Goal: Task Accomplishment & Management: Use online tool/utility

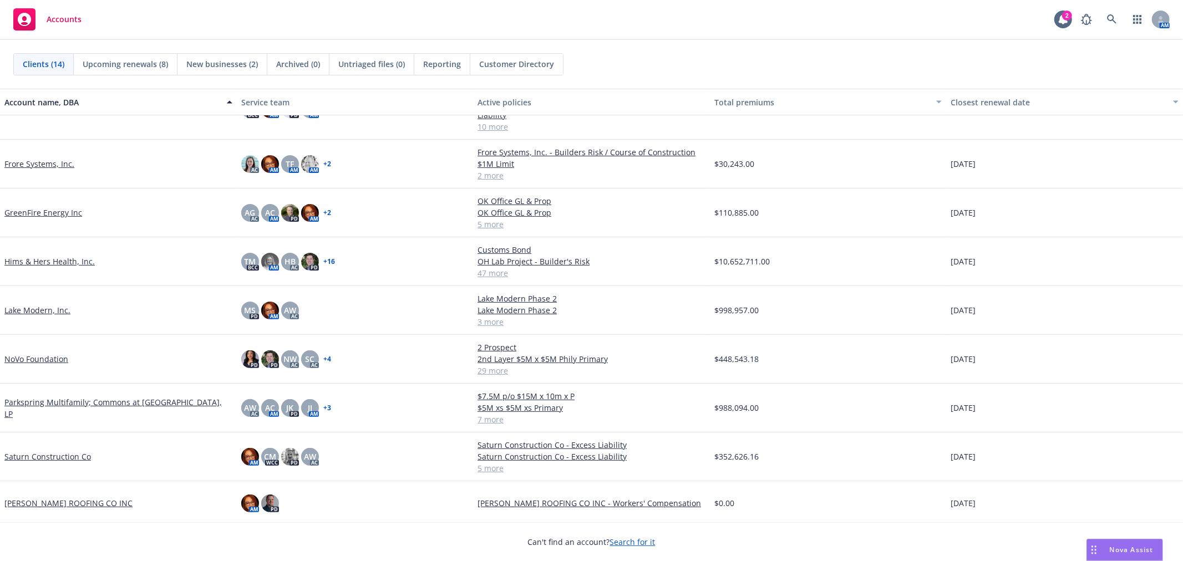
scroll to position [254, 0]
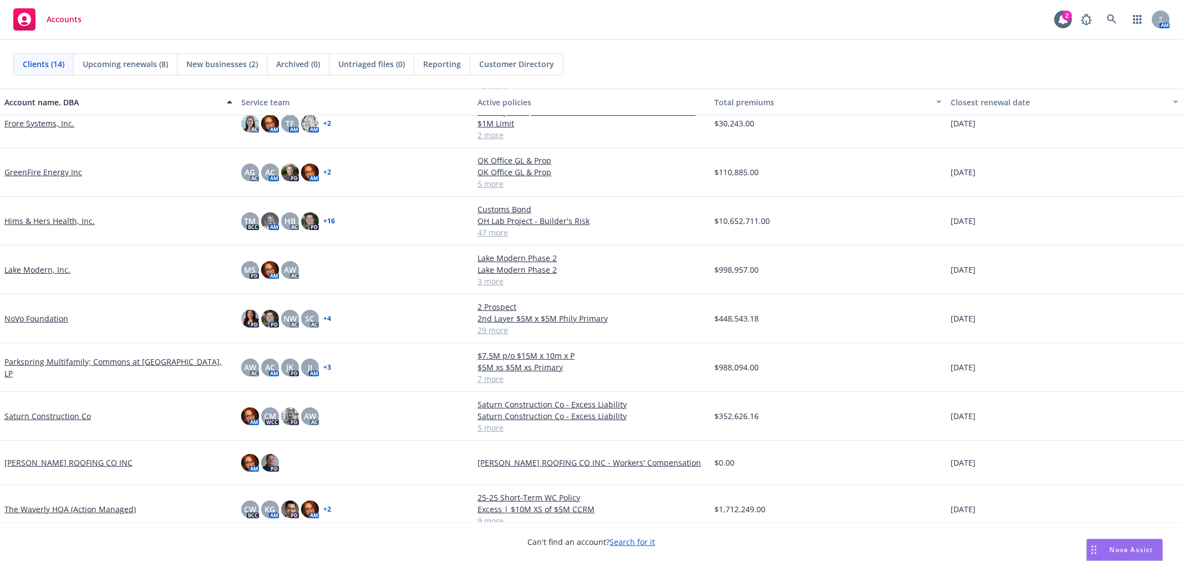
click at [35, 410] on link "Saturn Construction Co" at bounding box center [47, 416] width 87 height 12
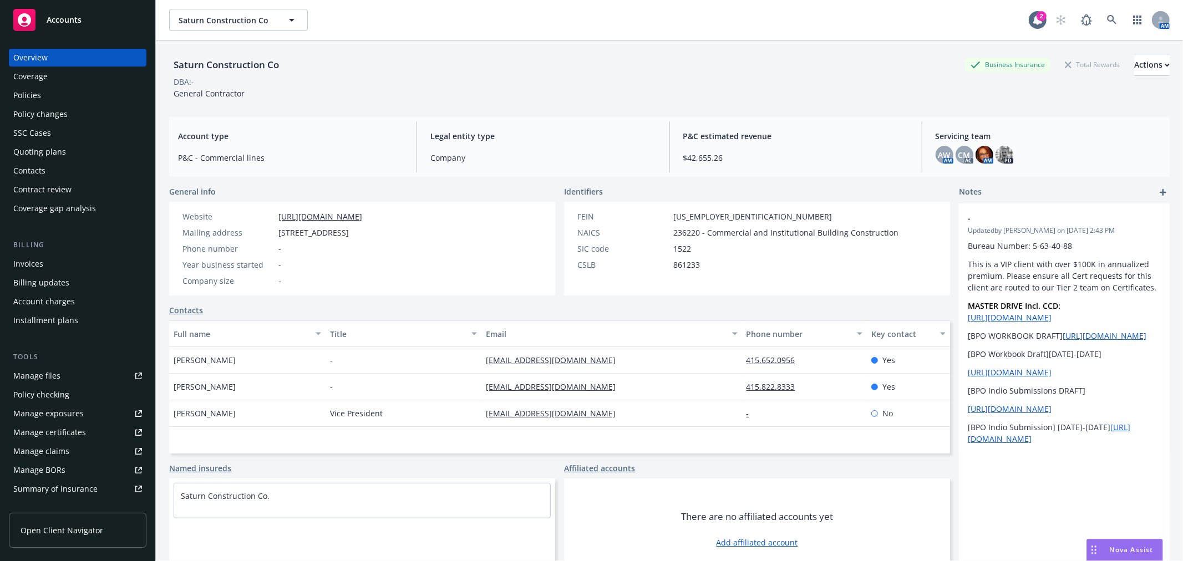
click at [45, 91] on div "Policies" at bounding box center [77, 96] width 129 height 18
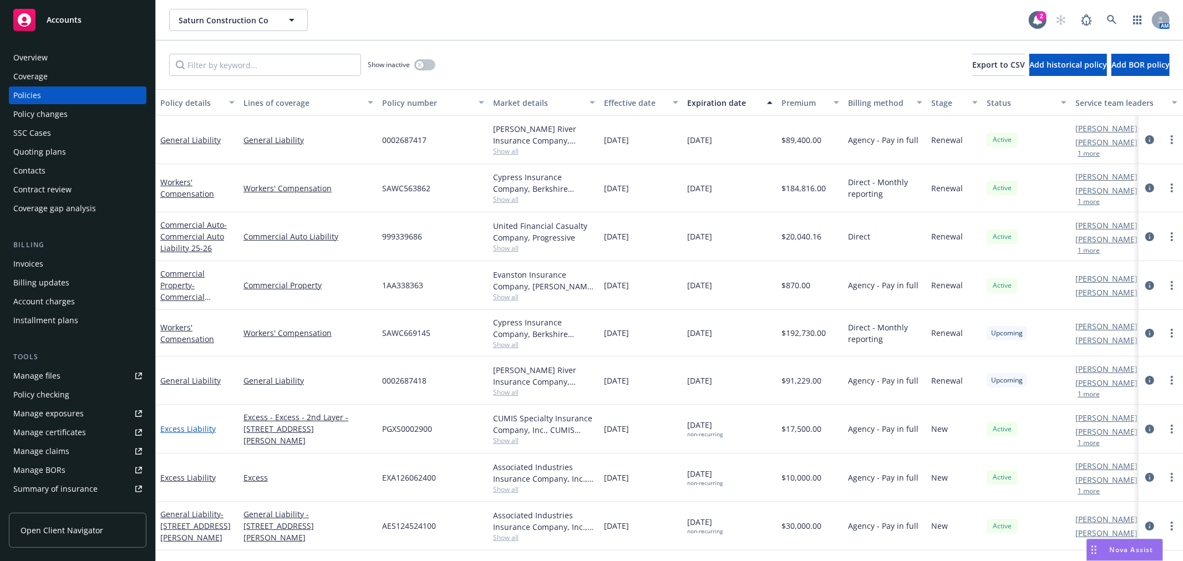
click at [186, 428] on link "Excess Liability" at bounding box center [187, 429] width 55 height 11
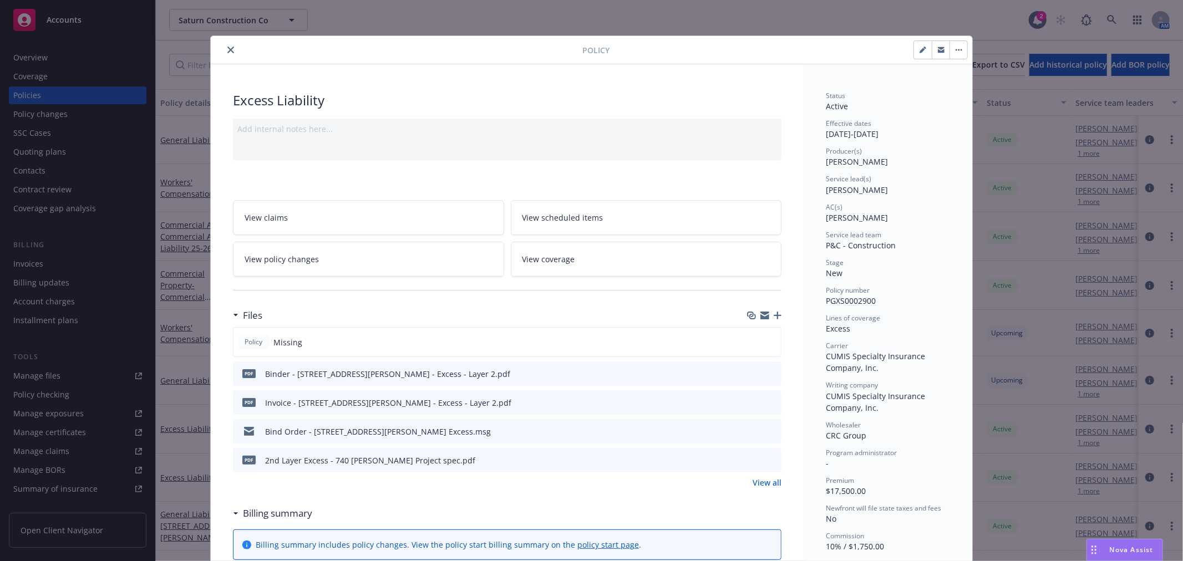
click at [774, 313] on icon "button" at bounding box center [778, 316] width 8 height 8
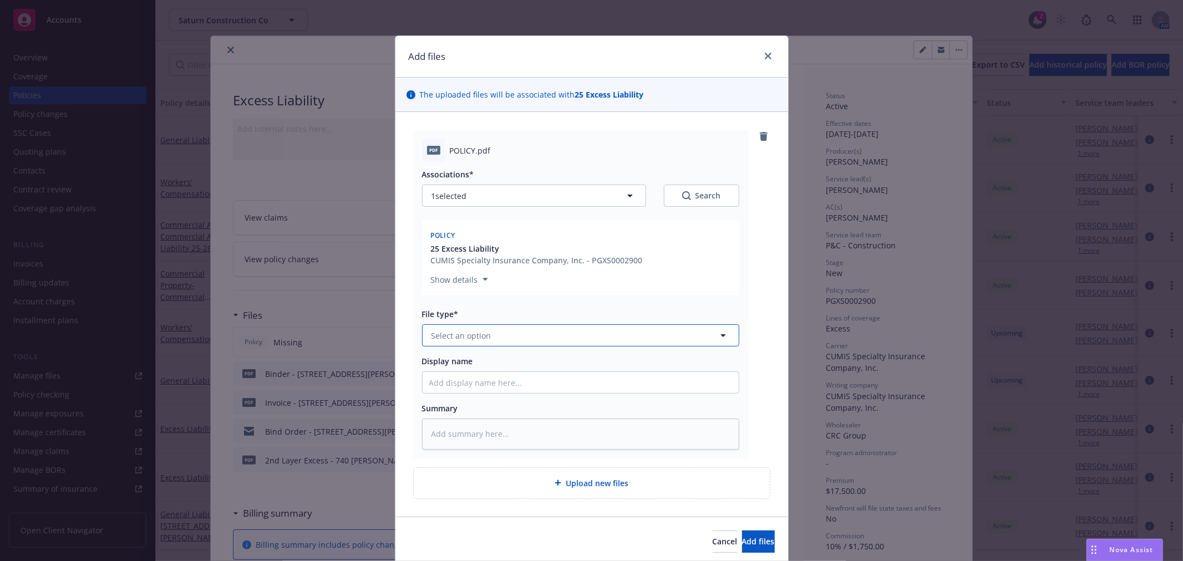
click at [464, 333] on span "Select an option" at bounding box center [462, 336] width 60 height 12
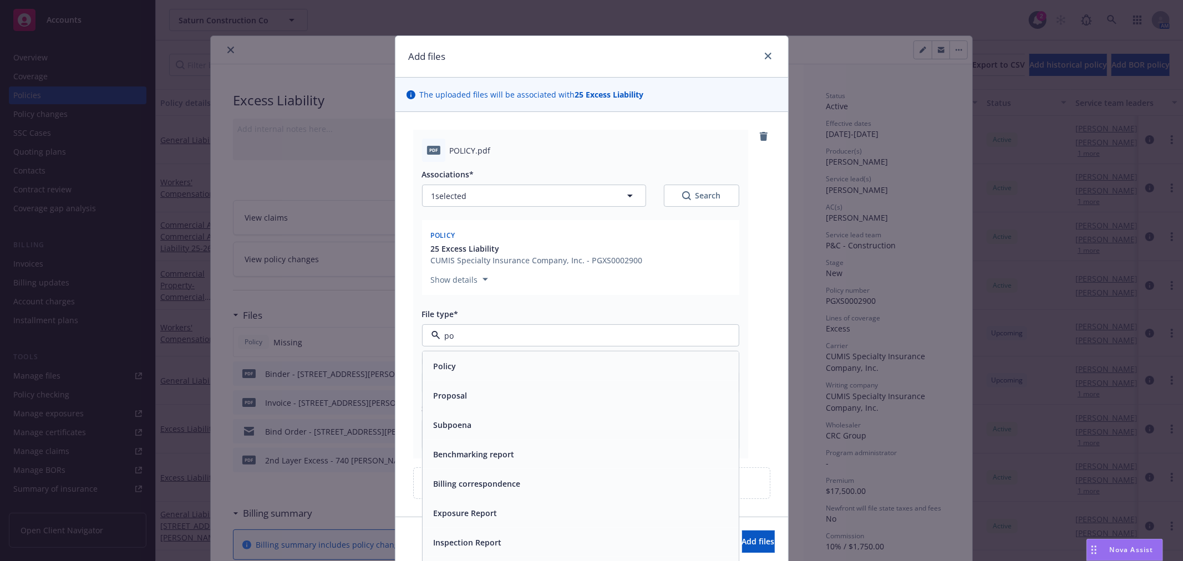
type input "pol"
click at [459, 369] on div "Policy" at bounding box center [580, 366] width 303 height 16
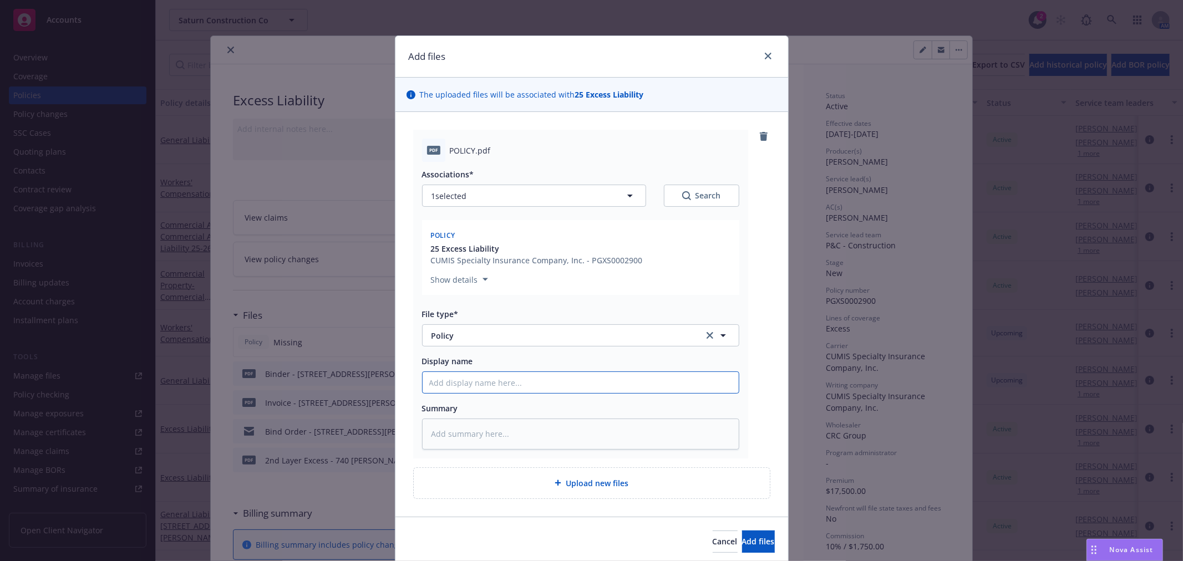
click at [493, 383] on input "Display name" at bounding box center [581, 382] width 316 height 21
click at [484, 385] on input "Display name" at bounding box center [581, 382] width 316 height 21
type textarea "x"
type input "2"
type textarea "x"
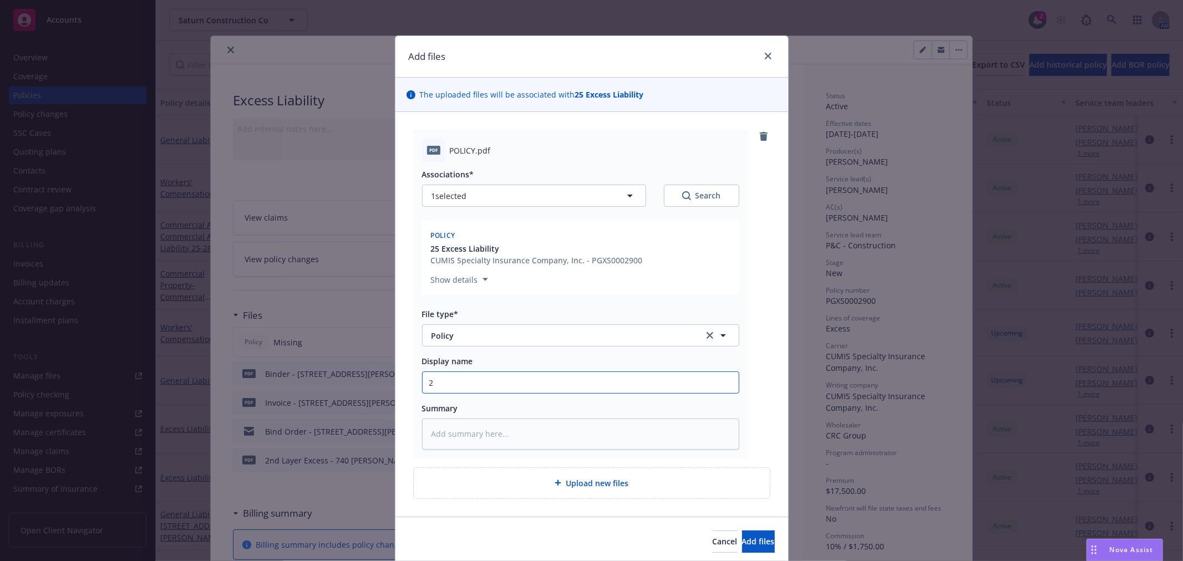
type input "25"
type textarea "x"
type input "25-"
type textarea "x"
type input "25-2"
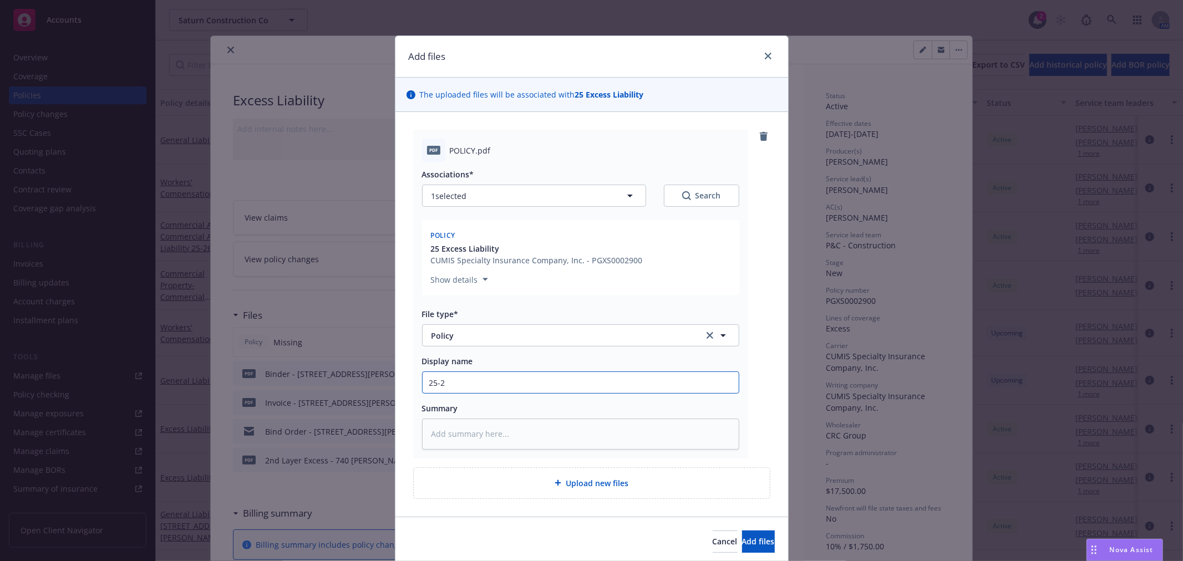
type textarea "x"
type input "25-27"
type textarea "x"
type input "25-27"
type textarea "x"
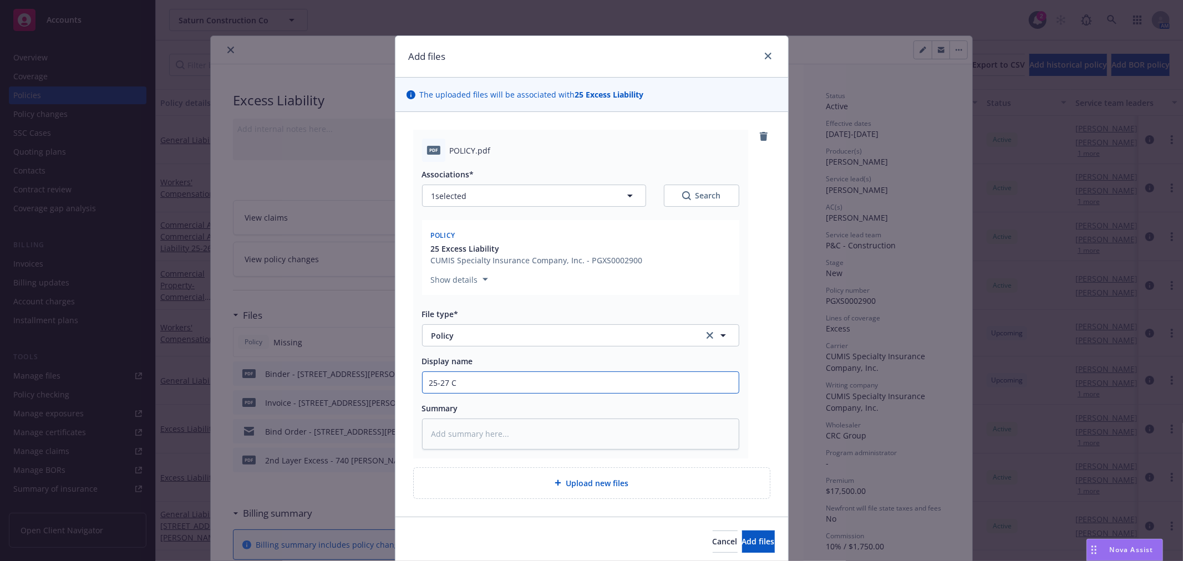
type input "25-27 CU"
type textarea "x"
type input "25-27 CUM"
type textarea "x"
type input "25-27 CUMI"
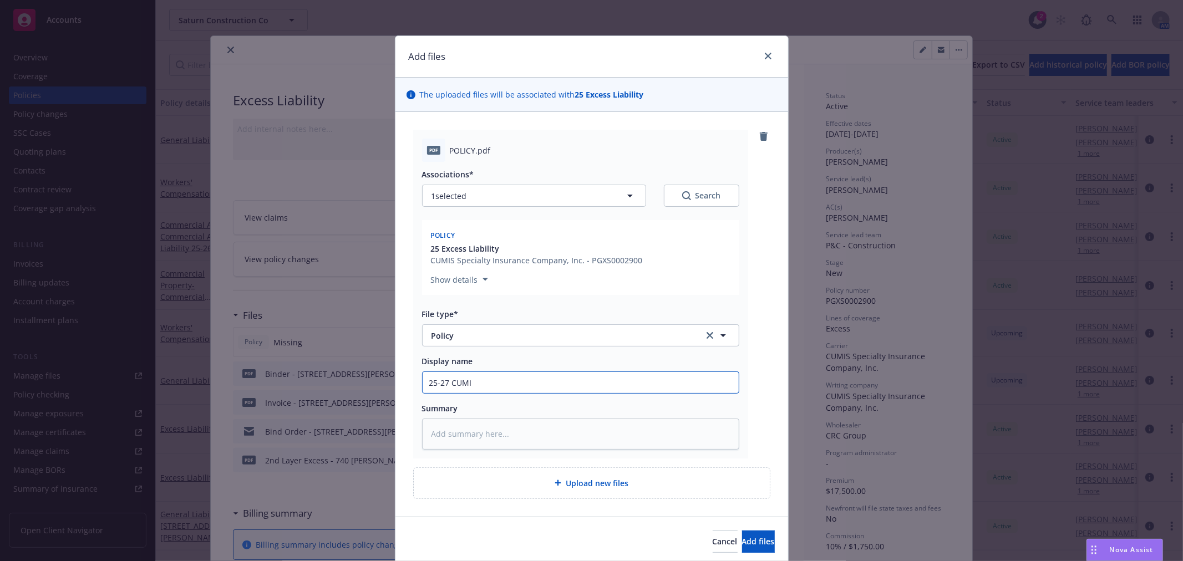
type textarea "x"
type input "25-27 CUMIOS"
type textarea "x"
type input "25-27 CUMIO"
type textarea "x"
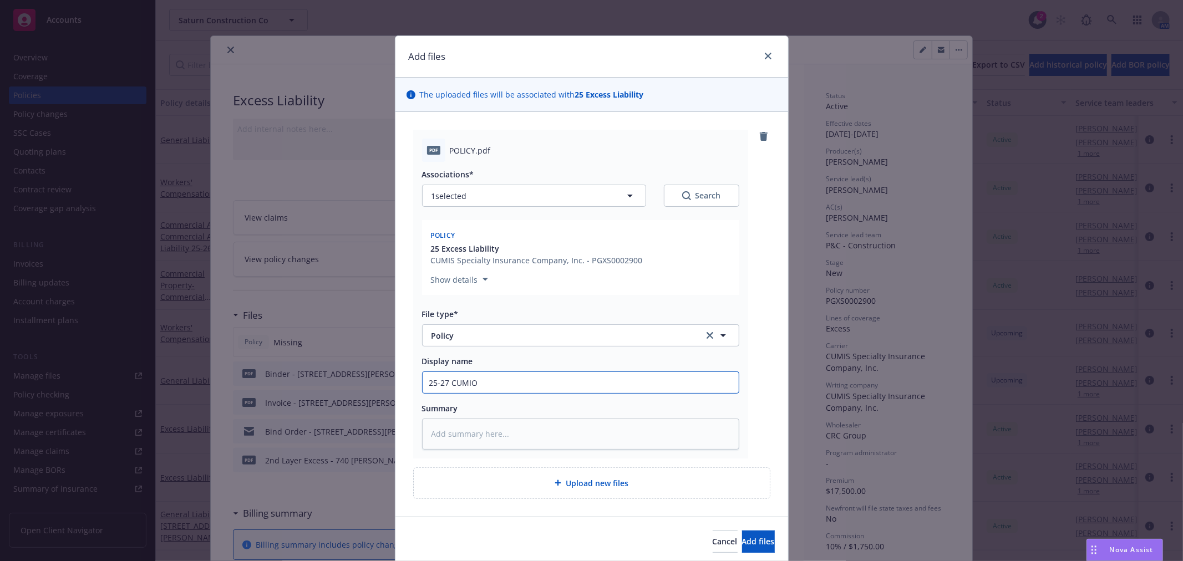
type input "25-27 CUMI"
type textarea "x"
type input "25-27 CUMIS"
type textarea "x"
type input "25-27 CUMIS"
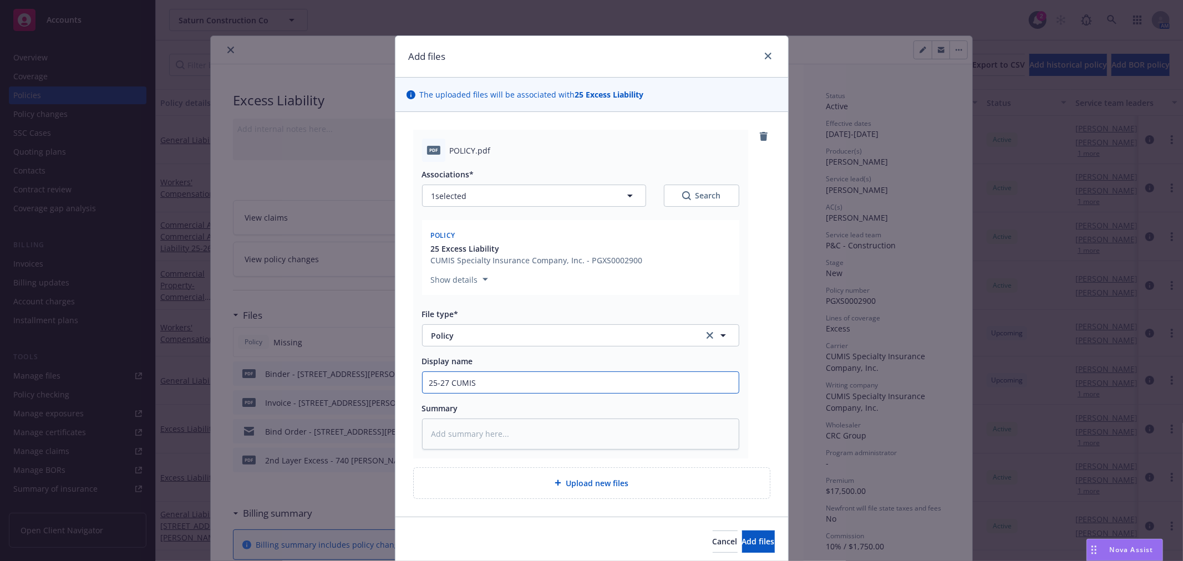
type textarea "x"
type input "25-27 CUMIS E"
type textarea "x"
type input "25-27 CUMIS Ex"
type textarea "x"
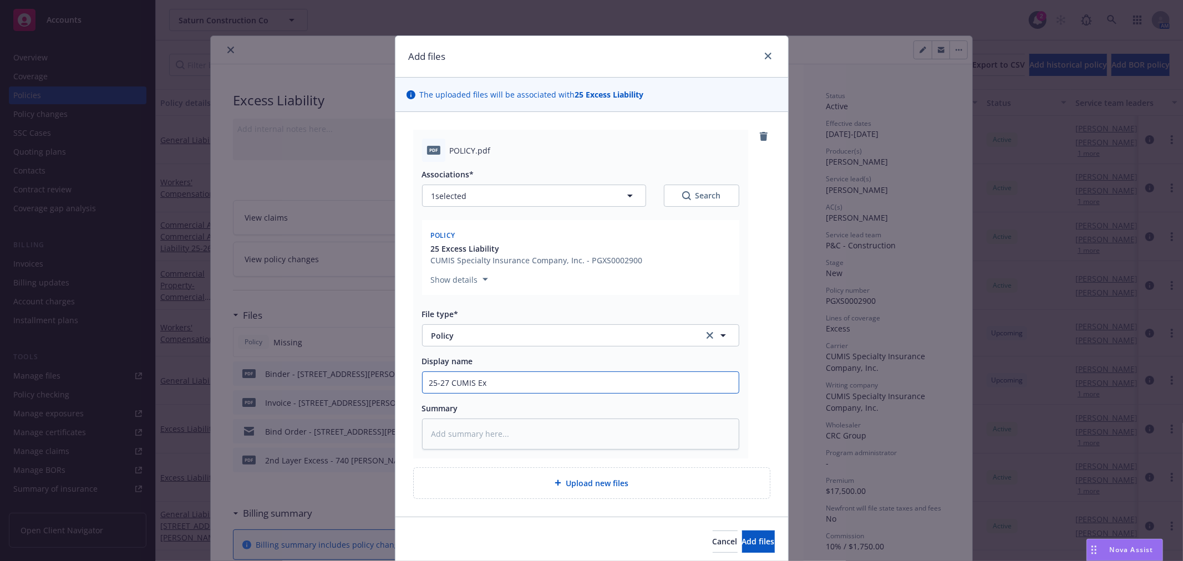
type input "25-27 CUMIS Exc"
type textarea "x"
type input "25-27 CUMIS Exce"
type textarea "x"
type input "25-27 CUMIS Exces"
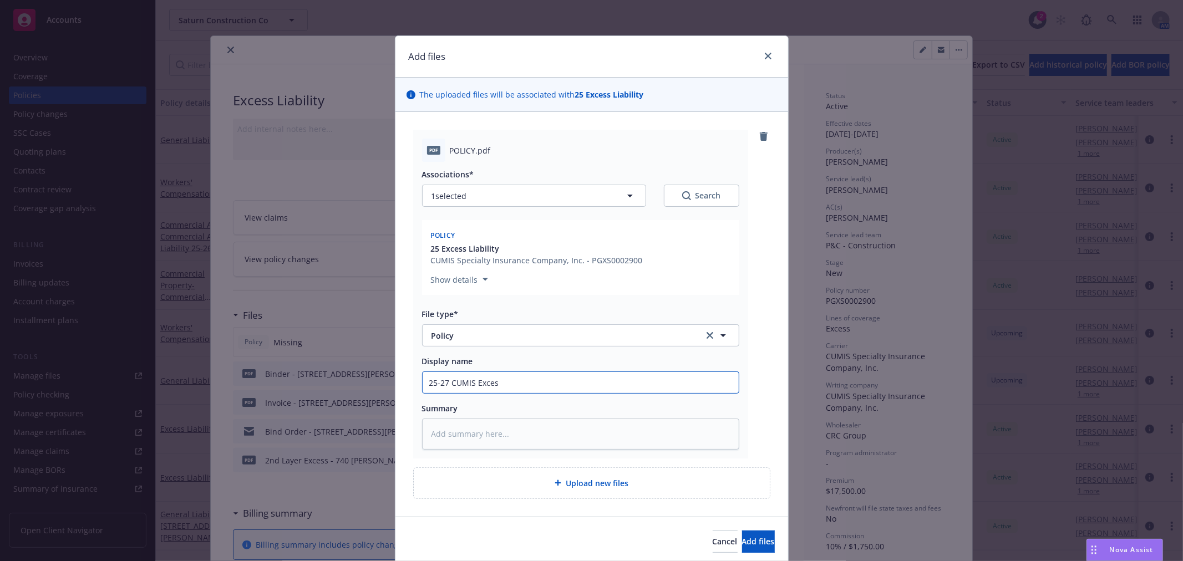
type textarea "x"
type input "25-27 CUMIS Excess"
type textarea "x"
type input "25-27 CUMIS Excess"
type textarea "x"
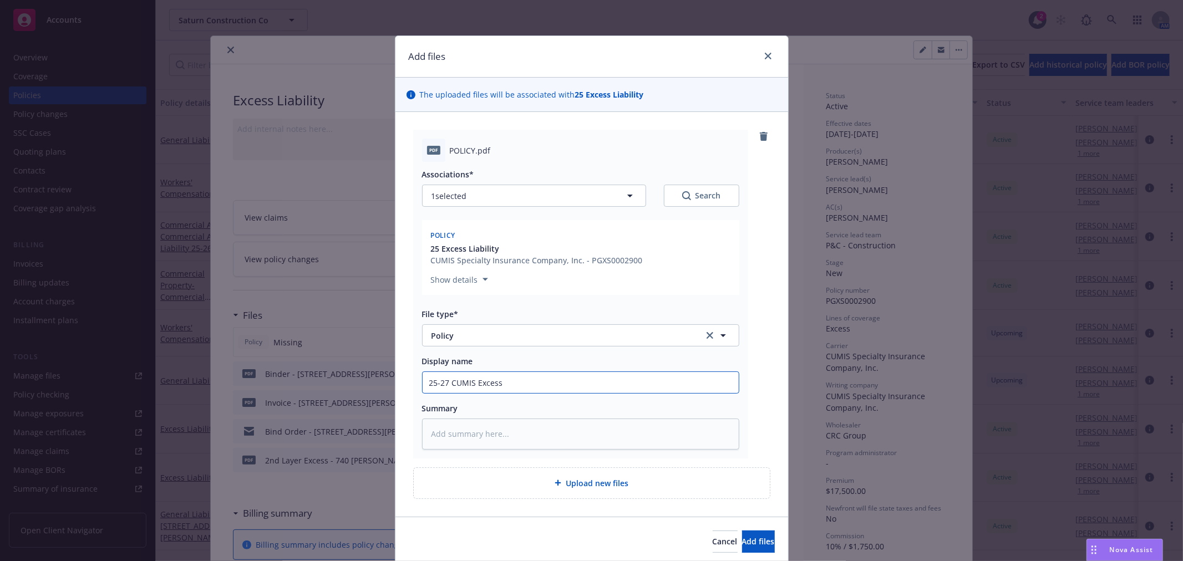
type input "25-27 CUMIS Excess P"
type textarea "x"
type input "25-27 CUMIS Excess Pr"
type textarea "x"
type input "25-27 CUMIS Excess Pro"
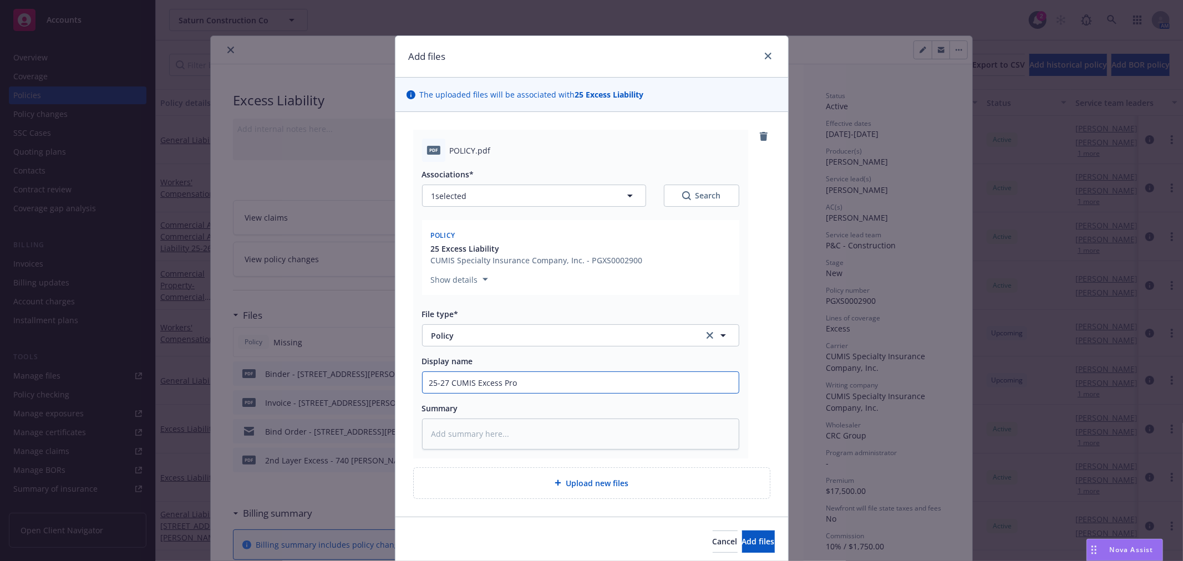
type textarea "x"
type input "25-27 CUMIS Excess Proj"
type textarea "x"
type input "25-27 CUMIS Excess Proje"
type textarea "x"
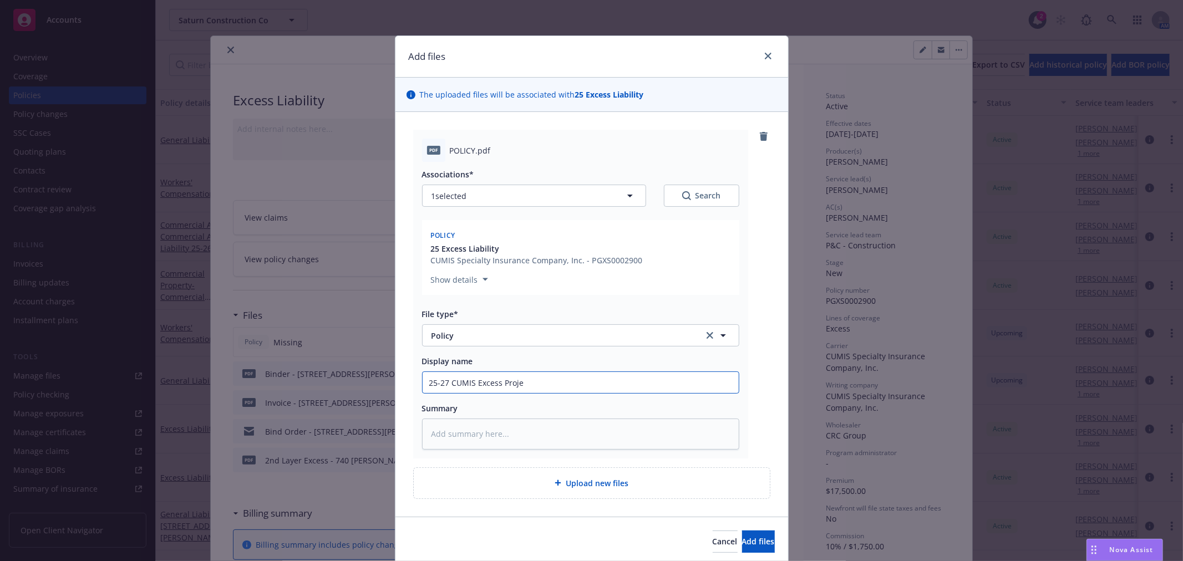
type input "25-27 CUMIS Excess Projec"
type textarea "x"
type input "25-27 CUMIS Excess Project"
type textarea "x"
type input "25-27 CUMIS Excess Project"
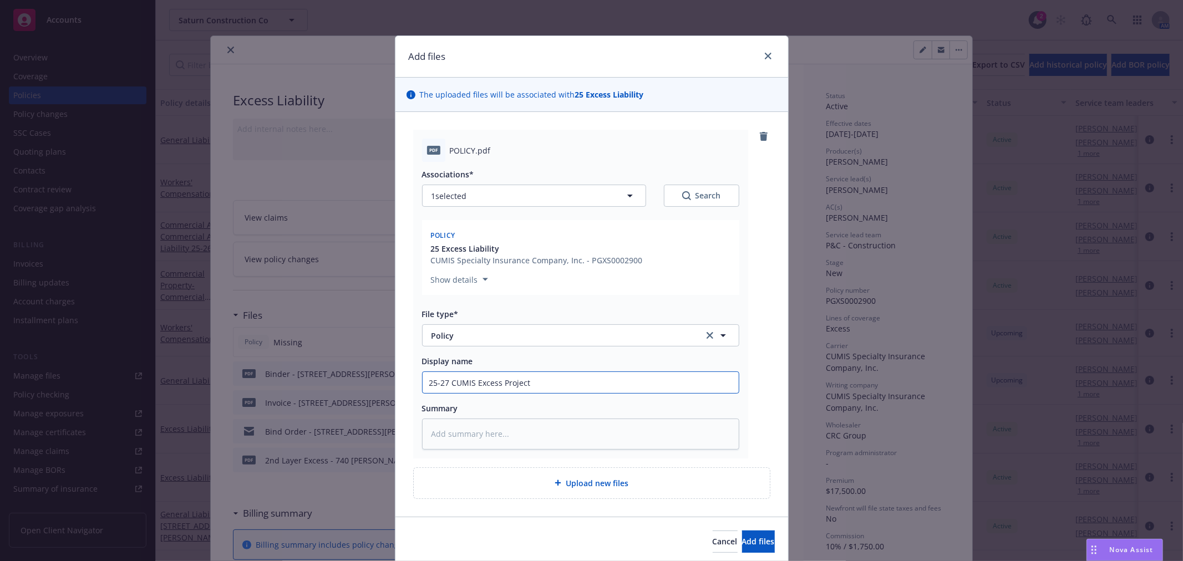
type textarea "x"
type input "25-27 CUMIS Excess Project P"
type textarea "x"
type input "25-27 CUMIS Excess Project Po"
type textarea "x"
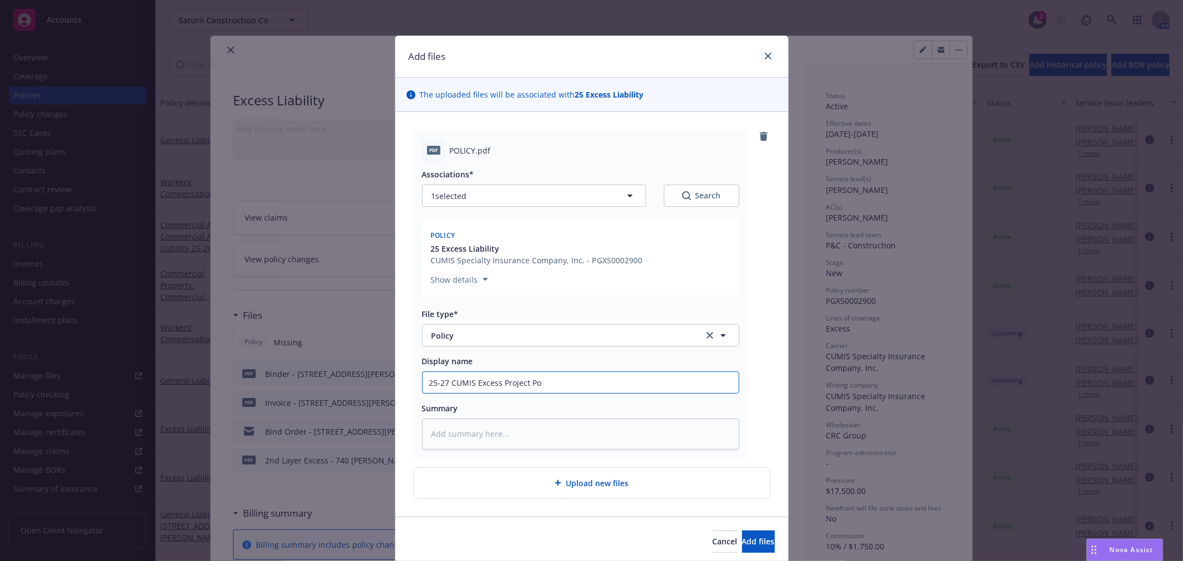
type input "25-27 CUMIS Excess Project Pol"
type textarea "x"
type input "25-27 CUMIS Excess Project Polic"
type textarea "x"
type input "25-27 CUMIS Excess Project Policy"
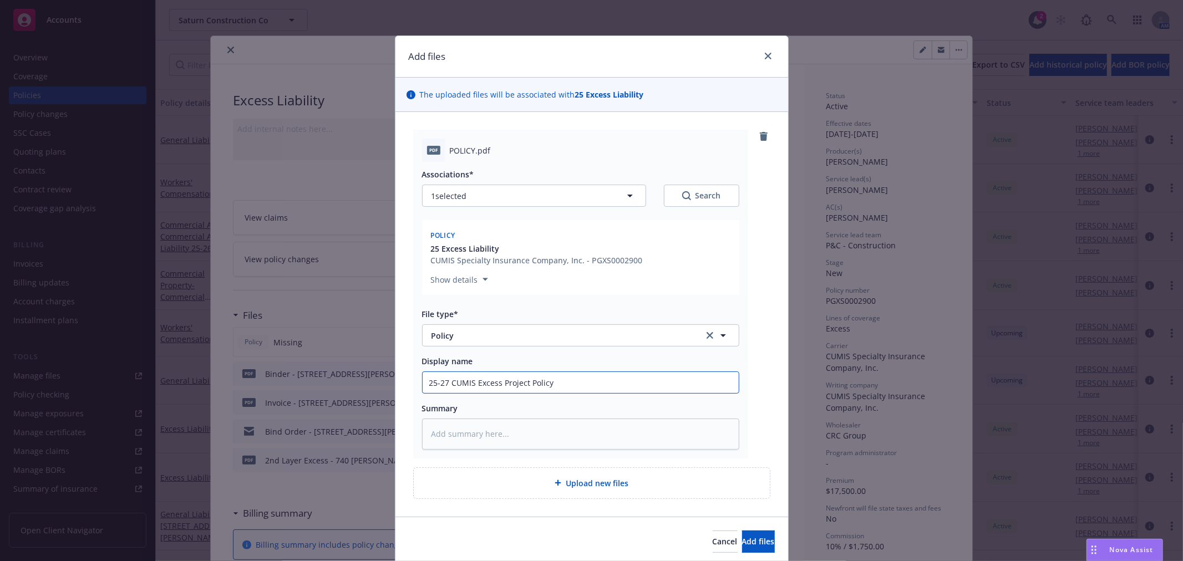
drag, startPoint x: 525, startPoint y: 380, endPoint x: 497, endPoint y: 383, distance: 28.4
click at [497, 383] on input "25-27 CUMIS Excess Project Policy" at bounding box center [581, 382] width 316 height 21
type textarea "x"
type input "25-27 CUMIS ExcessPolicy"
type textarea "x"
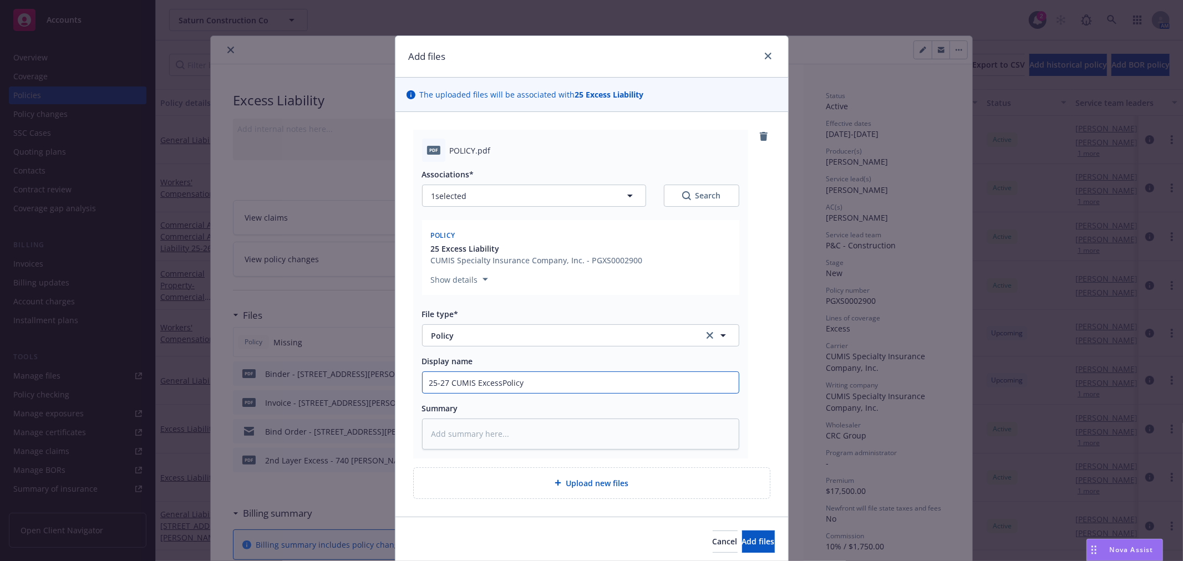
type input "25-27 CUMIS Excess Policy"
click at [537, 380] on input "25-27 CUMIS Excess Policy" at bounding box center [581, 382] width 316 height 21
type textarea "x"
type input "25-27 CUMIS Excess Policy"
type textarea "x"
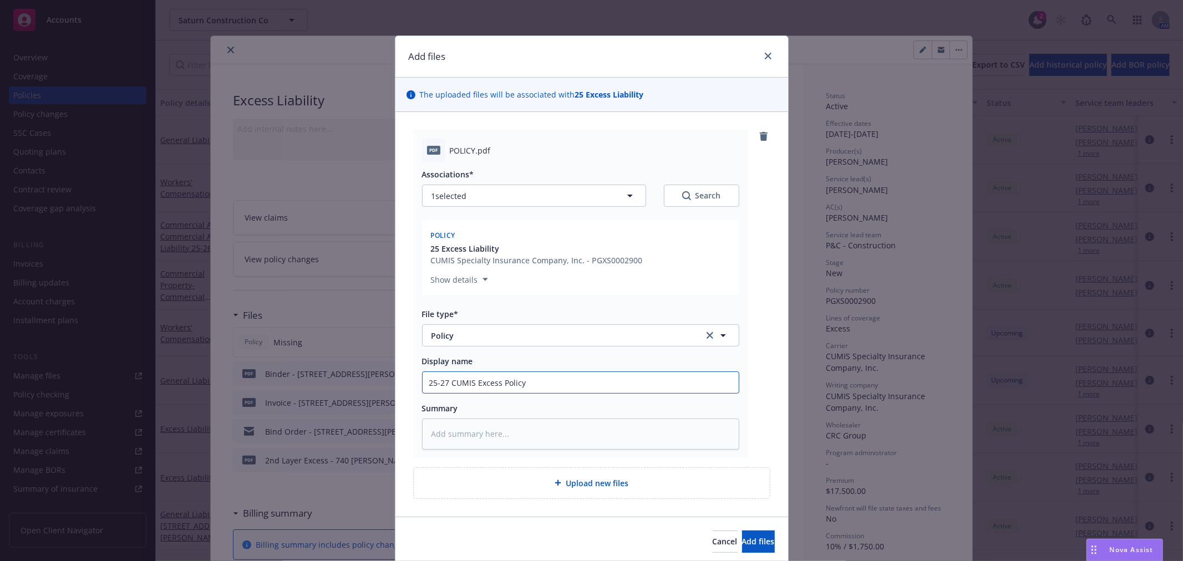
type input "25-27 CUMIS Excess Policy -"
type textarea "x"
type input "25-27 CUMIS Excess Policy -"
type textarea "x"
type input "25-27 CUMIS Excess Policy - P"
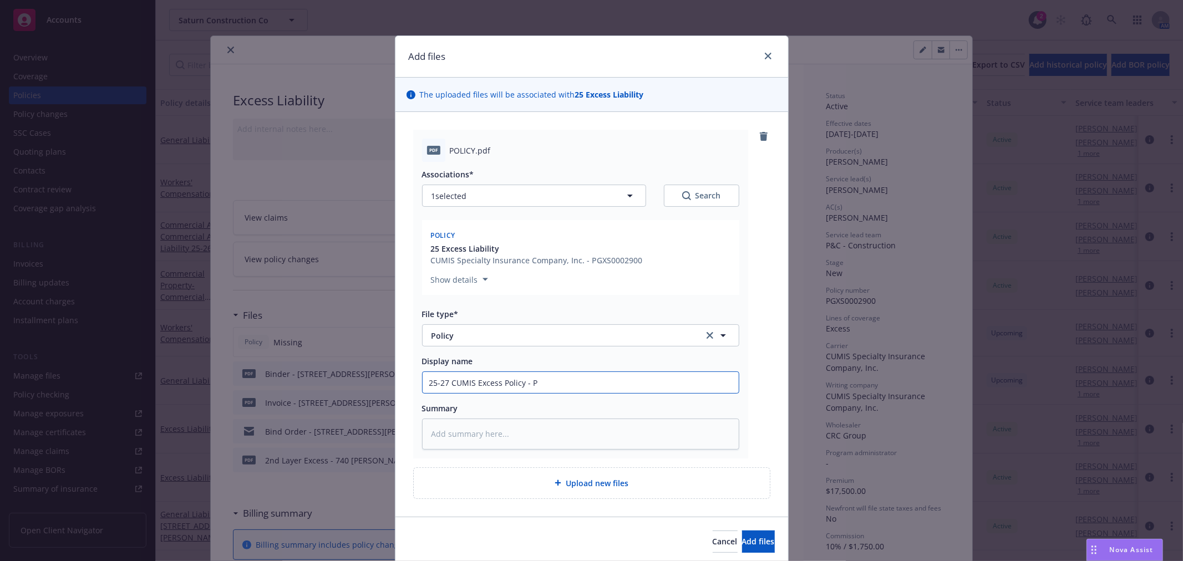
type textarea "x"
type input "25-27 CUMIS Excess Policy - Pro"
type textarea "x"
type input "25-27 CUMIS Excess Policy - Proj"
type textarea "x"
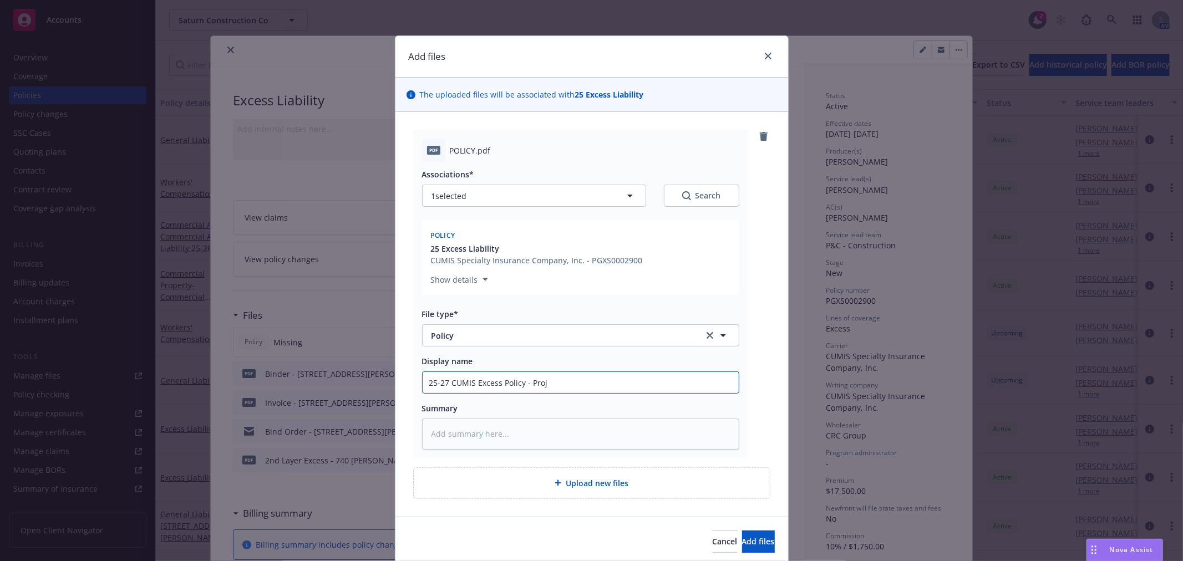
type input "25-27 CUMIS Excess Policy - Proje"
type textarea "x"
type input "25-27 CUMIS Excess Policy - Projec"
type textarea "x"
type input "25-27 CUMIS Excess Policy - Project"
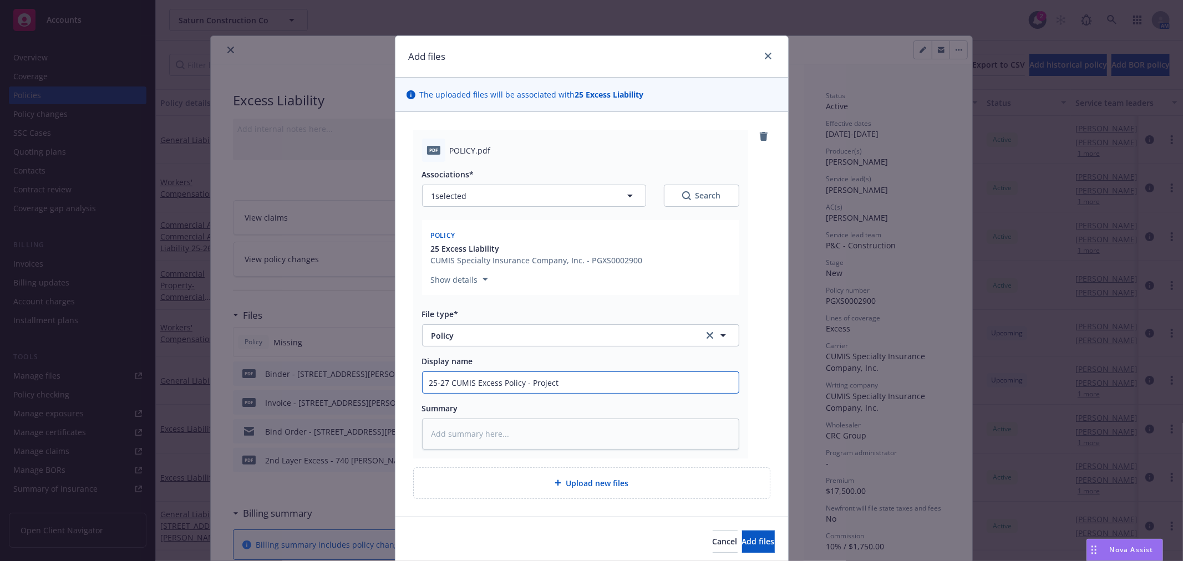
type textarea "x"
type input "25-27 CUMIS Excess Policy - Project"
type textarea "x"
type input "25-27 CUMIS Excess Policy - Project -"
type textarea "x"
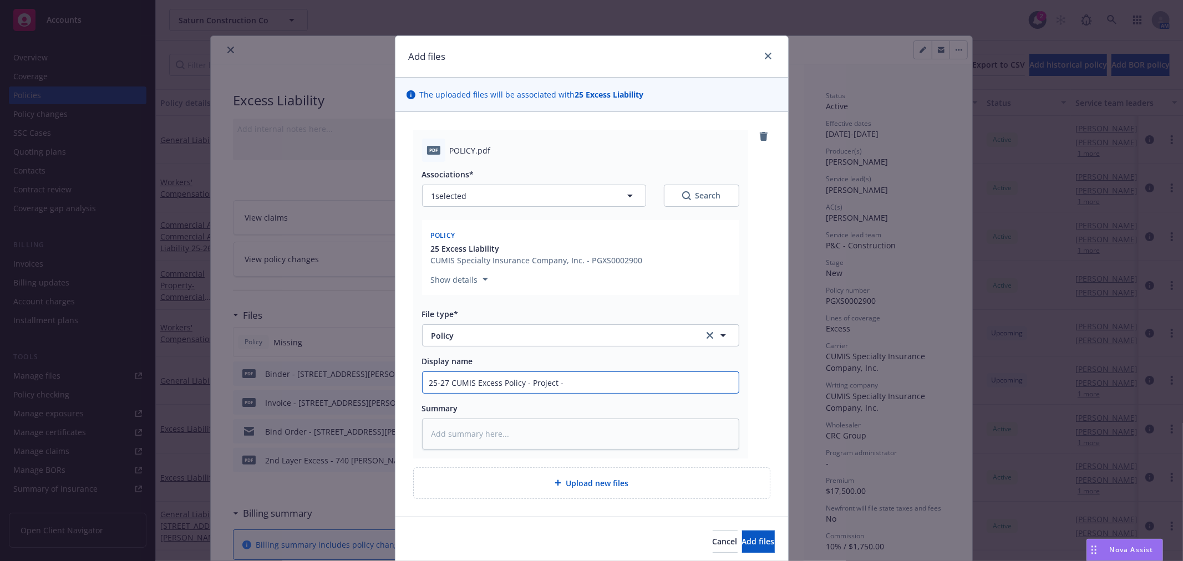
type input "25-27 CUMIS Excess Policy - Project - 7"
type textarea "x"
type input "25-27 CUMIS Excess Policy - Project - 74"
type textarea "x"
type input "25-27 CUMIS Excess Policy - Project - 740"
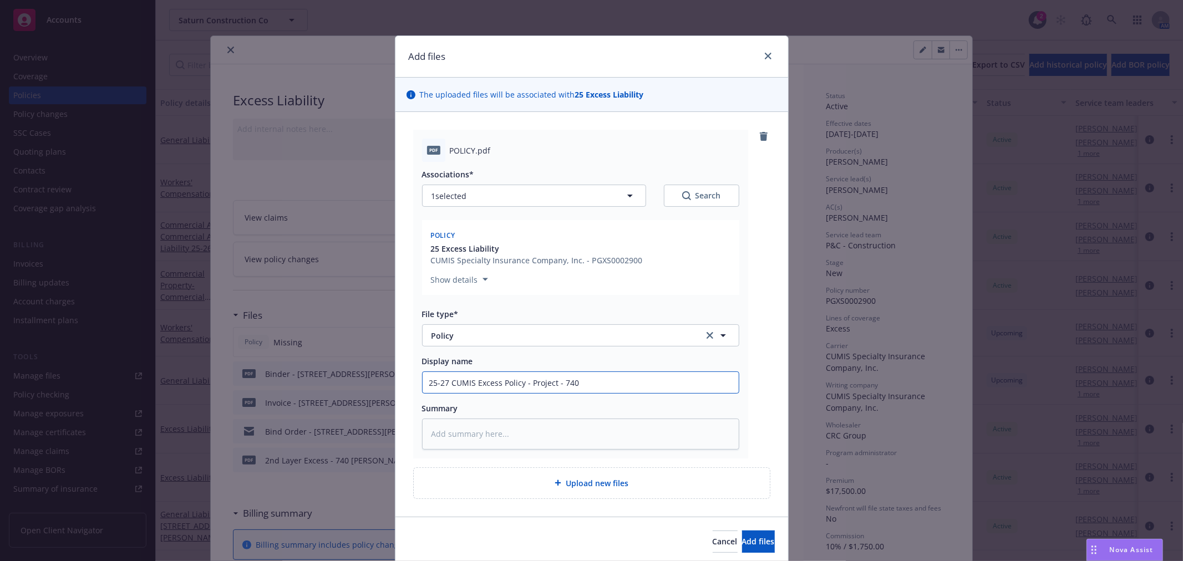
type textarea "x"
type input "25-27 CUMIS Excess Policy - Project - 740"
type textarea "x"
type input "25-27 CUMIS Excess Policy - Project - 740 Sa"
type textarea "x"
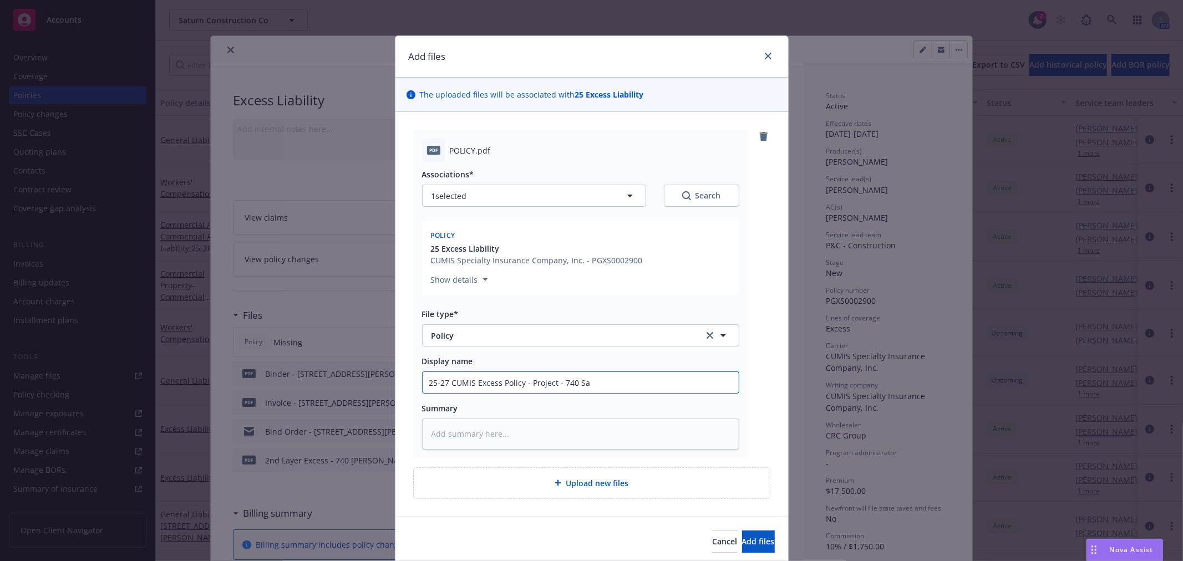
type input "25-27 CUMIS Excess Policy - Project - 740 San"
type textarea "x"
type input "25-27 CUMIS Excess Policy - Project - 740 Sanc"
type textarea "x"
type input "25-27 CUMIS Excess Policy - Project - 740 Sanch"
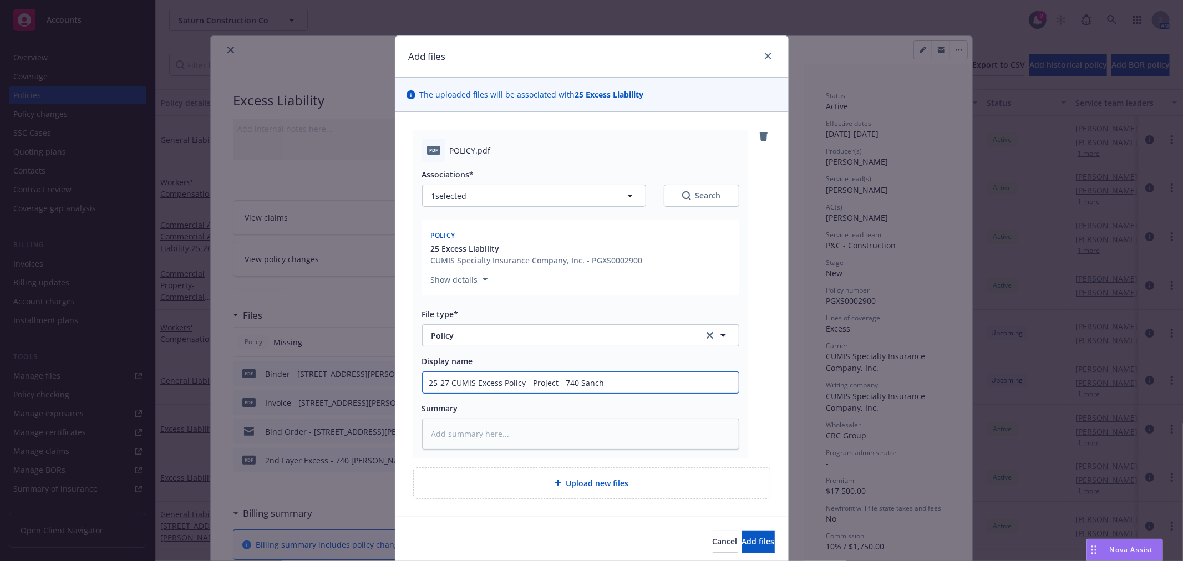
type textarea "x"
type input "25-27 CUMIS Excess Policy - Project - 740 Sanche"
type textarea "x"
type input "25-27 CUMIS Excess Policy - Project - 740 [PERSON_NAME]"
type textarea "x"
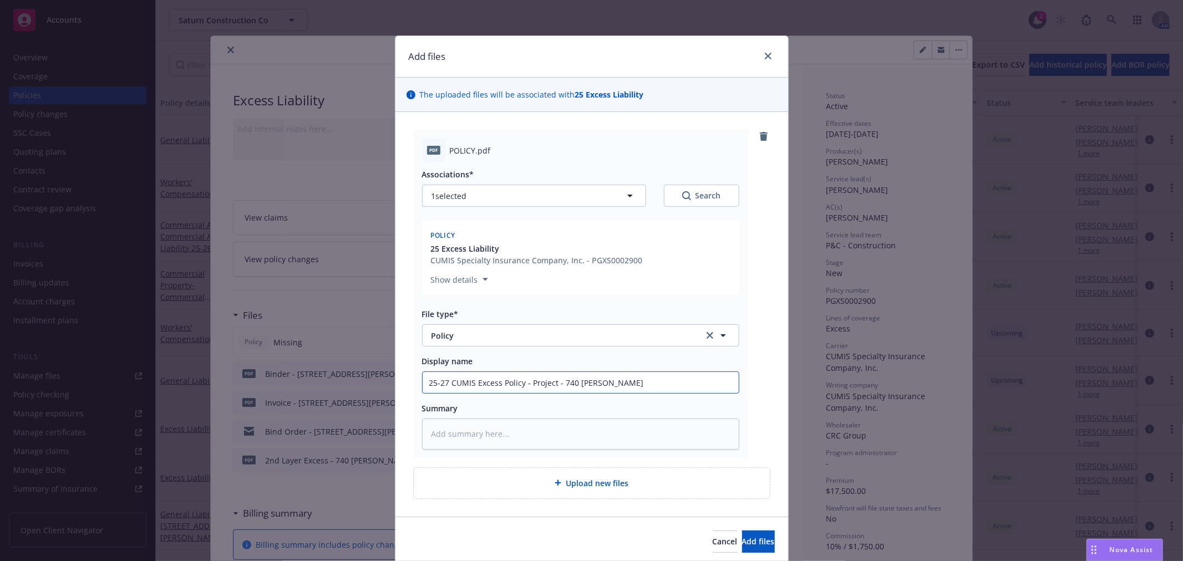
type input "25-27 CUMIS Excess Policy - Project - 740 [PERSON_NAME]"
type textarea "x"
type input "25-27 CUMIS Excess Policy - Project - 740 [PERSON_NAME]"
type textarea "x"
type input "25-27 CUMIS Excess Policy - Project - [STREET_ADDRESS][PERSON_NAME]"
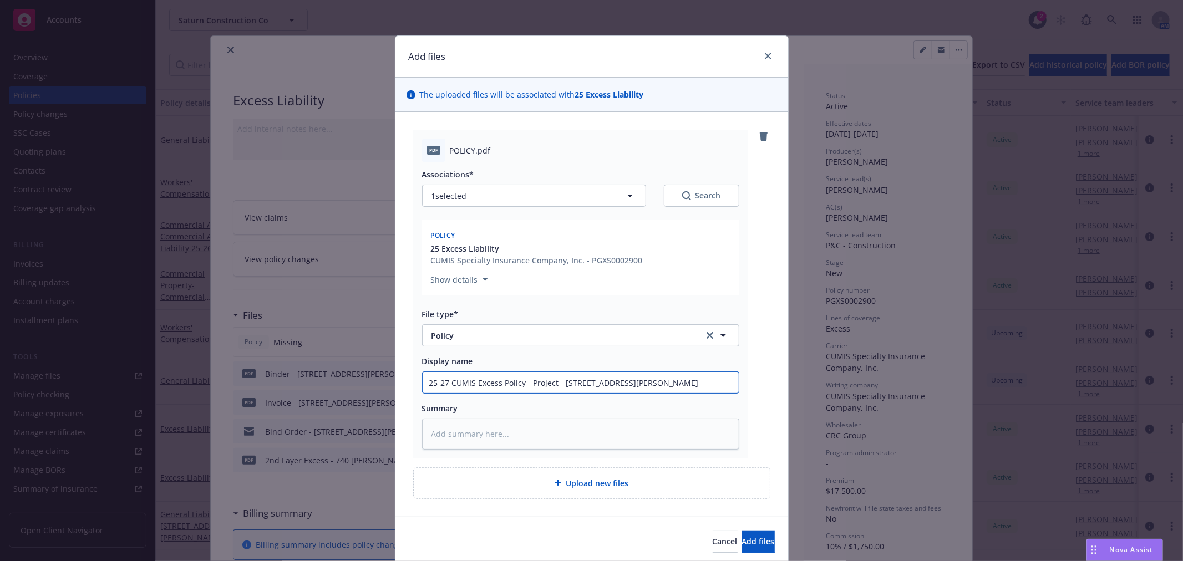
type textarea "x"
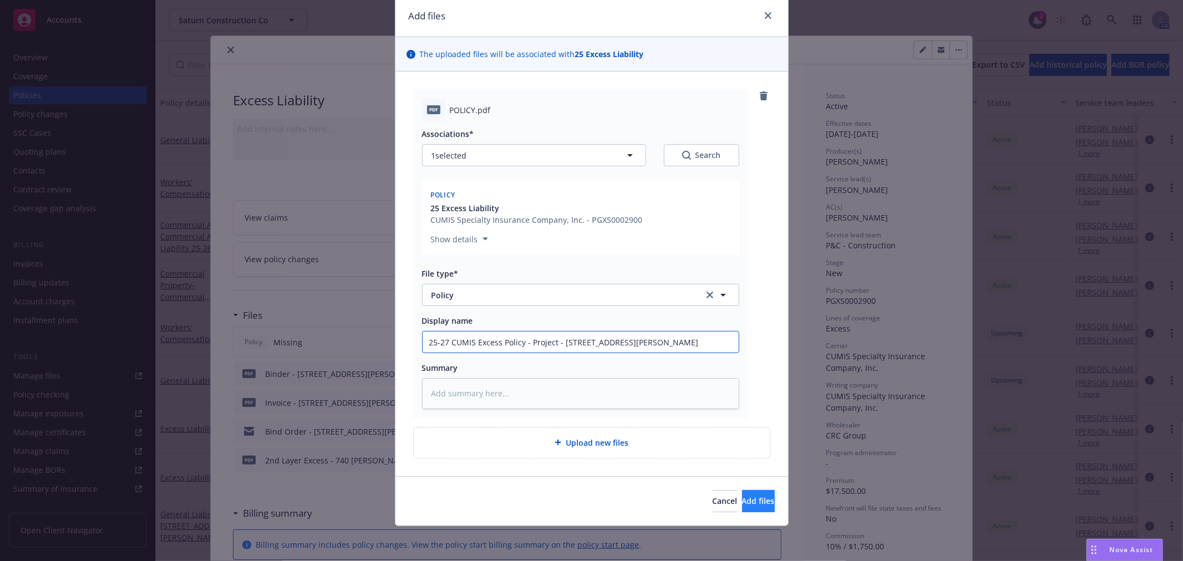
type input "25-27 CUMIS Excess Policy - Project - [STREET_ADDRESS][PERSON_NAME]"
click at [742, 493] on button "Add files" at bounding box center [758, 501] width 33 height 22
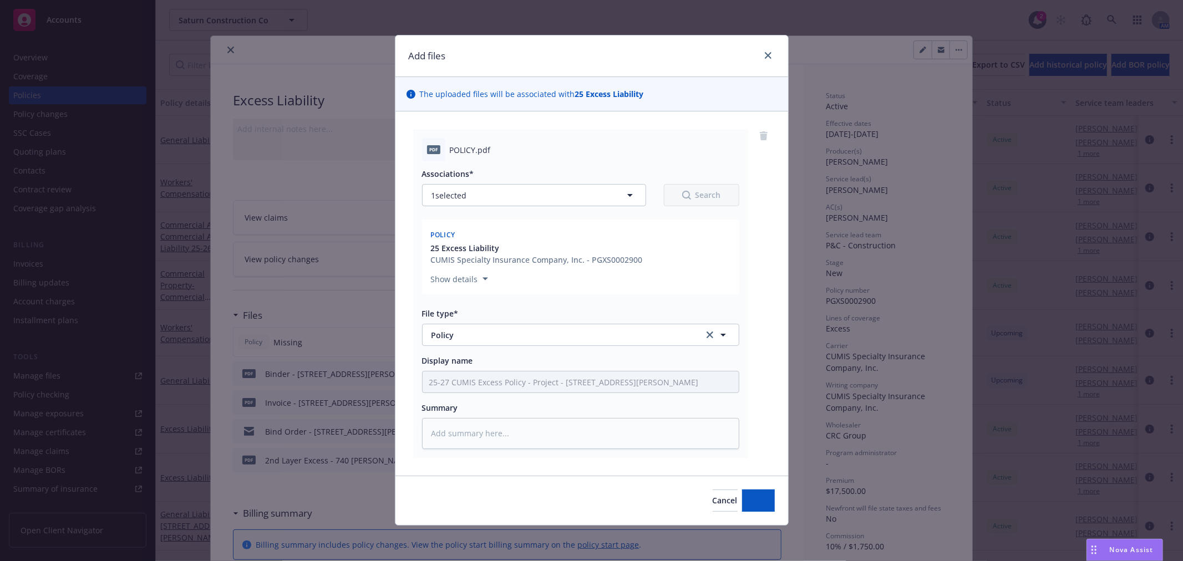
scroll to position [1, 0]
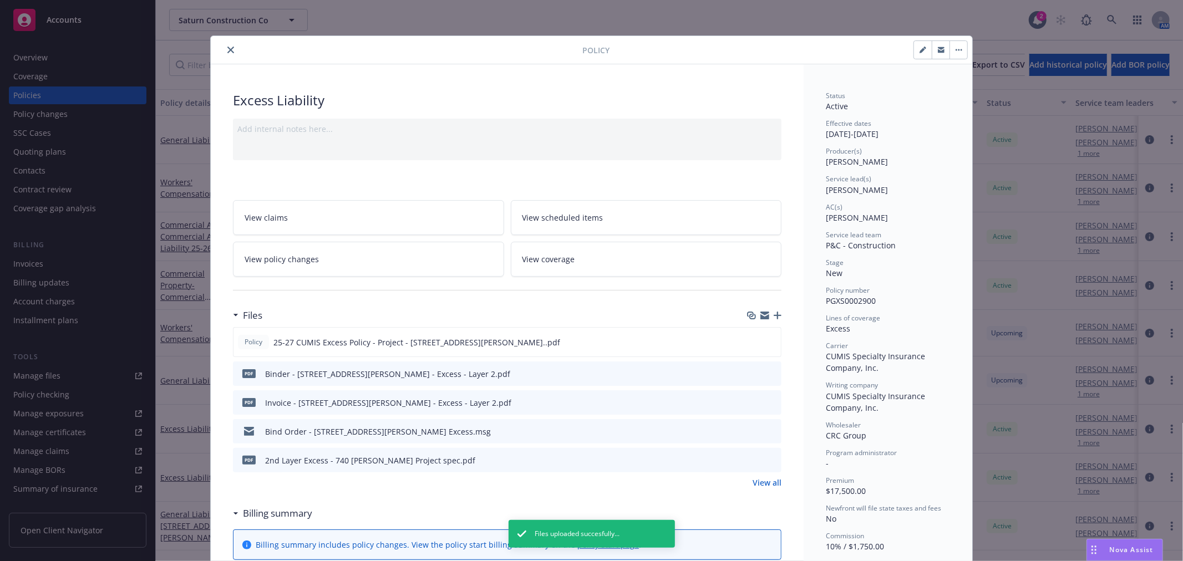
click at [227, 49] on icon "close" at bounding box center [230, 50] width 7 height 7
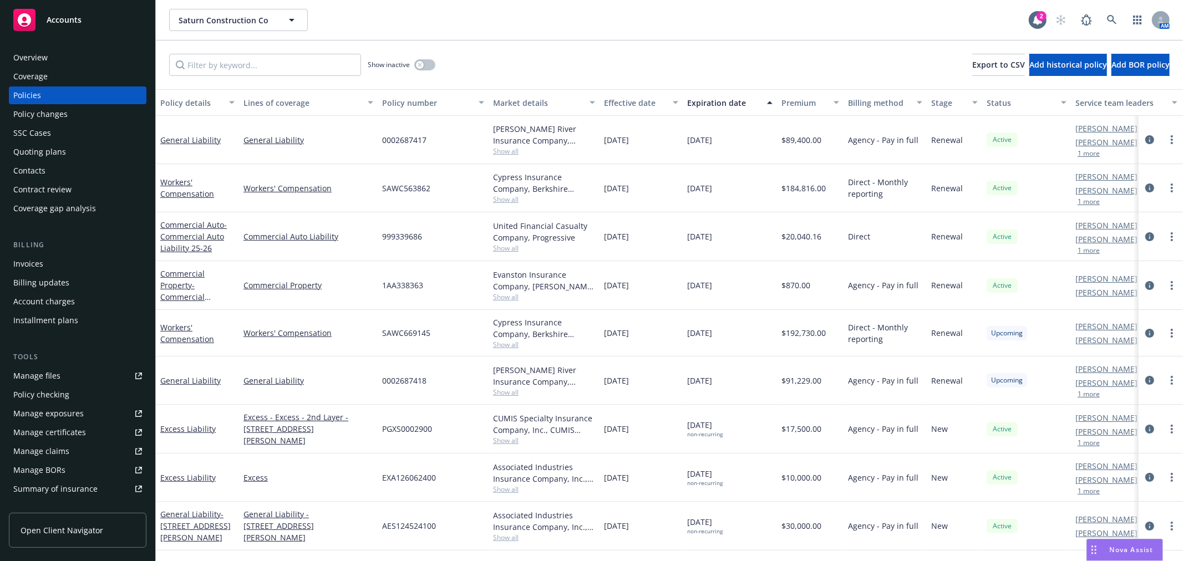
click at [70, 23] on span "Accounts" at bounding box center [64, 20] width 35 height 9
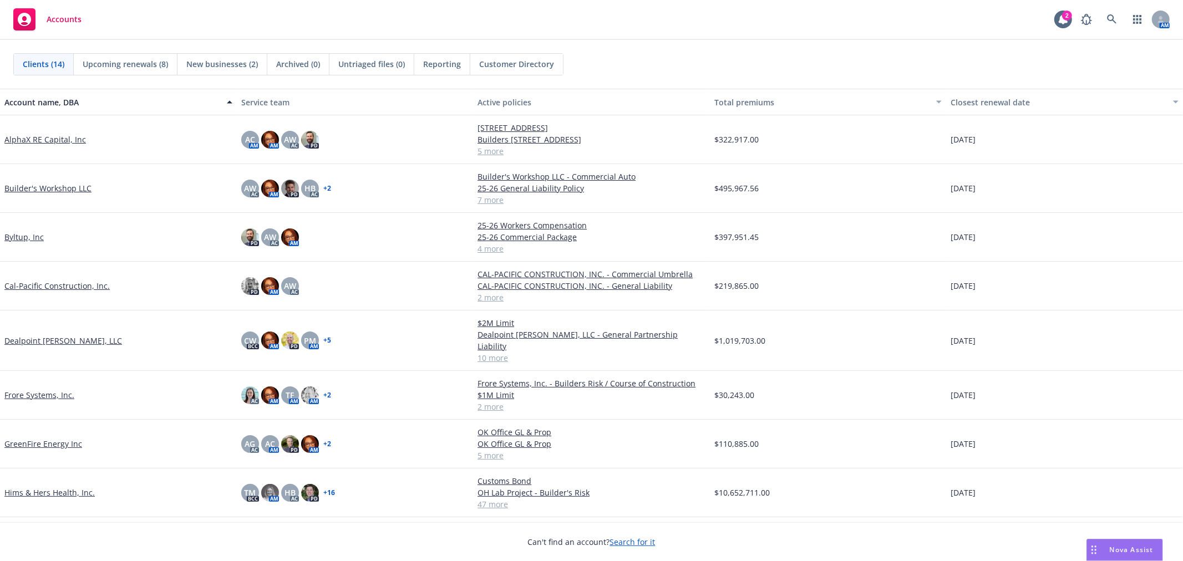
click at [39, 285] on link "Cal-Pacific Construction, Inc." at bounding box center [56, 286] width 105 height 12
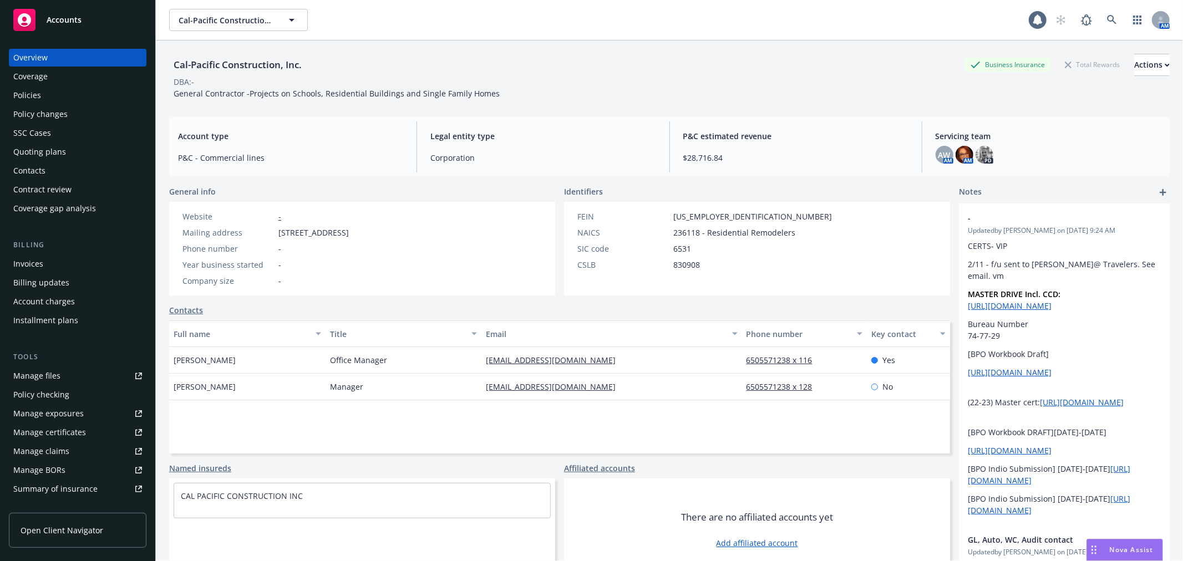
click at [68, 93] on div "Policies" at bounding box center [77, 96] width 129 height 18
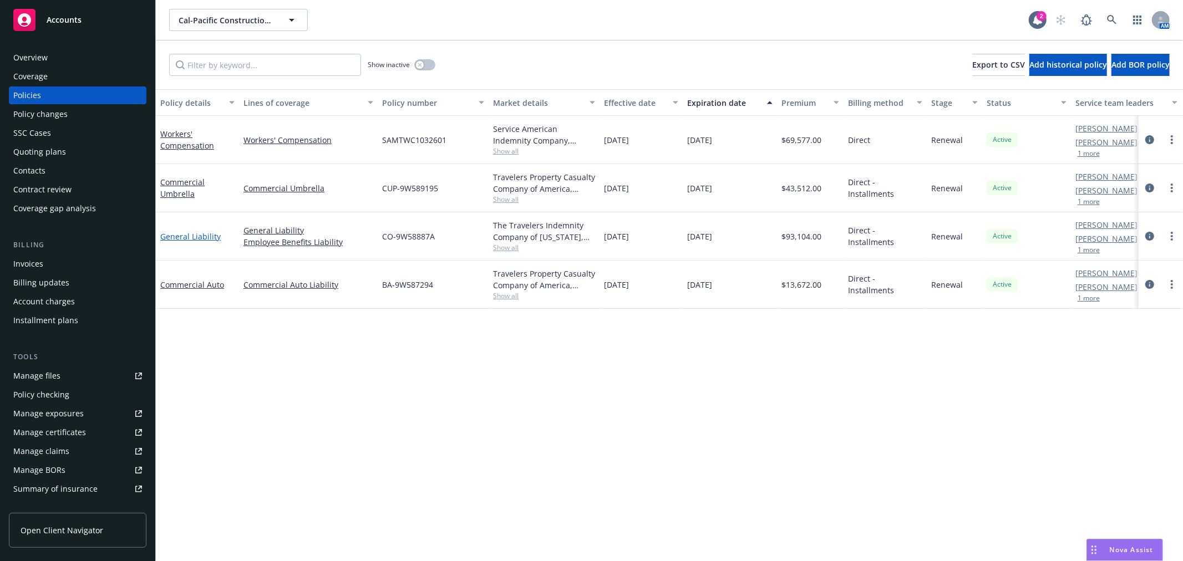
click at [195, 233] on link "General Liability" at bounding box center [190, 236] width 60 height 11
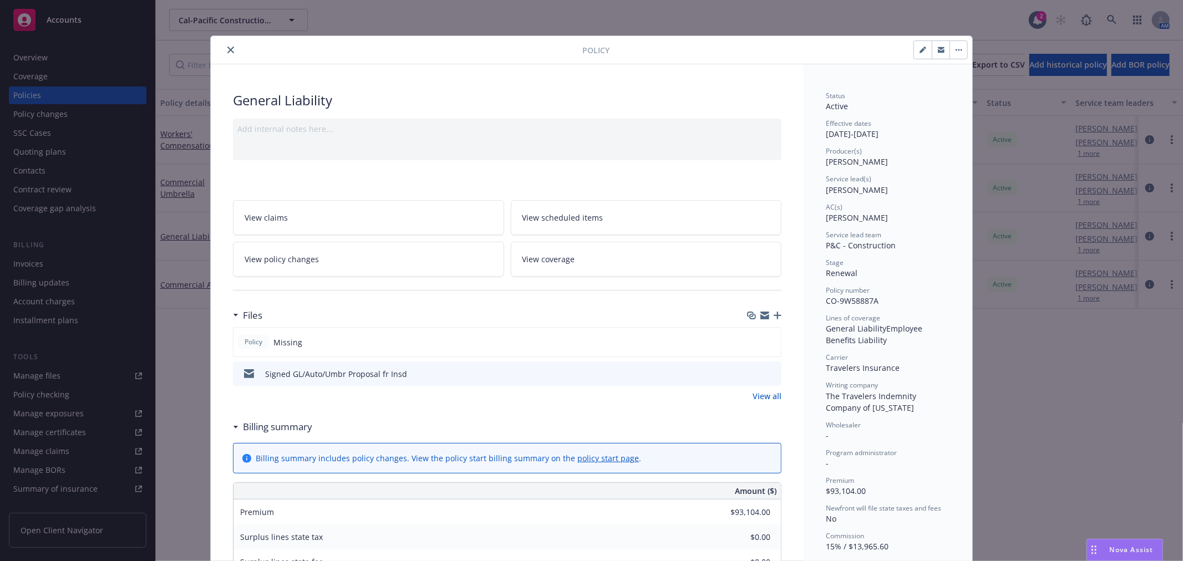
click at [774, 312] on icon "button" at bounding box center [778, 316] width 8 height 8
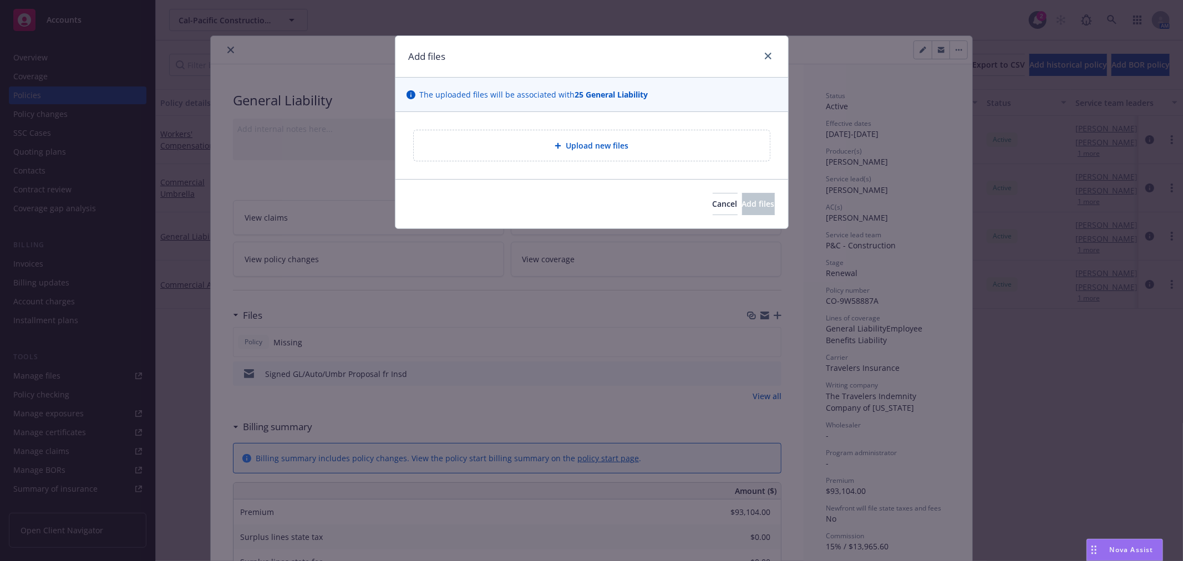
click at [326, 237] on div "Add files The uploaded files will be associated with 25 General Liability Uploa…" at bounding box center [591, 280] width 1183 height 561
click at [769, 55] on icon "close" at bounding box center [768, 56] width 7 height 7
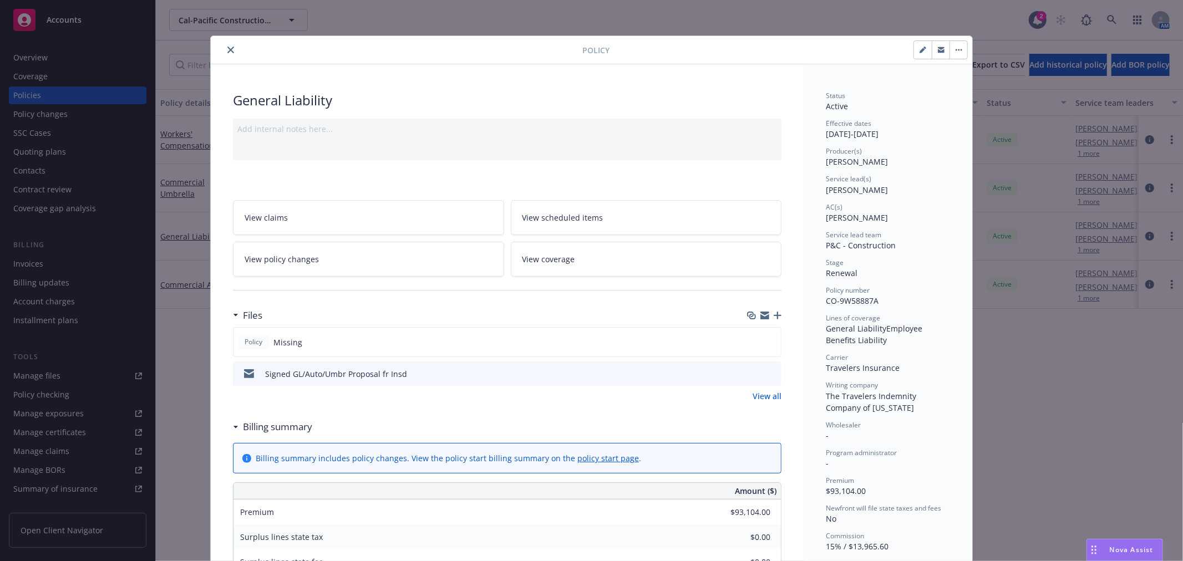
click at [227, 47] on icon "close" at bounding box center [230, 50] width 7 height 7
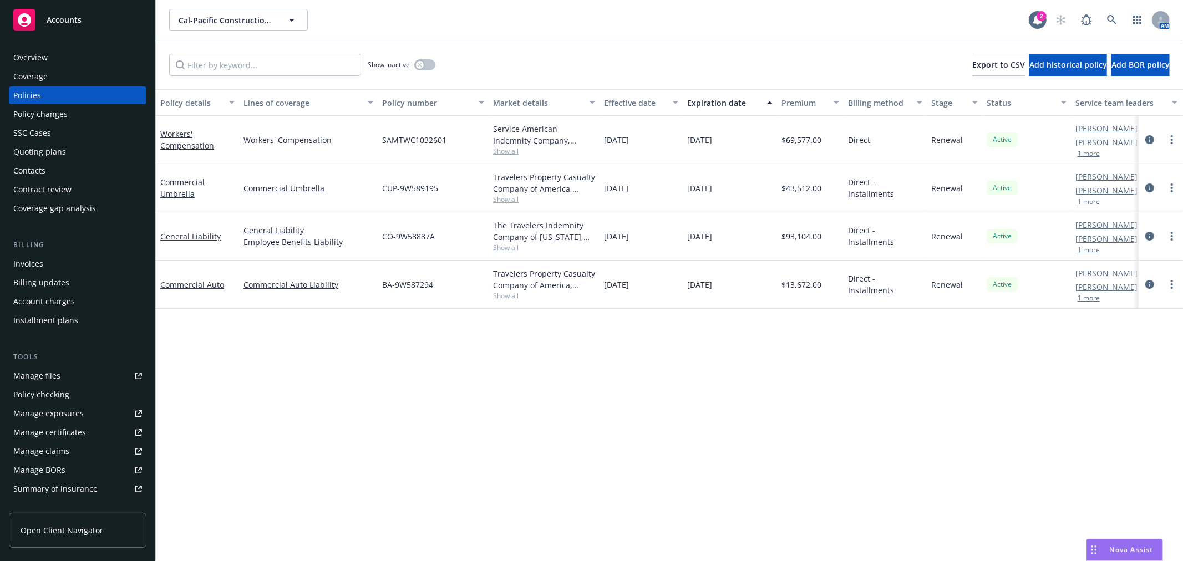
click at [45, 151] on div "Quoting plans" at bounding box center [39, 152] width 53 height 18
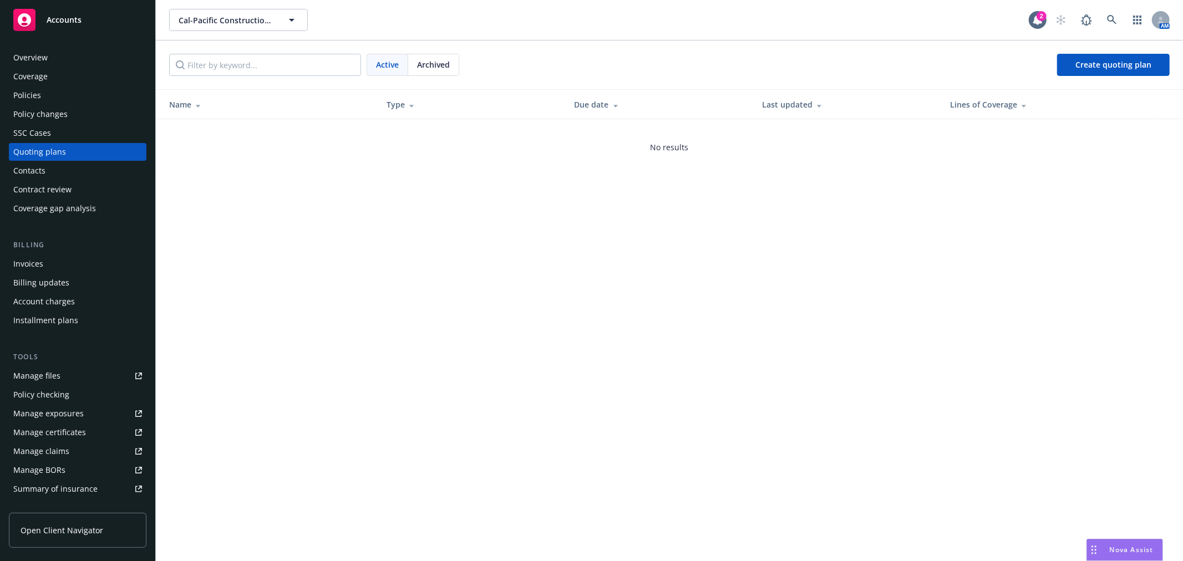
click at [47, 374] on div "Manage files" at bounding box center [36, 376] width 47 height 18
click at [31, 89] on div "Policies" at bounding box center [27, 96] width 28 height 18
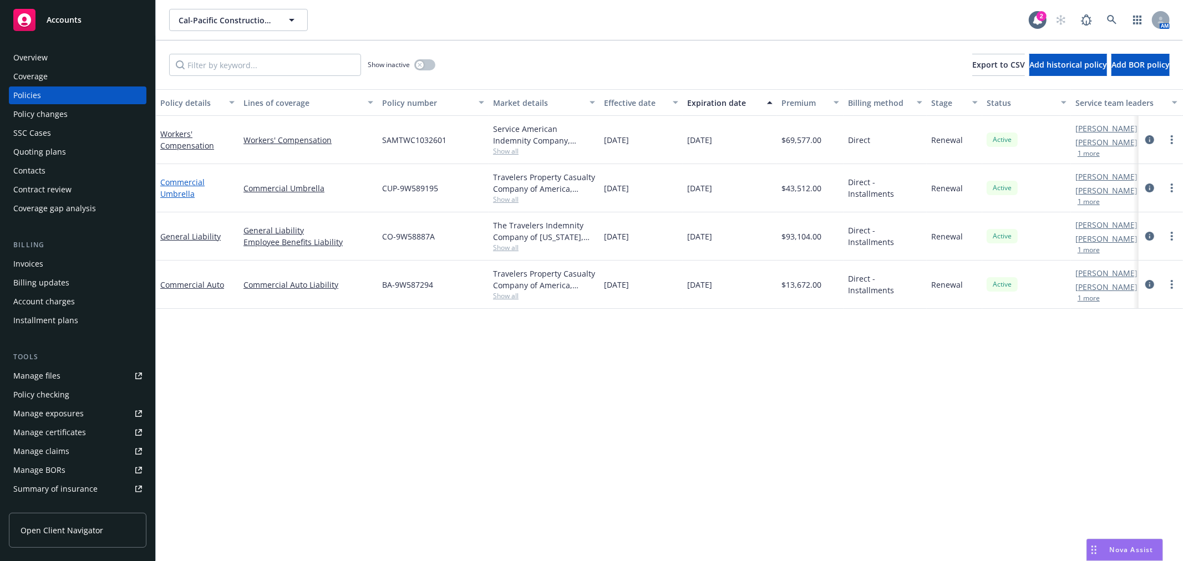
click at [185, 177] on link "Commercial Umbrella" at bounding box center [182, 188] width 44 height 22
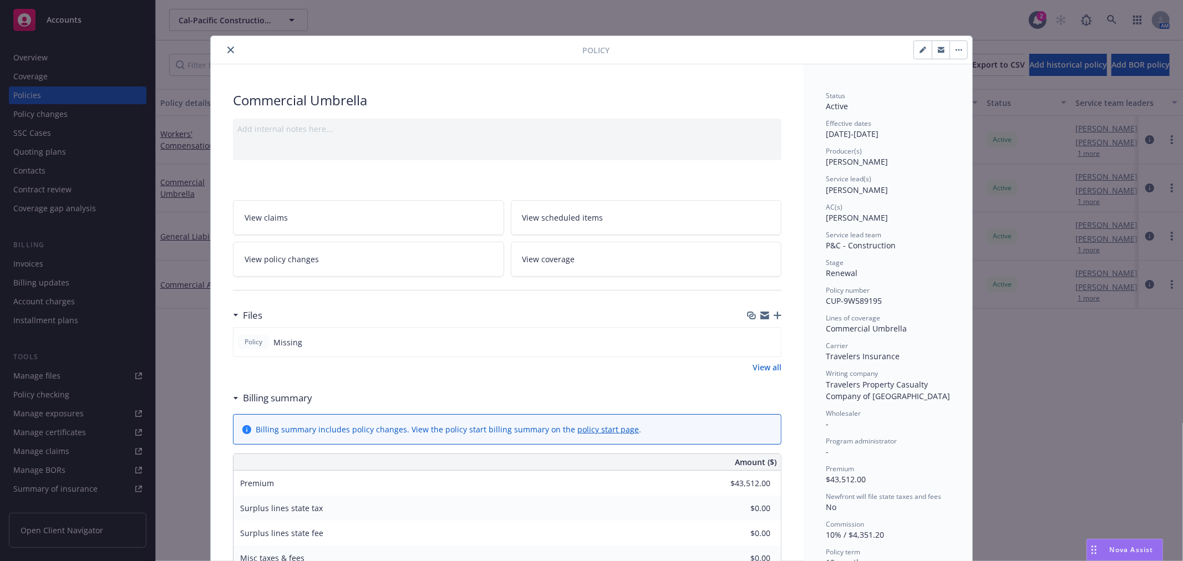
click at [774, 314] on icon "button" at bounding box center [778, 316] width 8 height 8
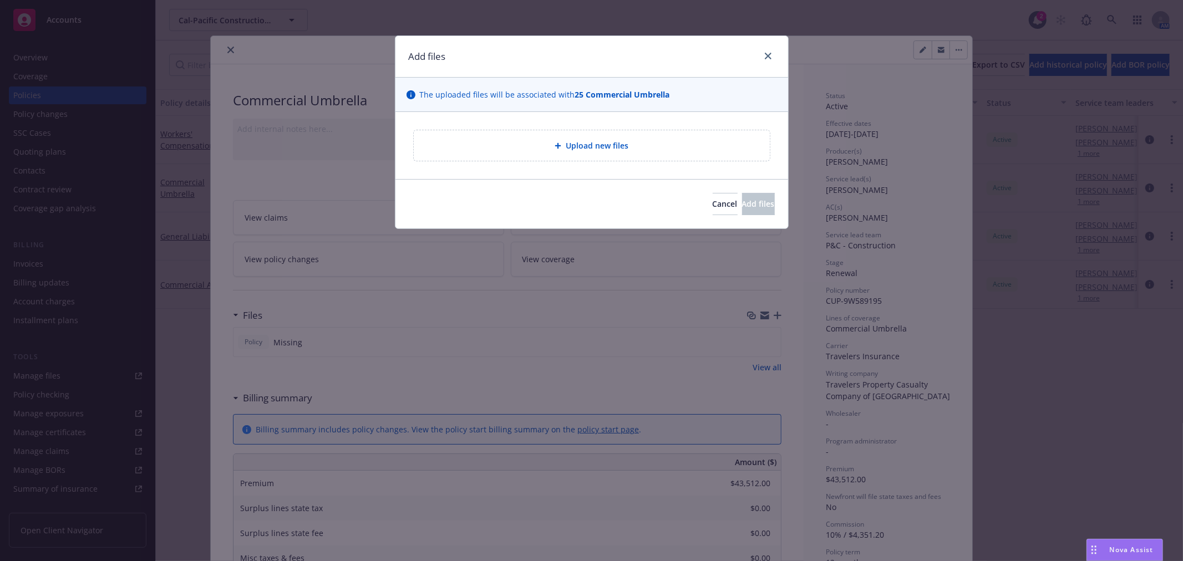
type textarea "x"
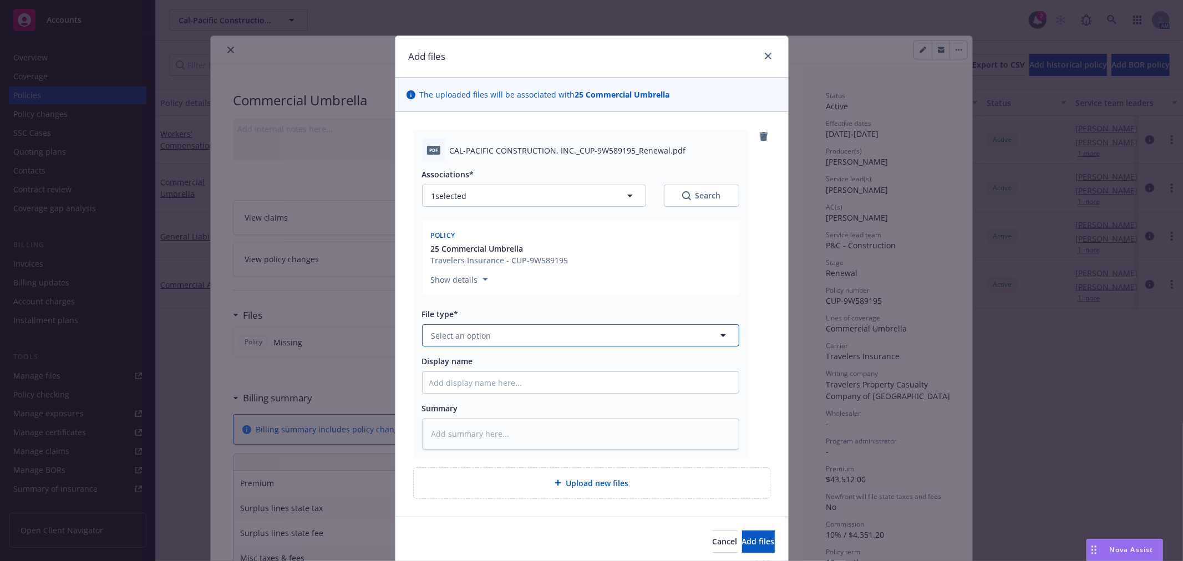
click at [490, 328] on button "Select an option" at bounding box center [580, 335] width 317 height 22
type input "pol"
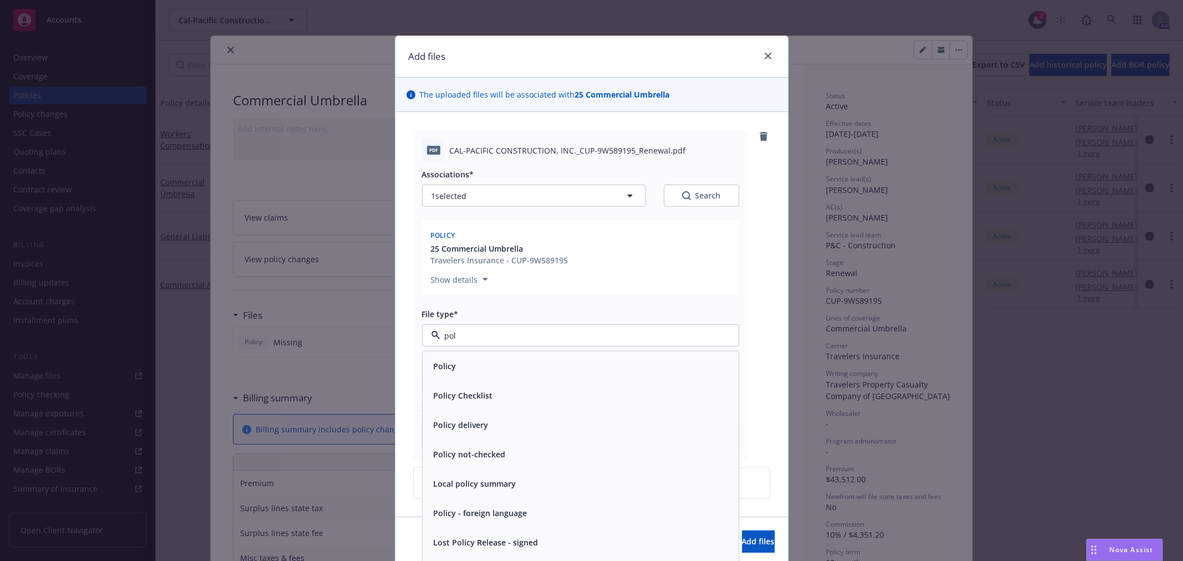
click at [478, 364] on div "Policy" at bounding box center [580, 366] width 303 height 16
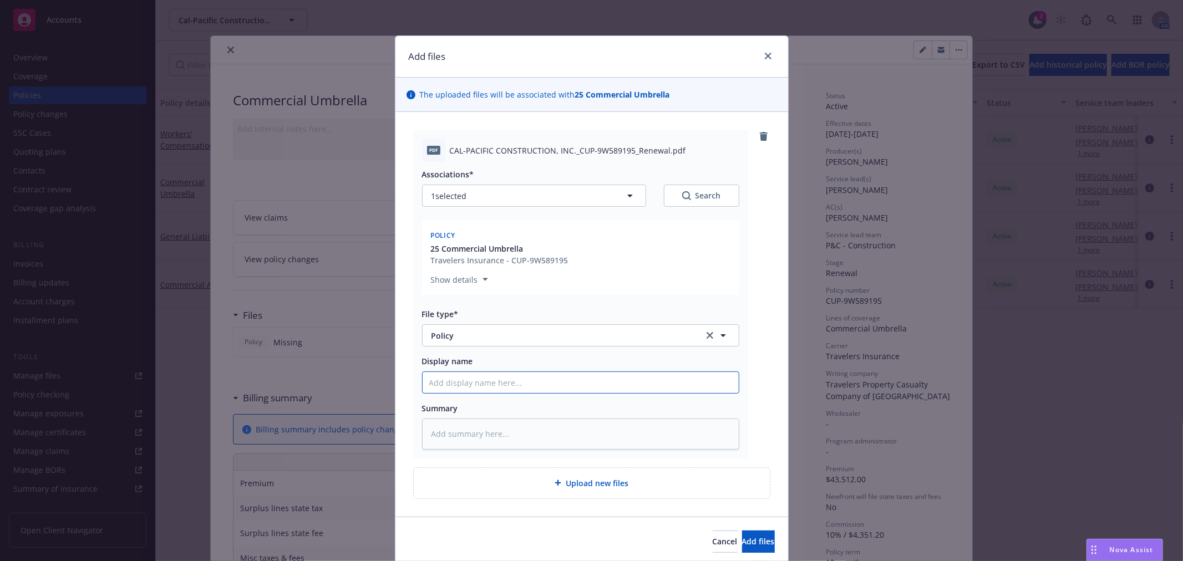
click at [476, 384] on input "Display name" at bounding box center [581, 382] width 316 height 21
type textarea "x"
type input "2"
type textarea "x"
type input "25"
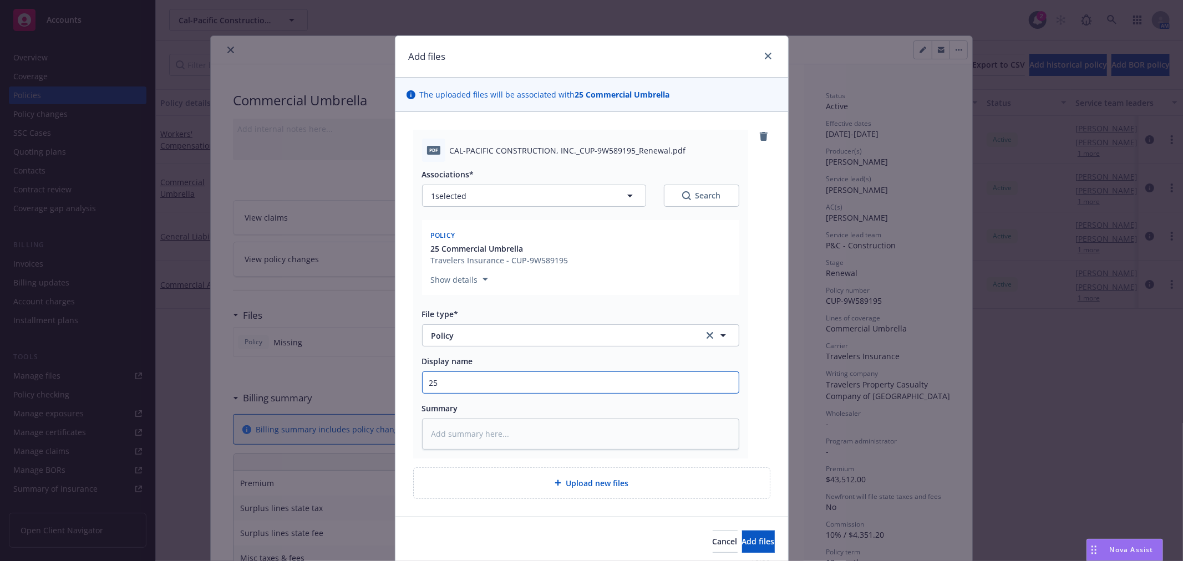
type textarea "x"
type input "25-2"
type textarea "x"
type input "25-26"
type textarea "x"
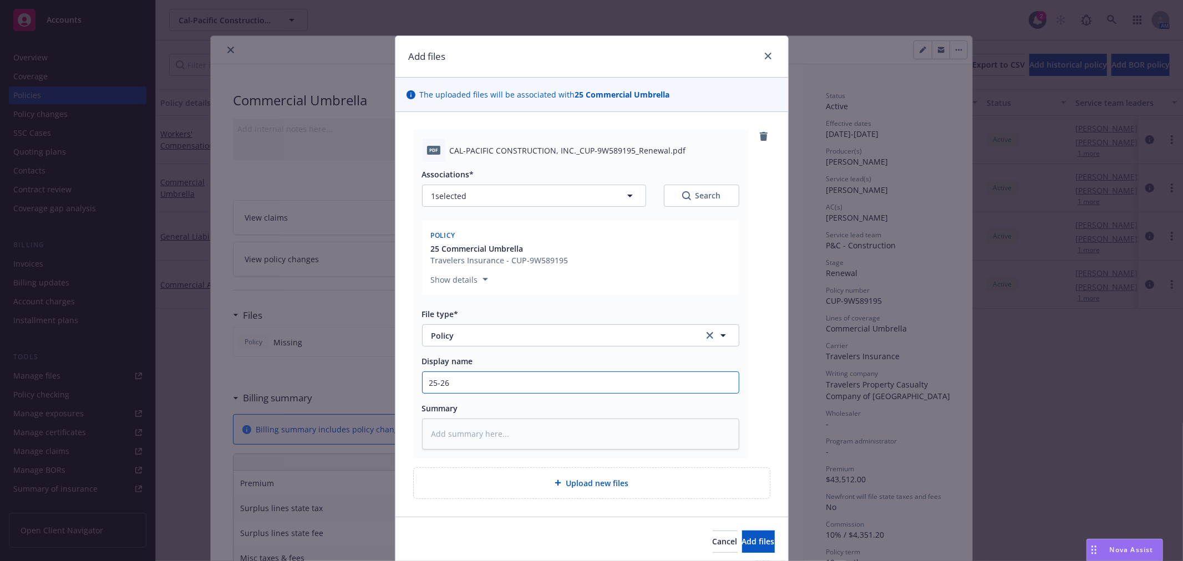
type input "25-26"
type textarea "x"
type input "25-26 U"
type textarea "x"
type input "25-26 Um"
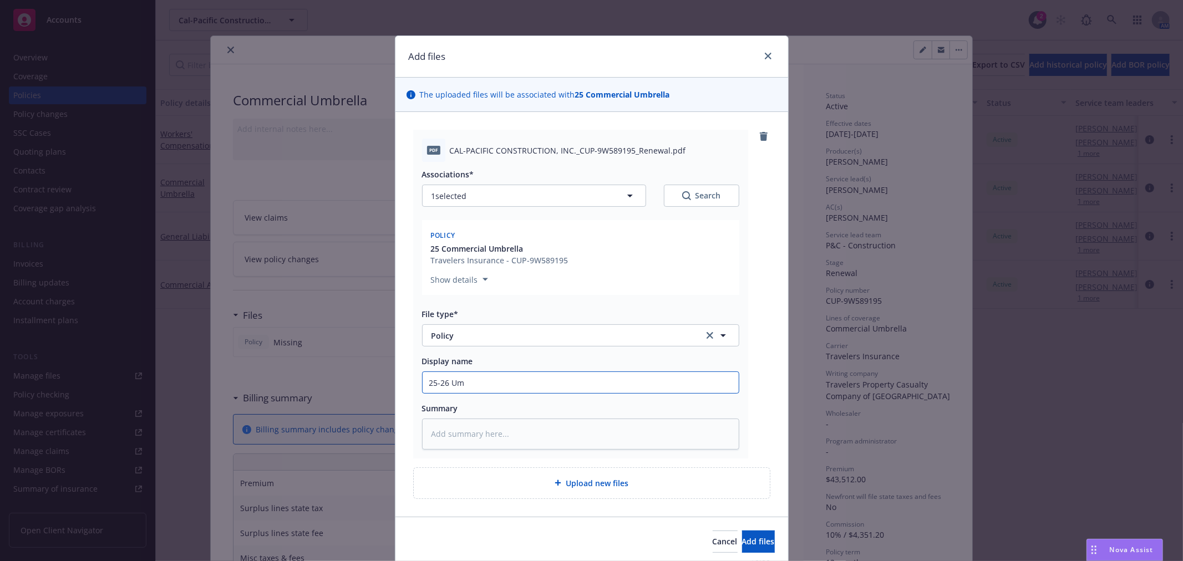
type textarea "x"
type input "25-26 Umb"
type textarea "x"
type input "25-26 Umbr"
type textarea "x"
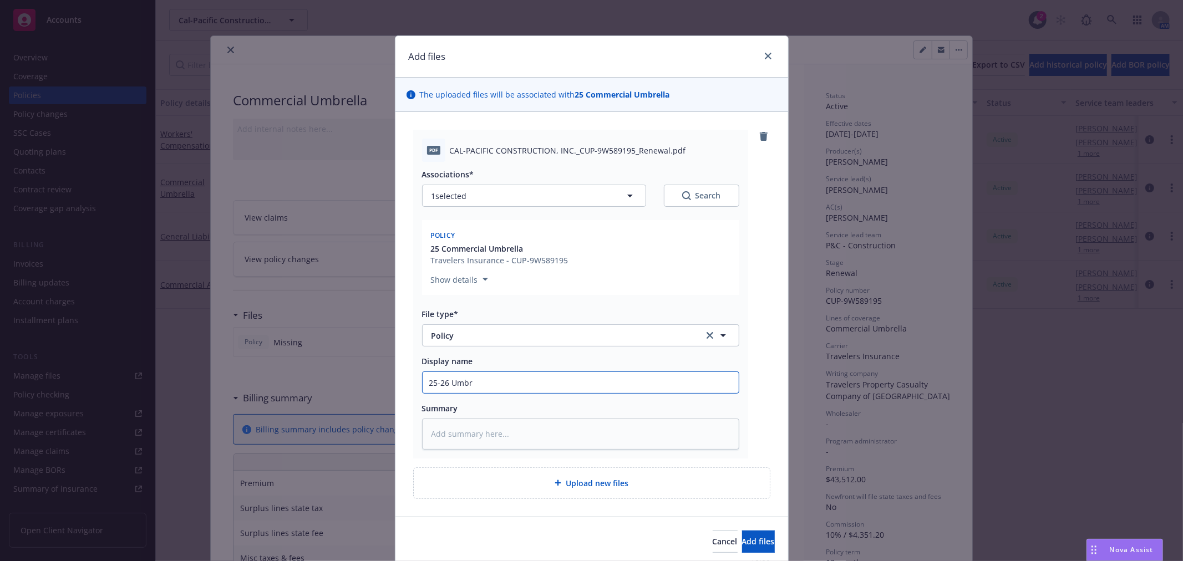
type input "25-26 Umbre"
type textarea "x"
type input "25-26 Umbrel"
type textarea "x"
type input "25-26 [PERSON_NAME]"
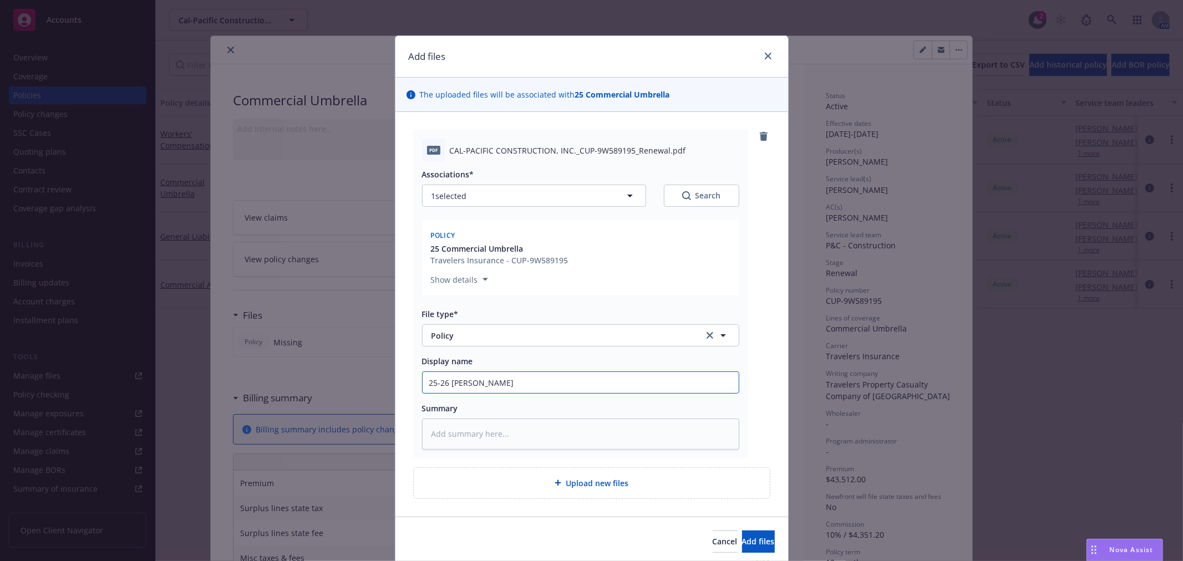
type textarea "x"
type input "25-26 Umbrella"
type textarea "x"
type input "25-26 Umbrella P"
type textarea "x"
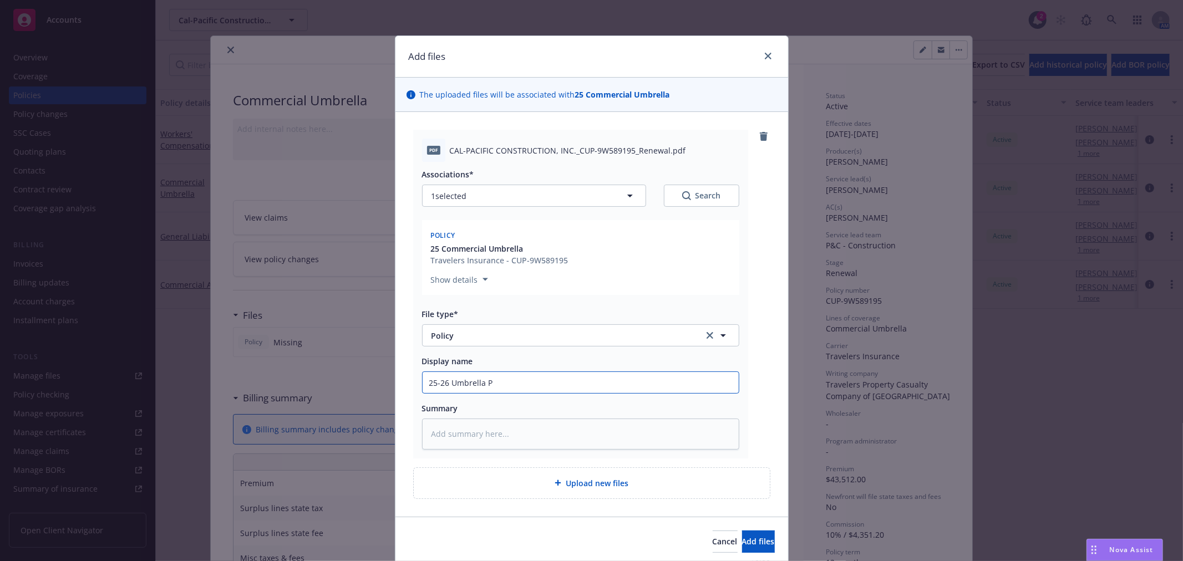
type input "25-26 Umbrella Po"
type textarea "x"
type input "25-26 Umbrella Pol"
type textarea "x"
type input "25-26 Umbrella Polic"
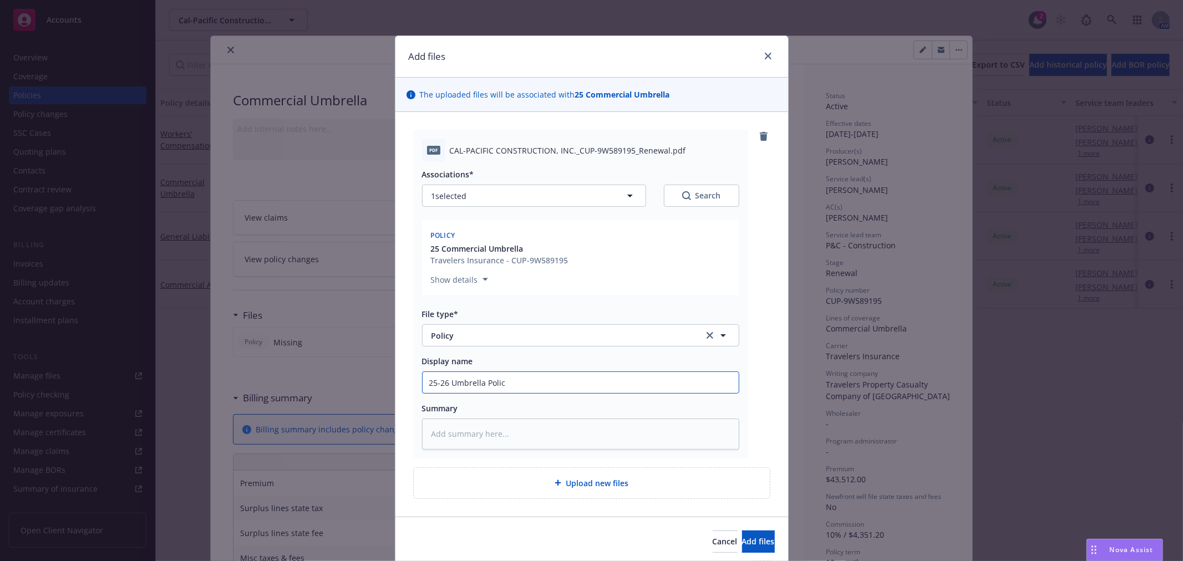
type textarea "x"
type input "25-26 Umbrella Policy"
click at [445, 379] on input "25-26 Umbrella Policy" at bounding box center [581, 382] width 316 height 21
type textarea "x"
type input "25-26 Umbrella Policy"
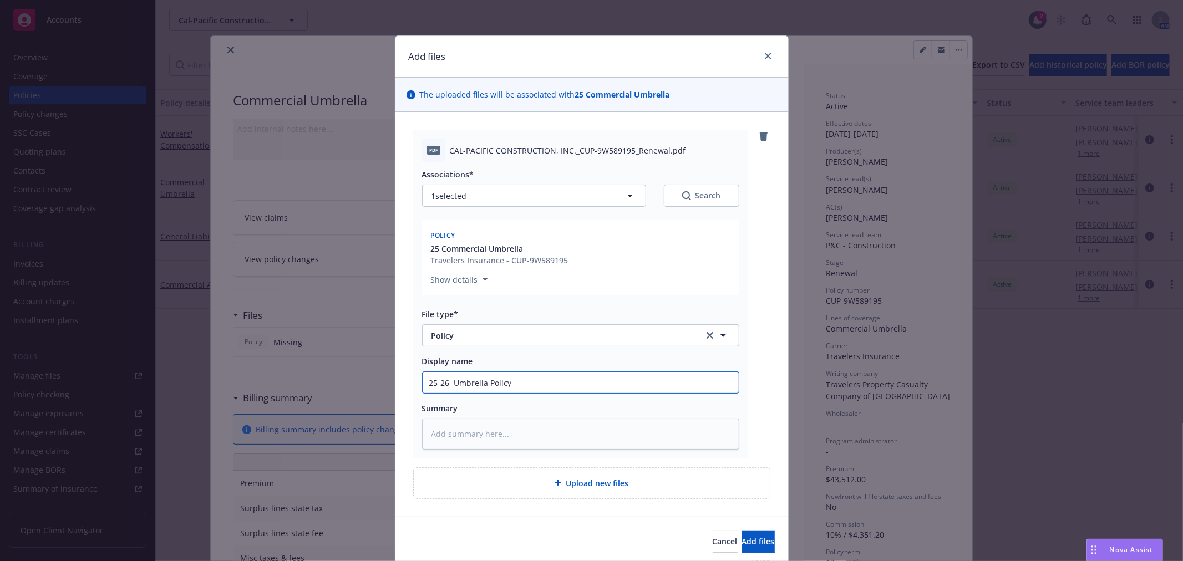
type textarea "x"
type input "25-26 T Umbrella Policy"
type textarea "x"
type input "25-26 Tr Umbrella Policy"
type textarea "x"
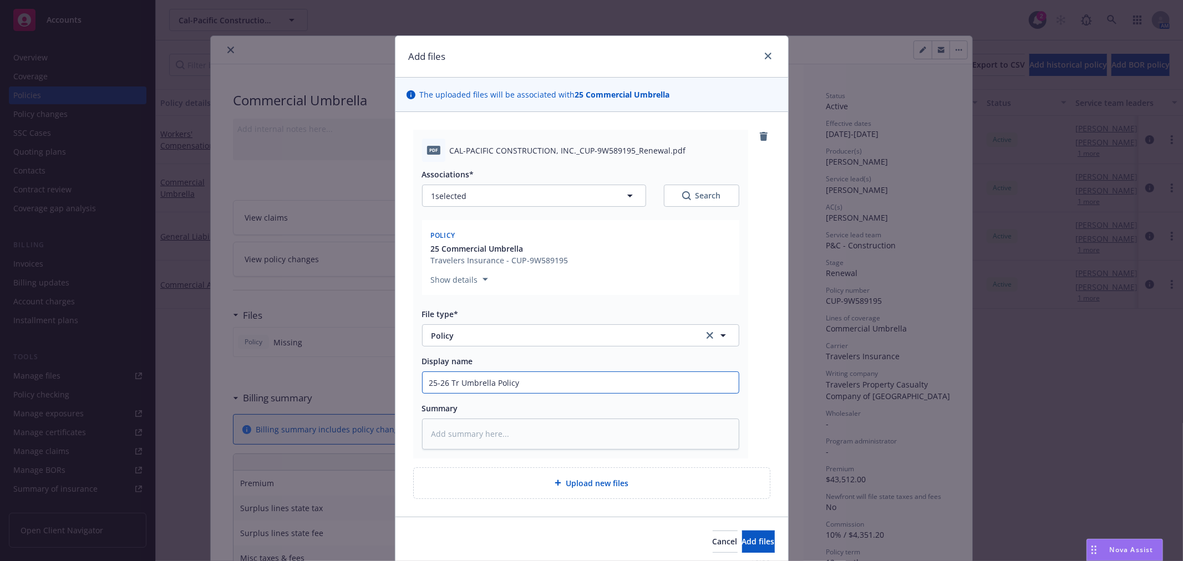
type input "25-26 Tra Umbrella Policy"
type textarea "x"
type input "25-26 Trave Umbrella Policy"
type textarea "x"
type input "25-26 Travel Umbrella Policy"
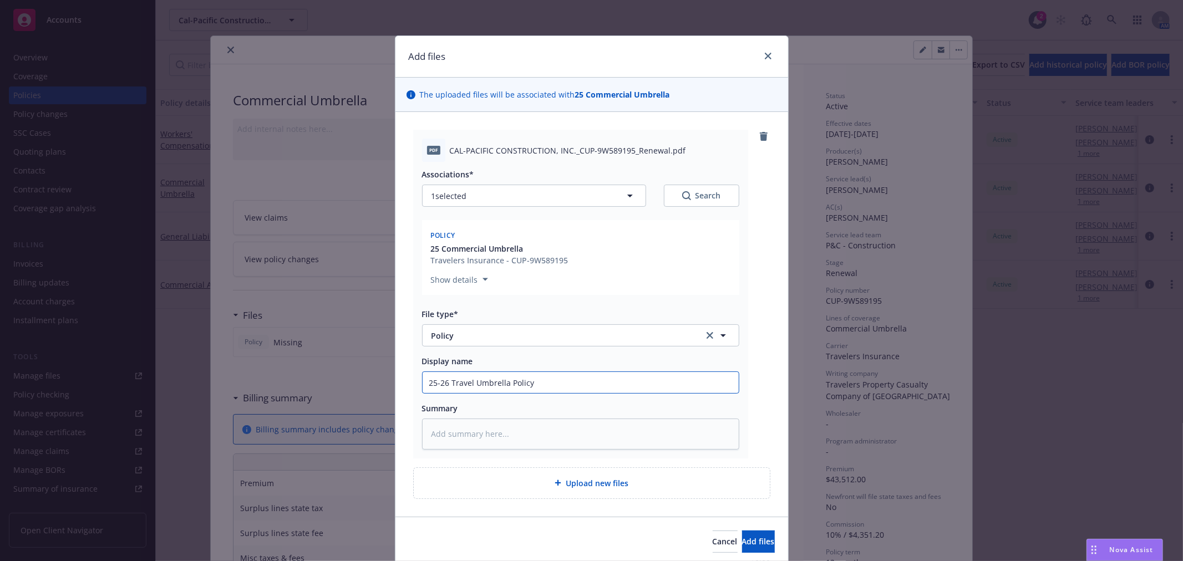
type textarea "x"
type input "25-26 Traveler Umbrella Policy"
type textarea "x"
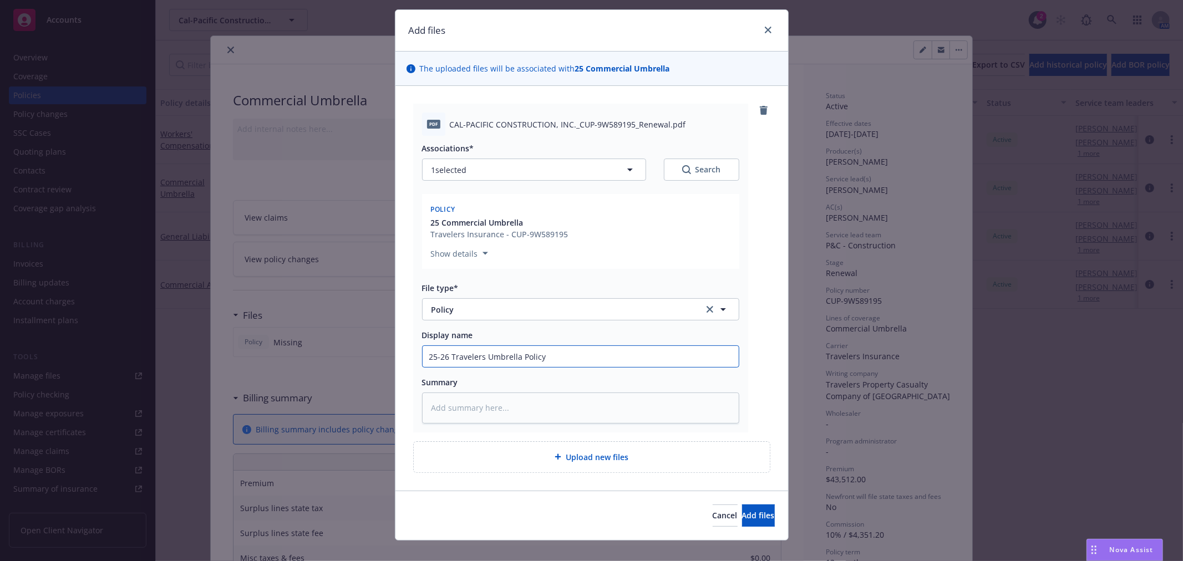
scroll to position [40, 0]
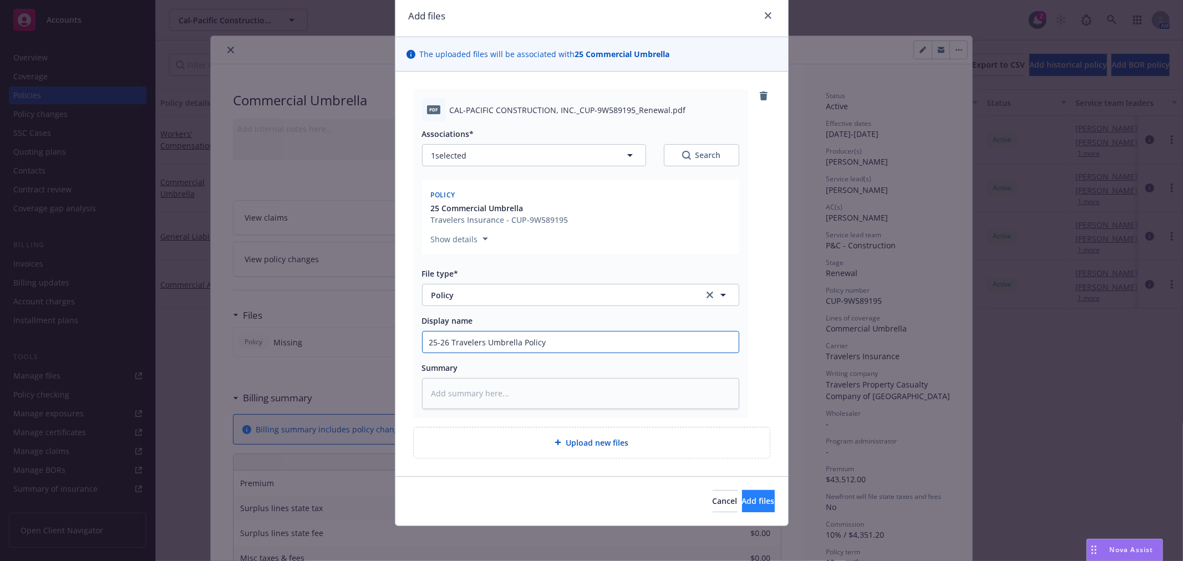
type input "25-26 Travelers Umbrella Policy"
click at [742, 500] on span "Add files" at bounding box center [758, 501] width 33 height 11
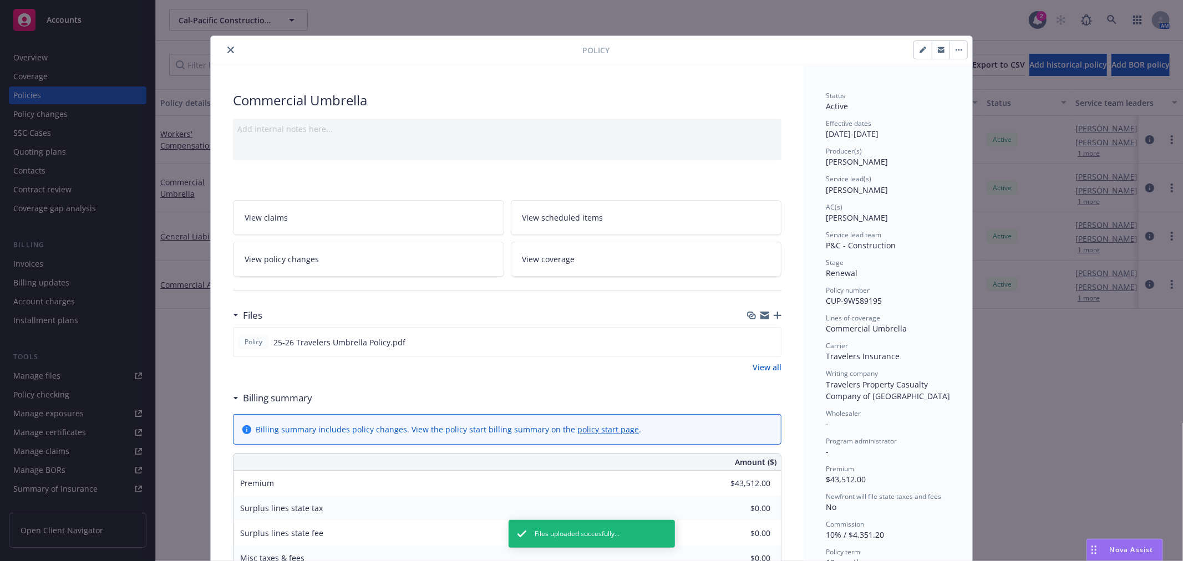
click at [227, 52] on icon "close" at bounding box center [230, 50] width 7 height 7
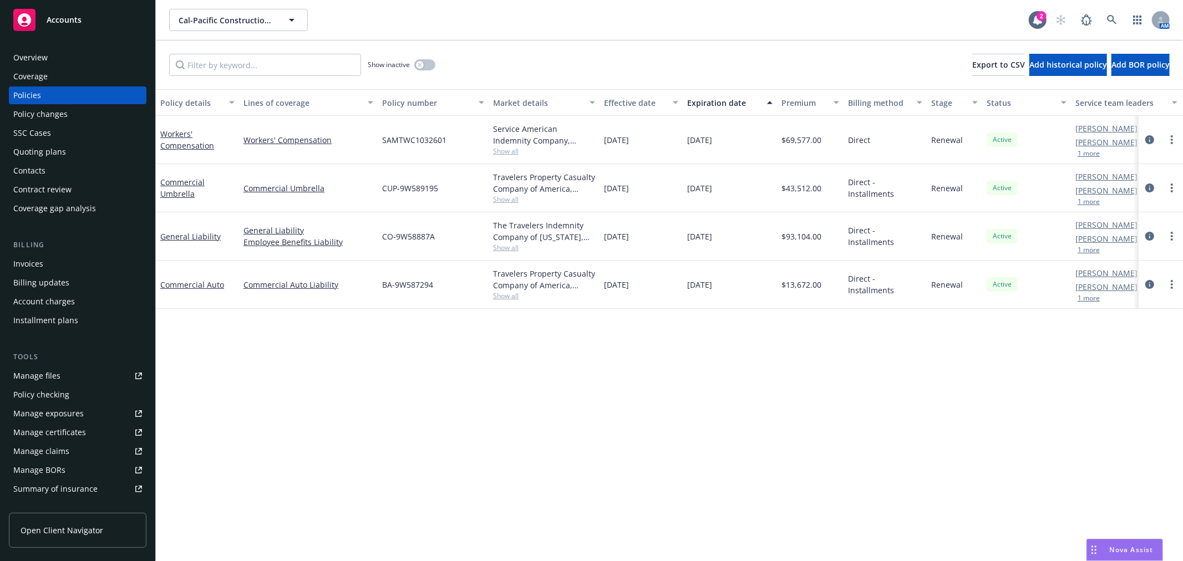
click at [95, 23] on div "Accounts" at bounding box center [77, 20] width 129 height 22
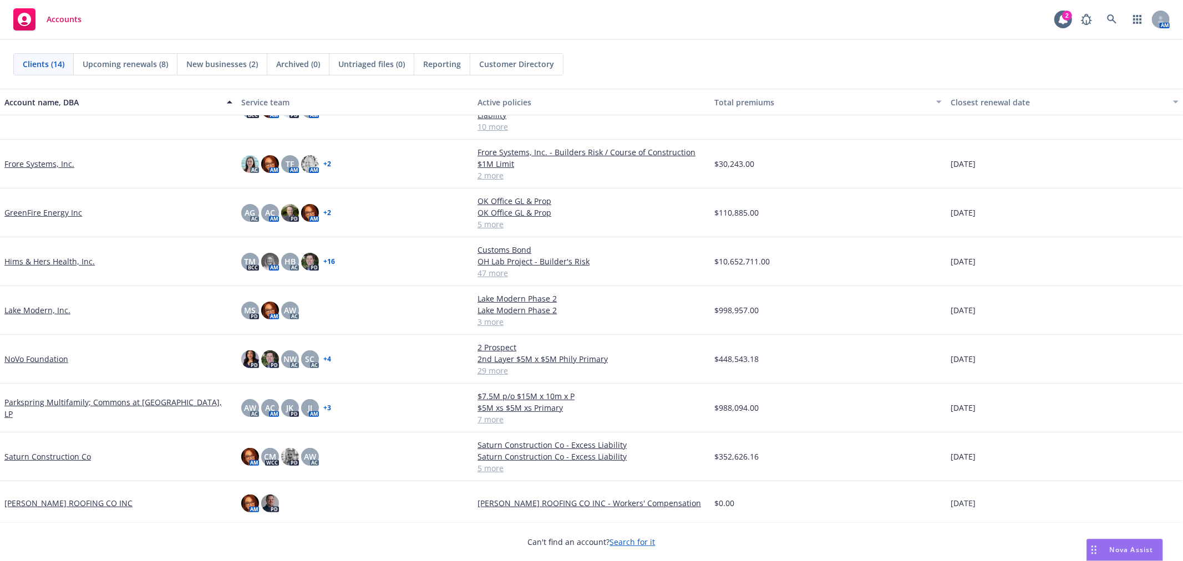
scroll to position [254, 0]
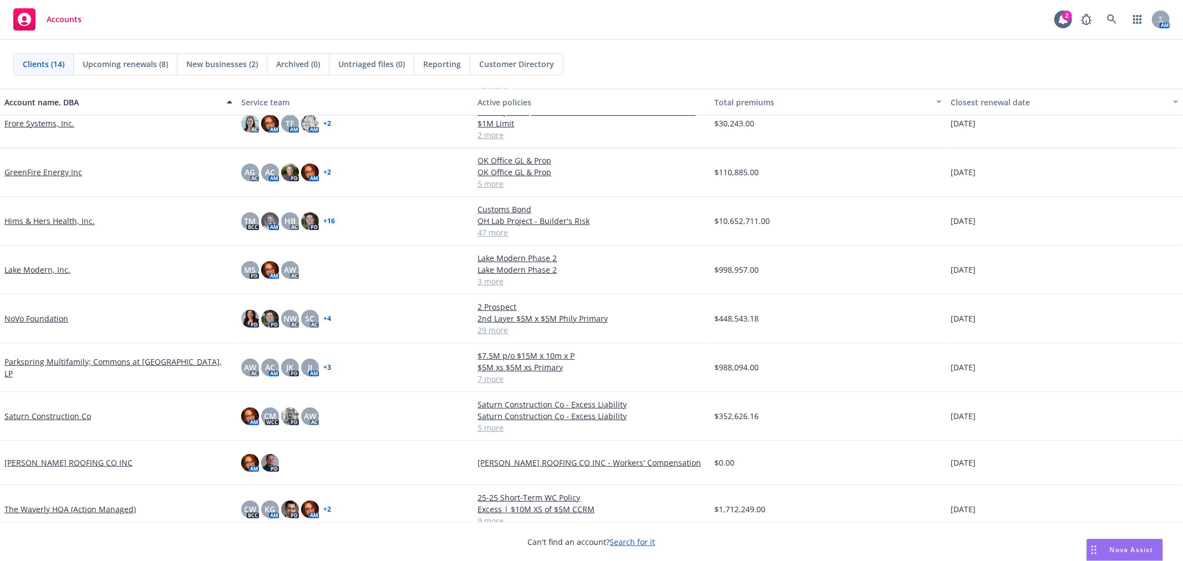
click at [49, 410] on link "Saturn Construction Co" at bounding box center [47, 416] width 87 height 12
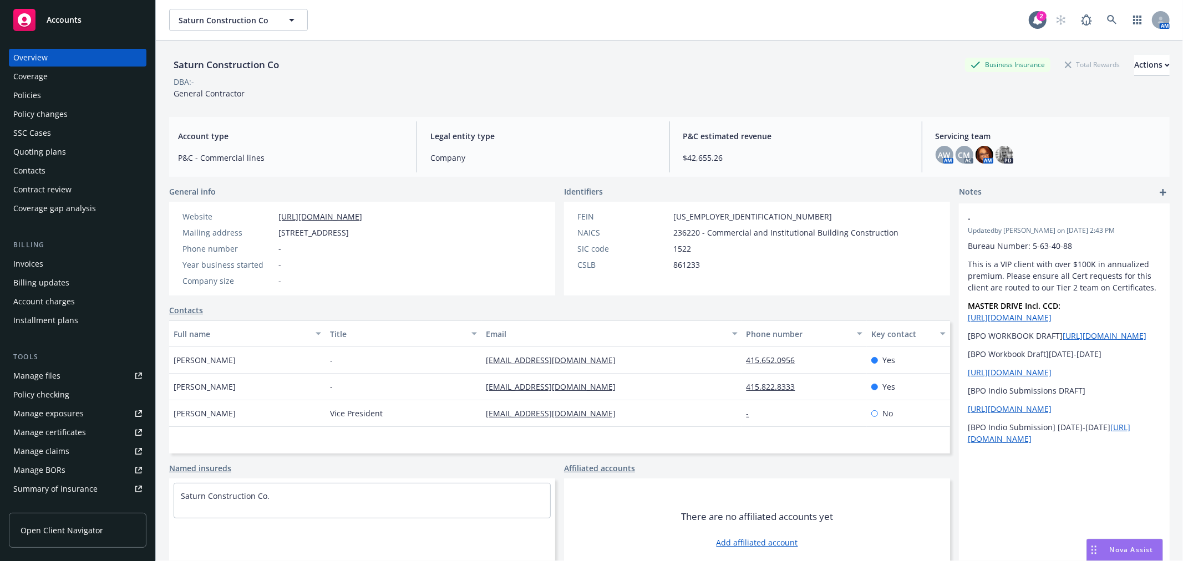
click at [55, 95] on div "Policies" at bounding box center [77, 96] width 129 height 18
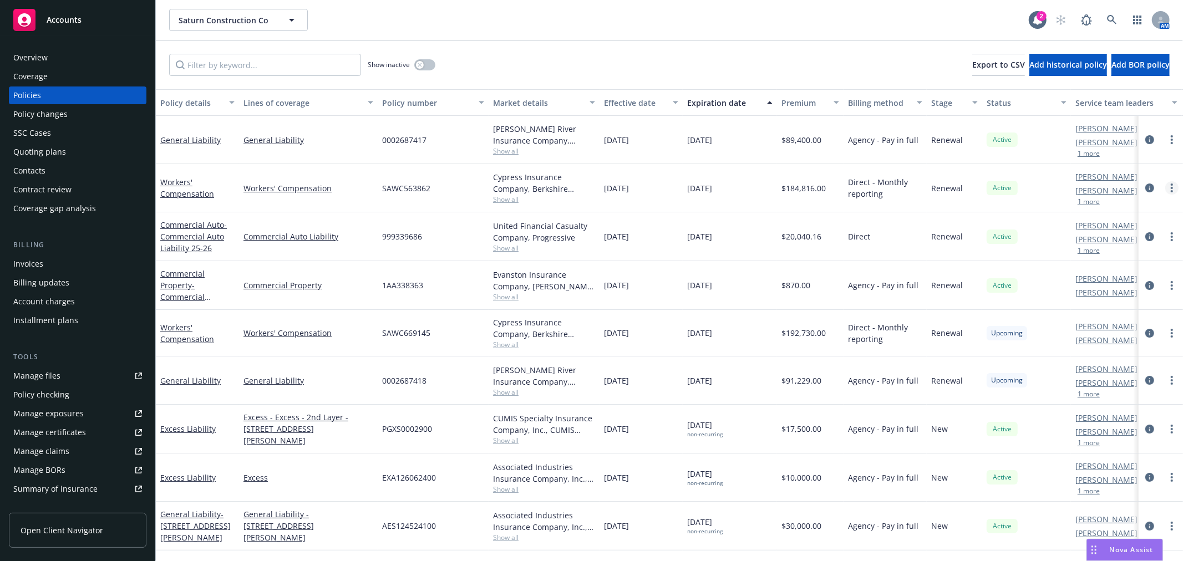
click at [1170, 184] on link "more" at bounding box center [1171, 187] width 13 height 13
click at [1114, 343] on link "Copy logging email" at bounding box center [1113, 344] width 130 height 22
click at [85, 20] on div "Accounts" at bounding box center [77, 20] width 129 height 22
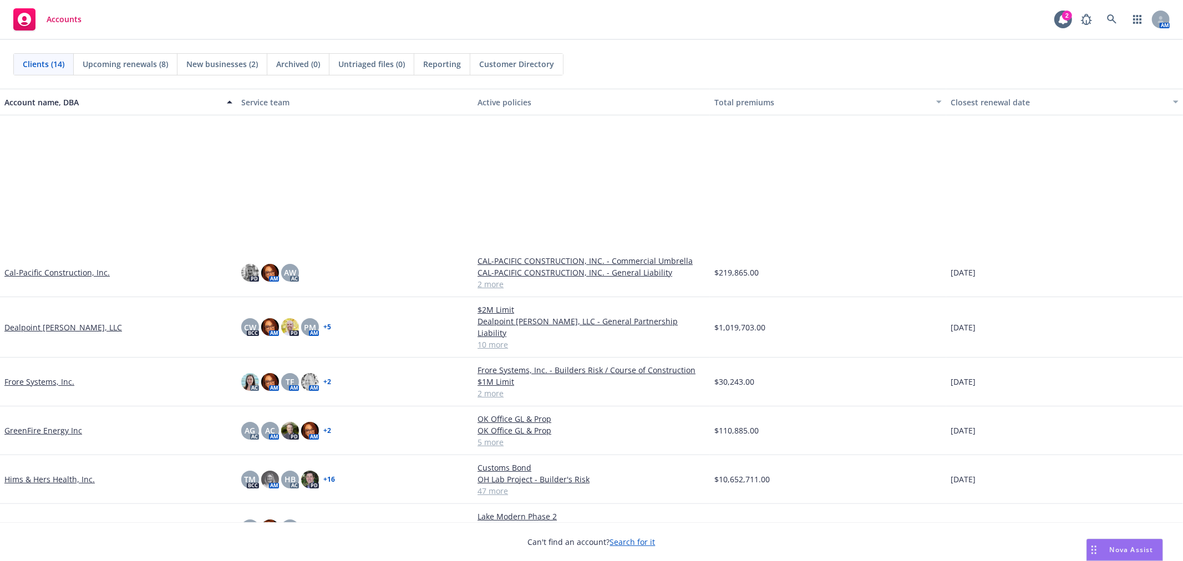
scroll to position [214, 0]
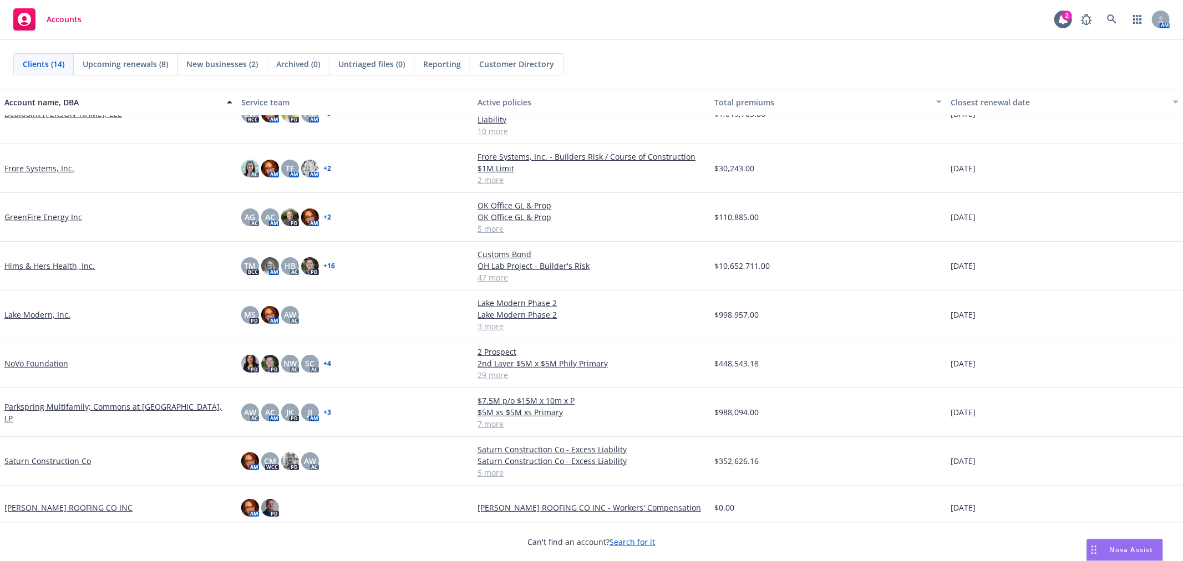
click at [85, 401] on link "Parkspring Multifamily; Commons at [GEOGRAPHIC_DATA], LP" at bounding box center [118, 412] width 228 height 23
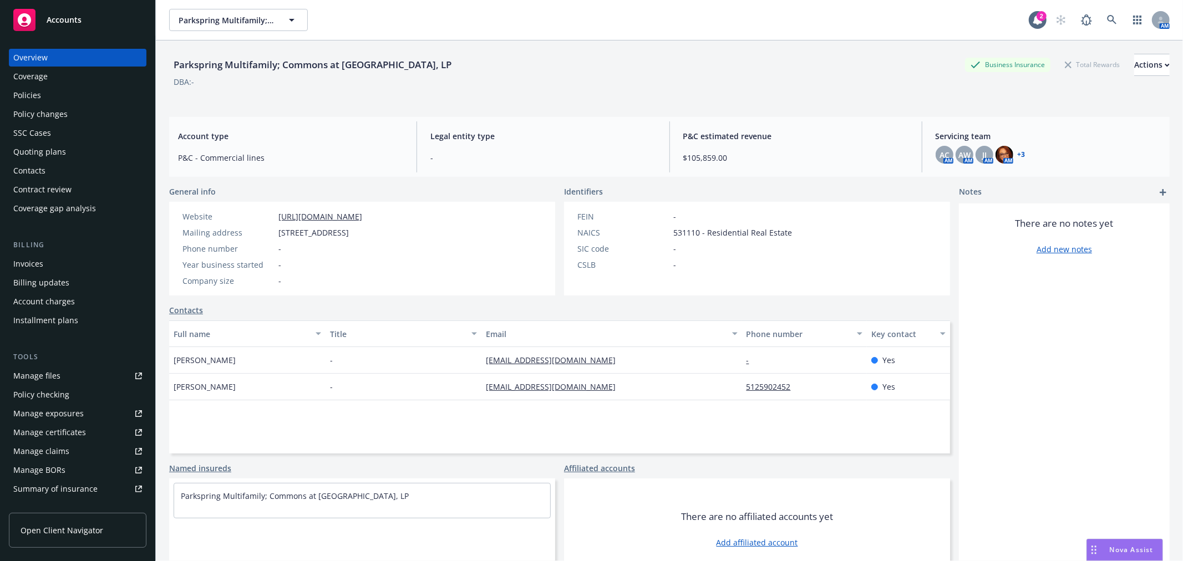
click at [65, 96] on div "Policies" at bounding box center [77, 96] width 129 height 18
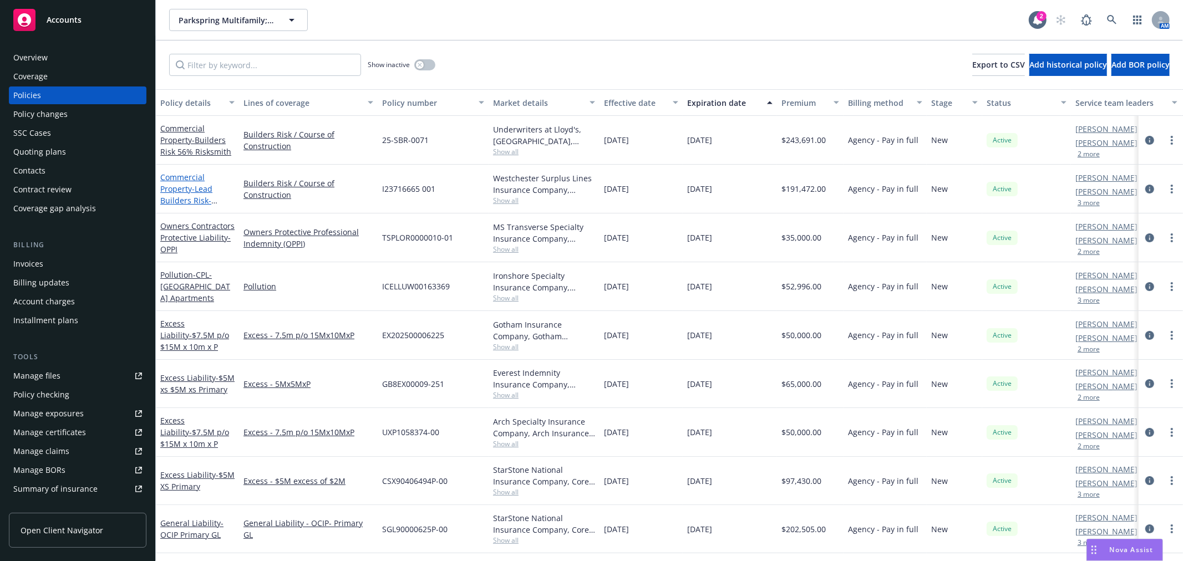
click at [194, 187] on span "- Lead Builders Risk- [GEOGRAPHIC_DATA] Apartments" at bounding box center [195, 206] width 70 height 45
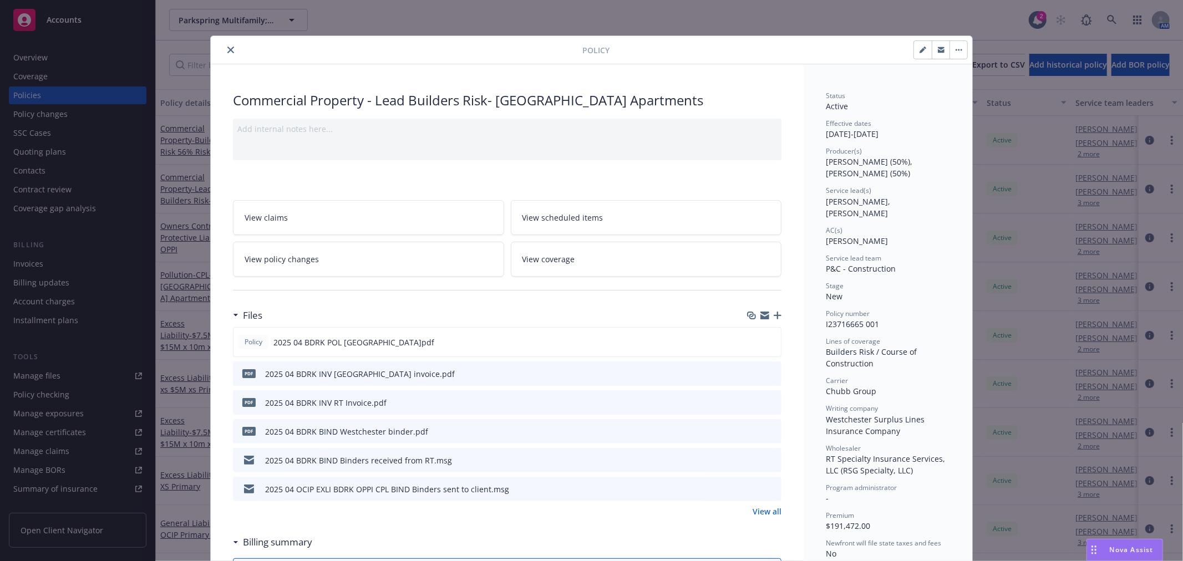
click at [227, 48] on icon "close" at bounding box center [230, 50] width 7 height 7
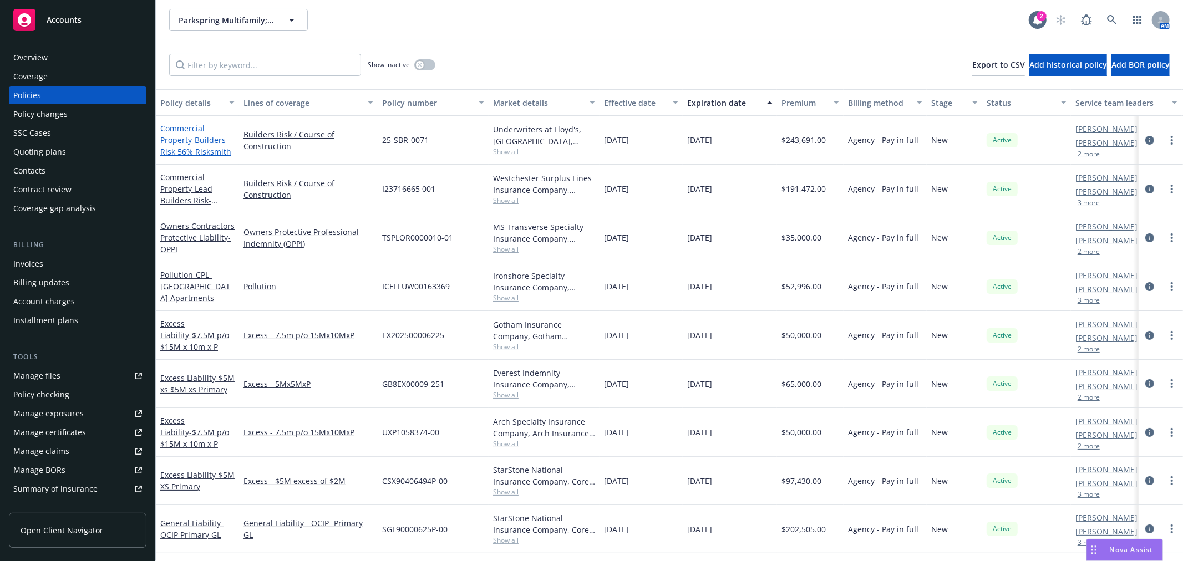
click at [185, 140] on link "Commercial Property - Builders Risk 56% Risksmith" at bounding box center [195, 140] width 71 height 34
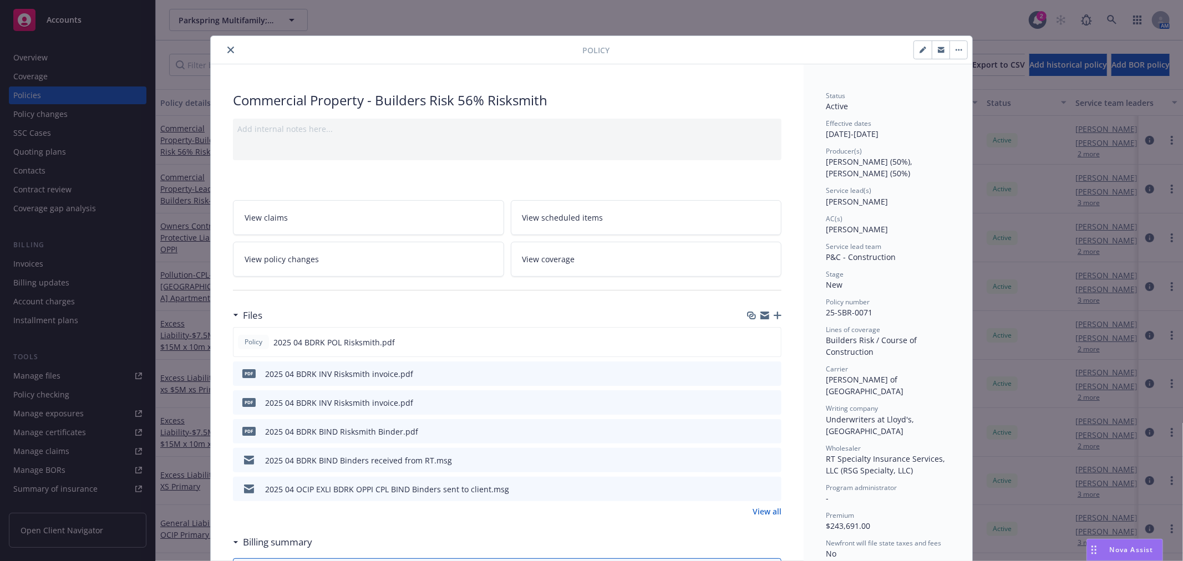
click at [227, 48] on icon "close" at bounding box center [230, 50] width 7 height 7
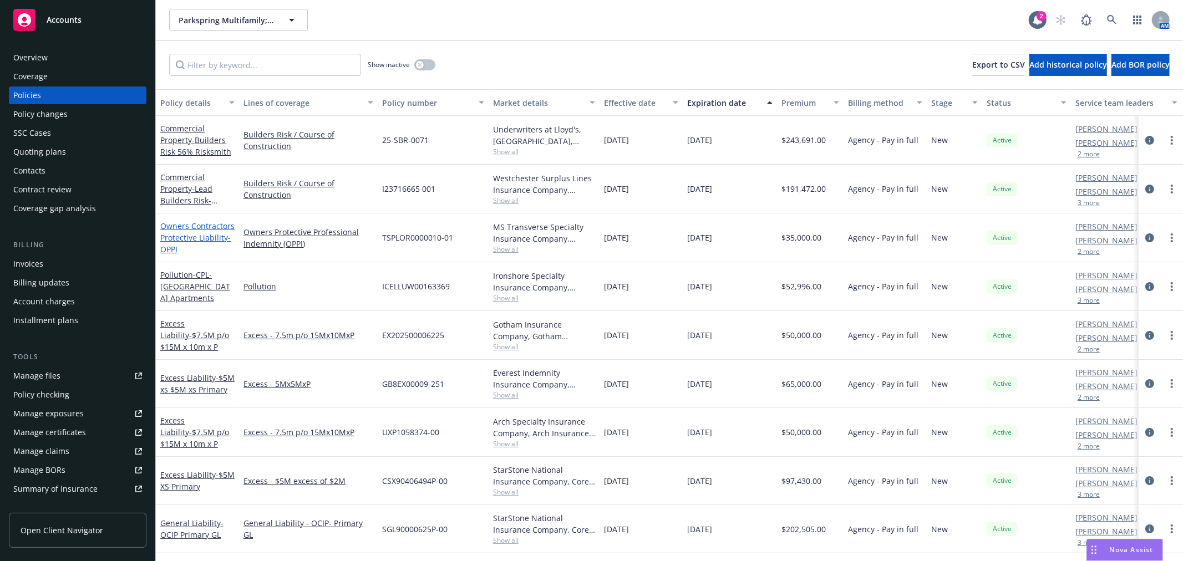
click at [189, 230] on link "Owners Contractors Protective Liability - OPPI" at bounding box center [197, 238] width 74 height 34
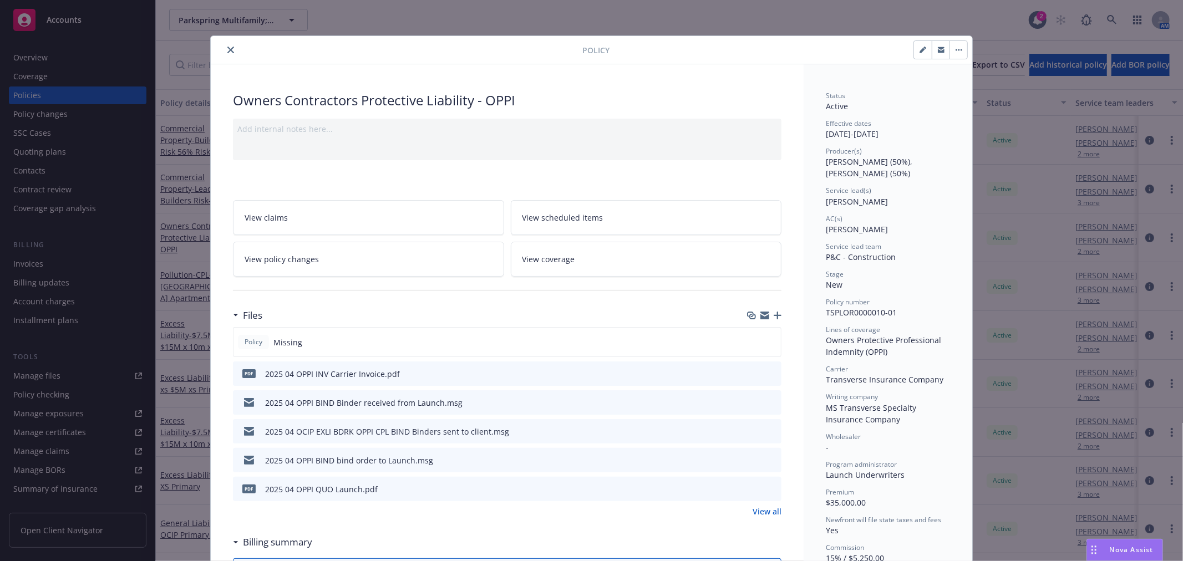
click at [766, 371] on icon "preview file" at bounding box center [771, 373] width 10 height 8
click at [770, 400] on icon "preview file" at bounding box center [771, 402] width 10 height 8
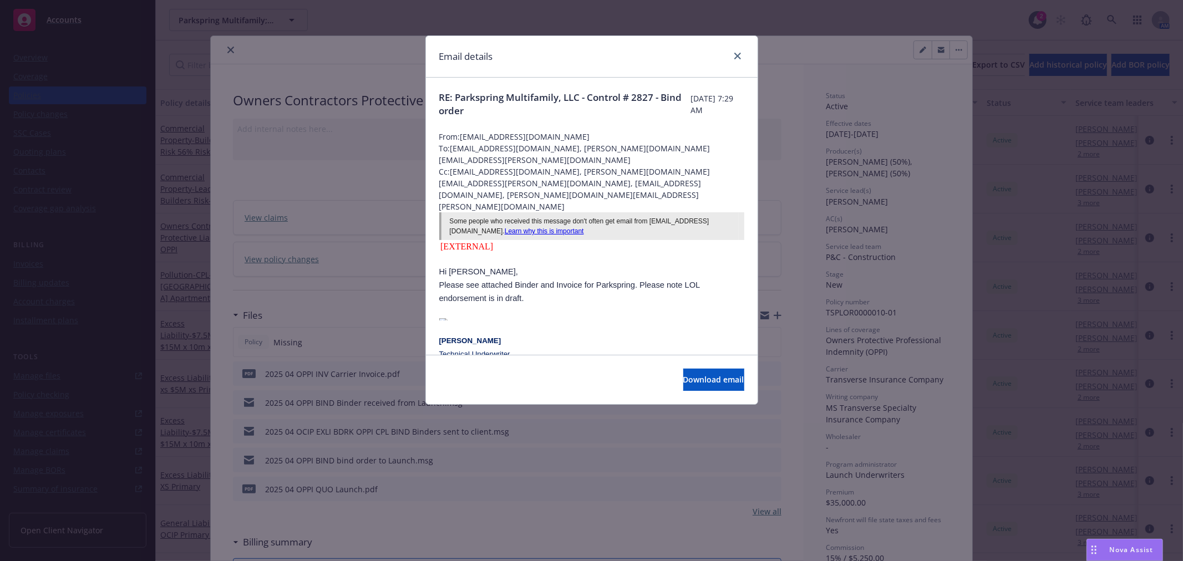
drag, startPoint x: 594, startPoint y: 135, endPoint x: 463, endPoint y: 136, distance: 130.9
click at [463, 136] on span "From: [EMAIL_ADDRESS][DOMAIN_NAME]" at bounding box center [591, 137] width 305 height 12
copy span "[EMAIL_ADDRESS][DOMAIN_NAME]"
click at [741, 54] on link "close" at bounding box center [737, 55] width 13 height 13
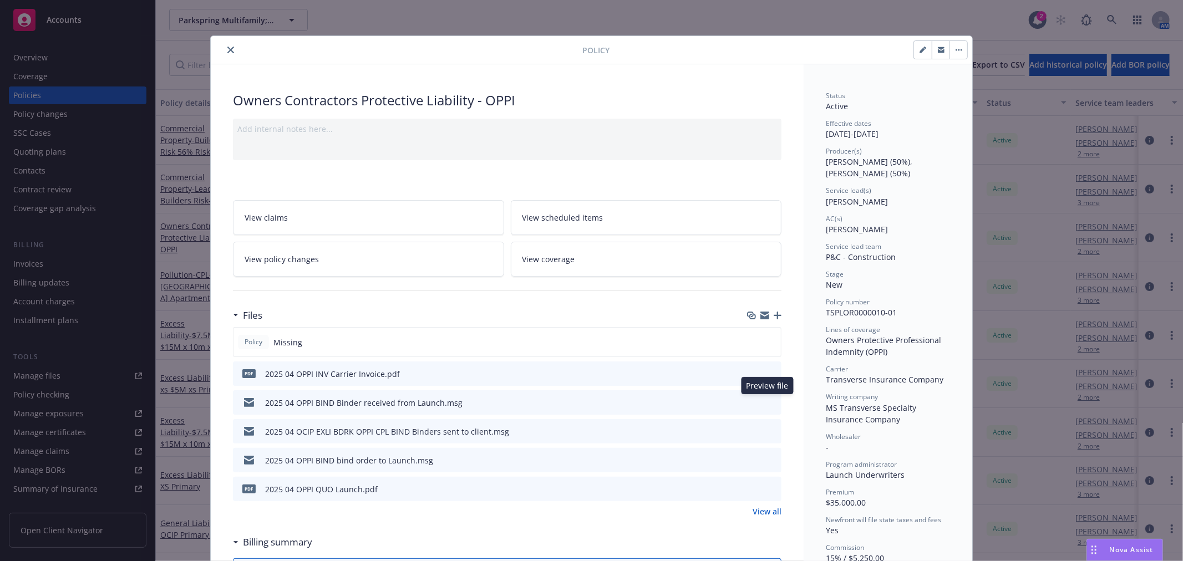
click at [768, 400] on icon "preview file" at bounding box center [771, 402] width 10 height 8
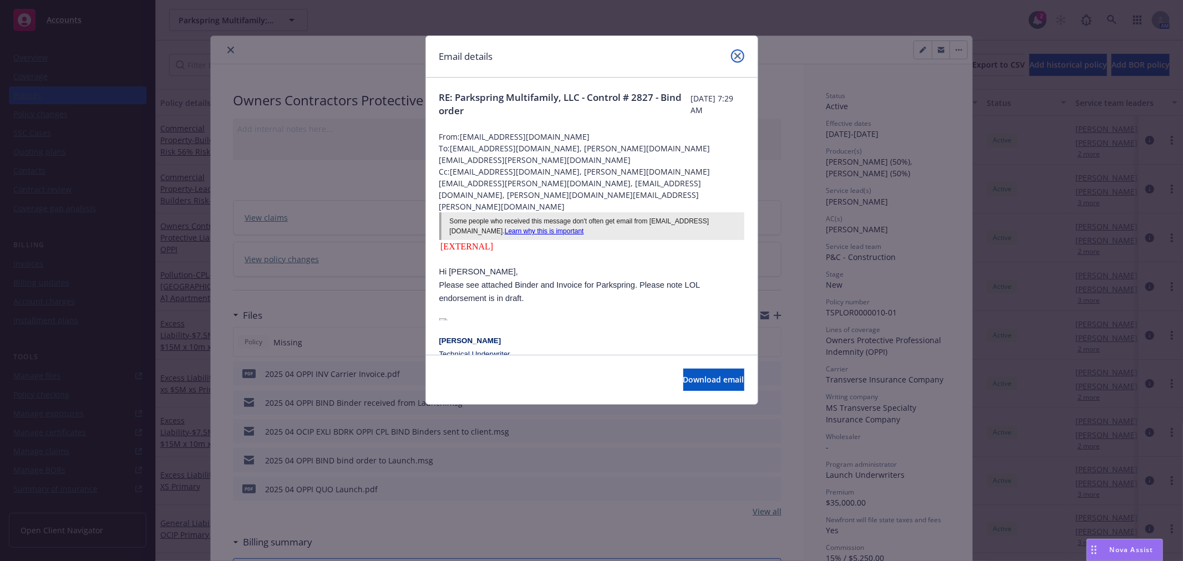
click at [734, 56] on icon "close" at bounding box center [737, 56] width 7 height 7
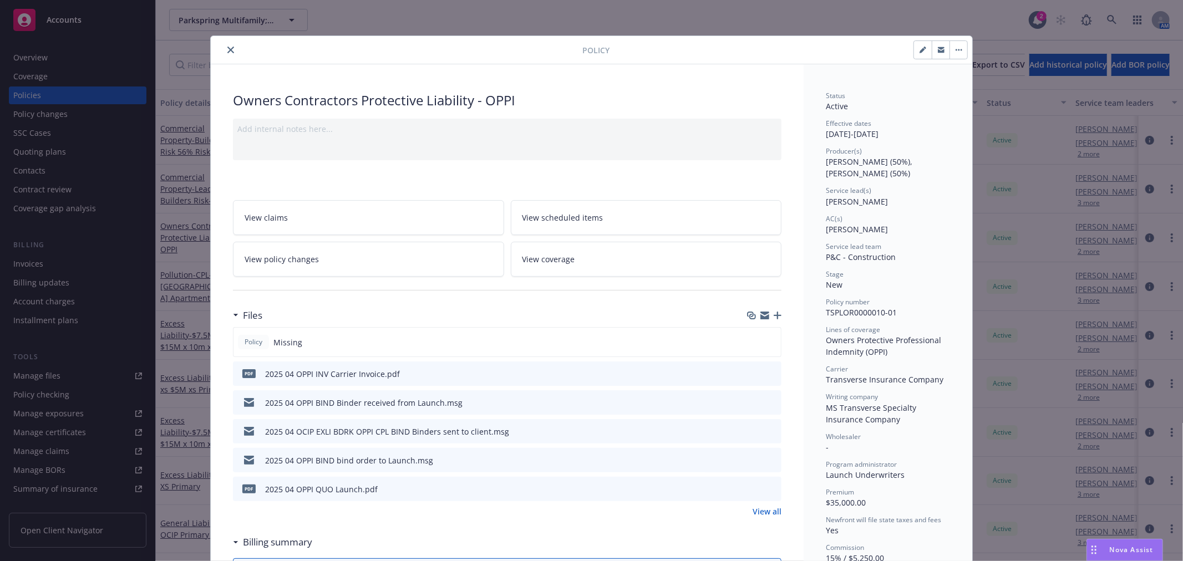
click at [227, 50] on icon "close" at bounding box center [230, 50] width 7 height 7
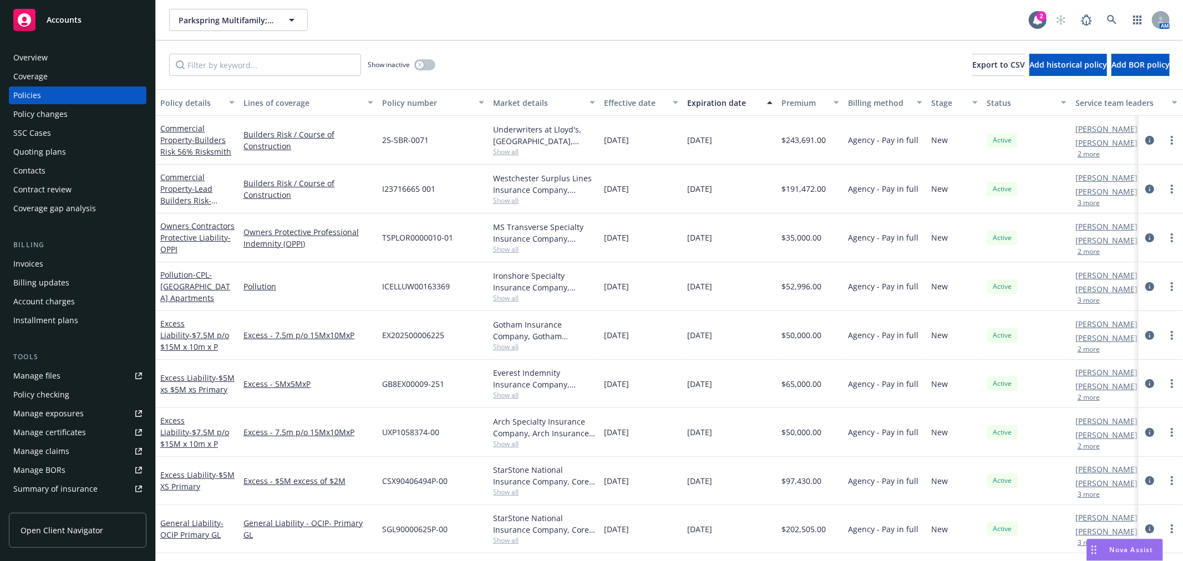
click at [74, 23] on span "Accounts" at bounding box center [64, 20] width 35 height 9
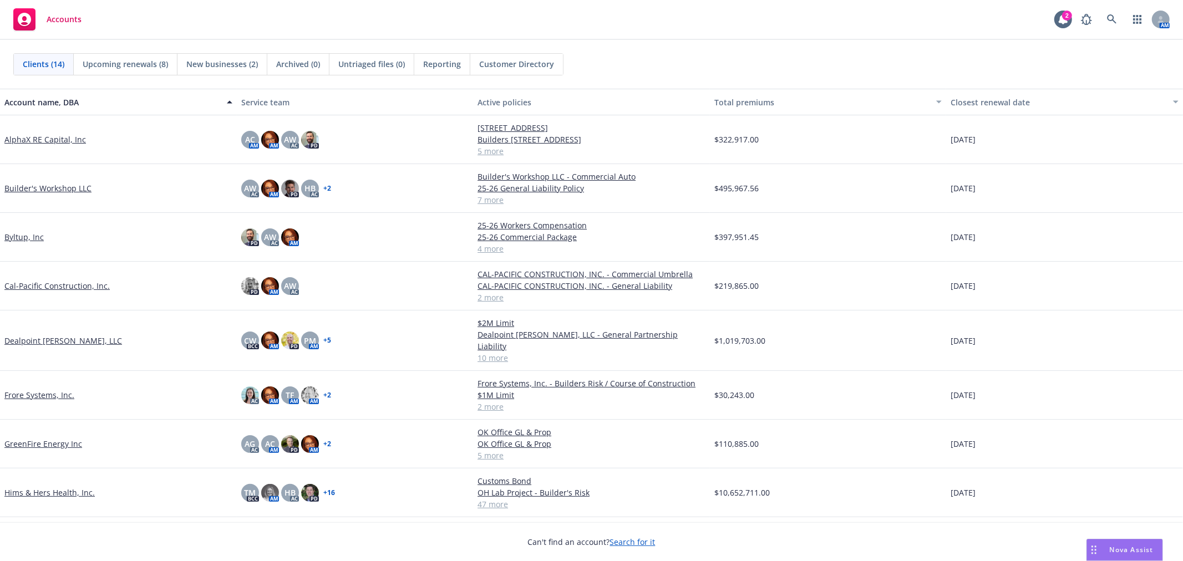
click at [43, 335] on link "Dealpoint [PERSON_NAME], LLC" at bounding box center [63, 341] width 118 height 12
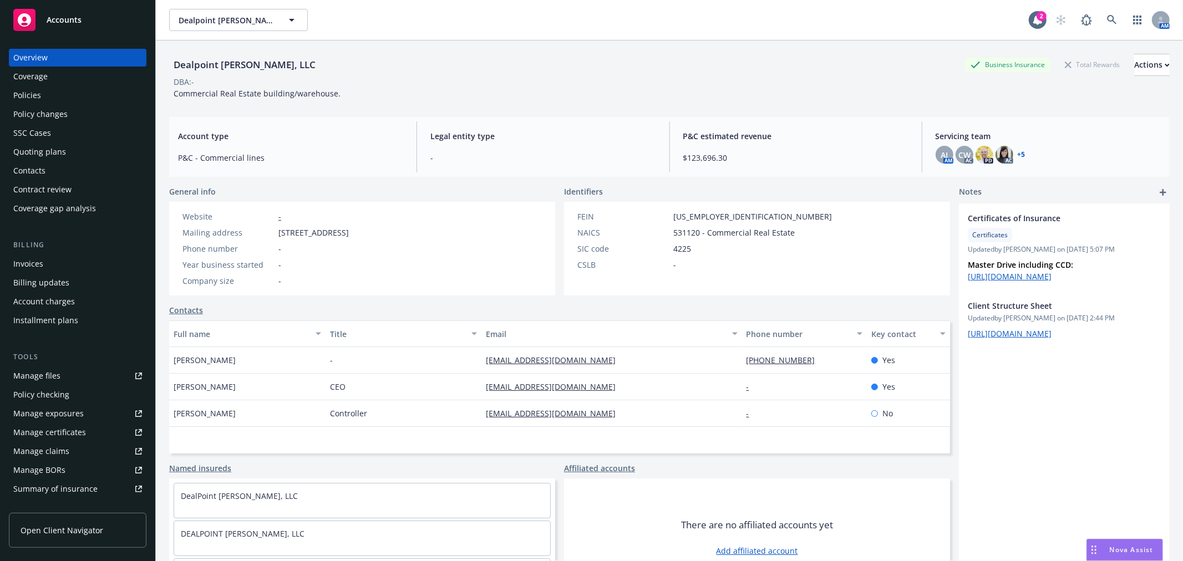
click at [49, 97] on div "Policies" at bounding box center [77, 96] width 129 height 18
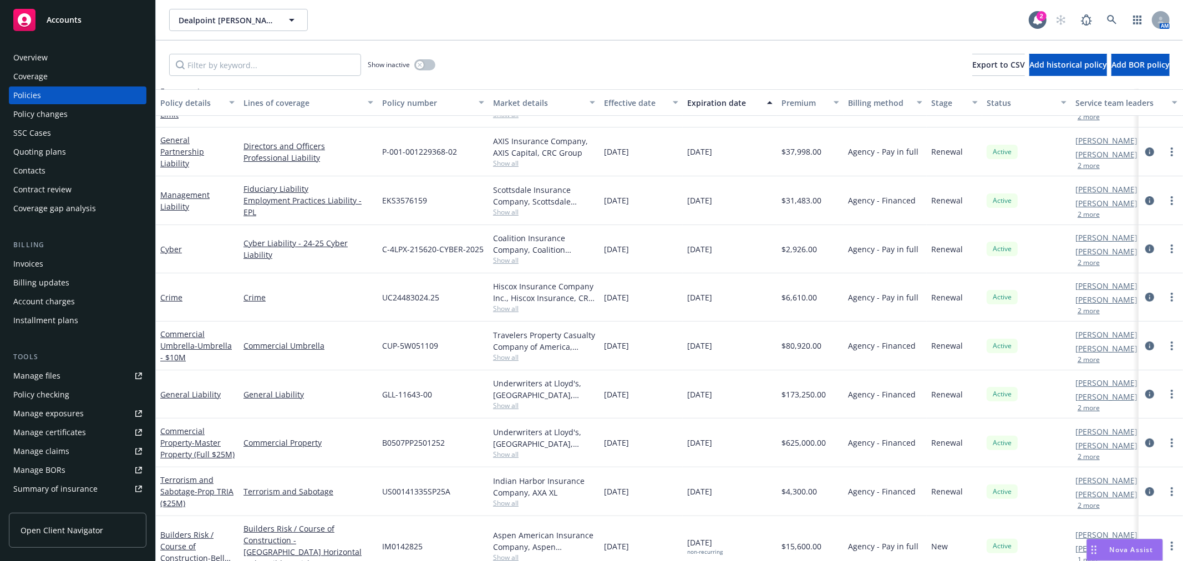
scroll to position [139, 0]
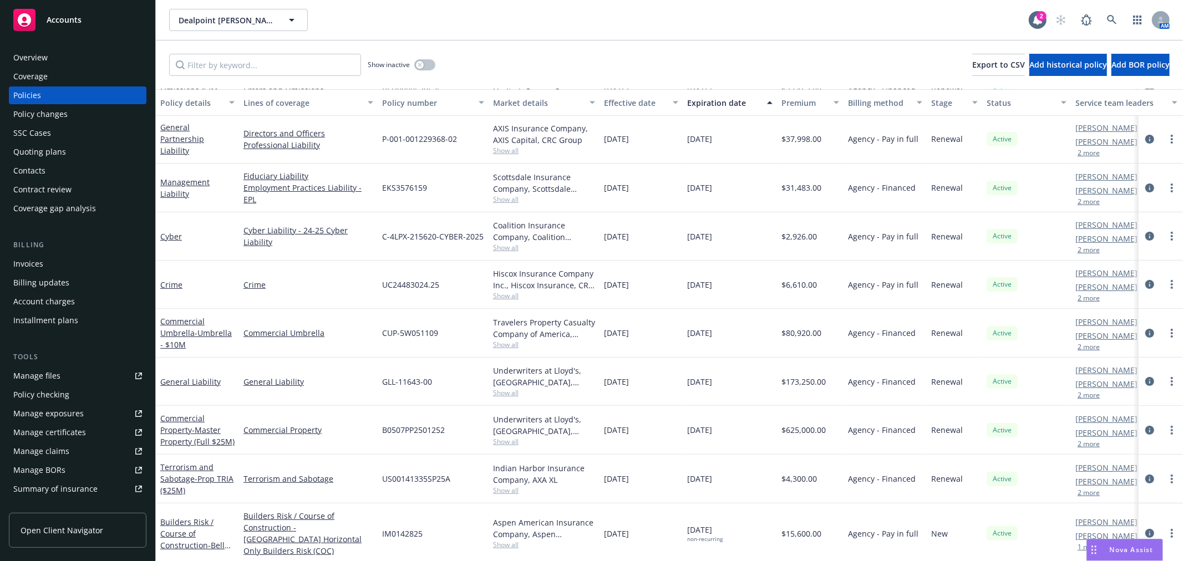
click at [434, 529] on div "IM0142825" at bounding box center [433, 534] width 111 height 60
click at [181, 530] on link "Builders Risk / Course of Construction - [GEOGRAPHIC_DATA] Horizontal BR Binder" at bounding box center [195, 545] width 71 height 57
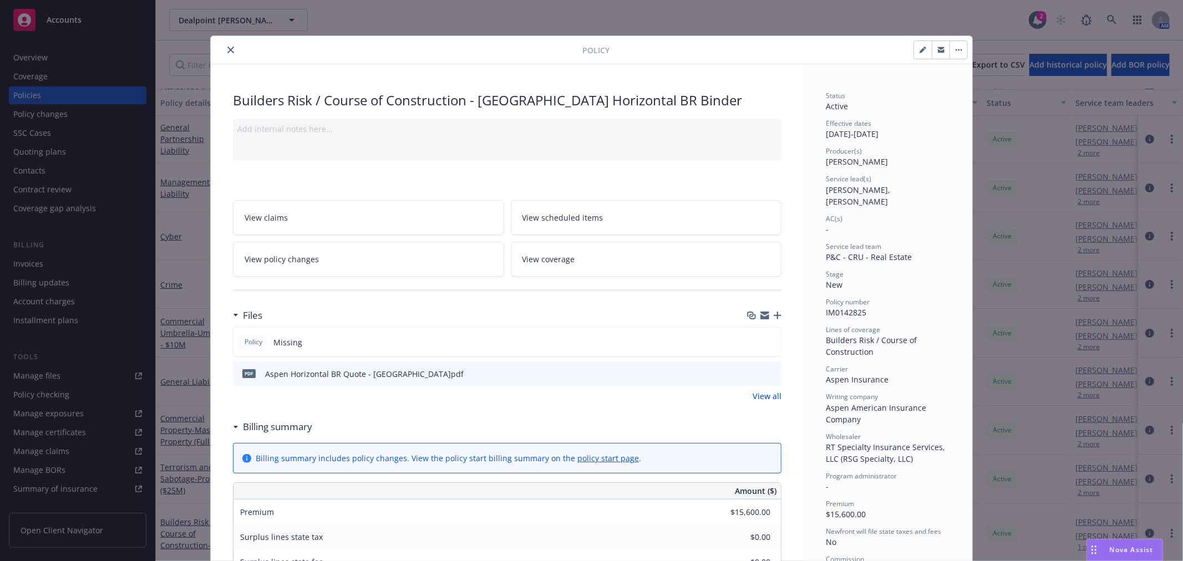
click at [774, 314] on icon "button" at bounding box center [778, 316] width 8 height 8
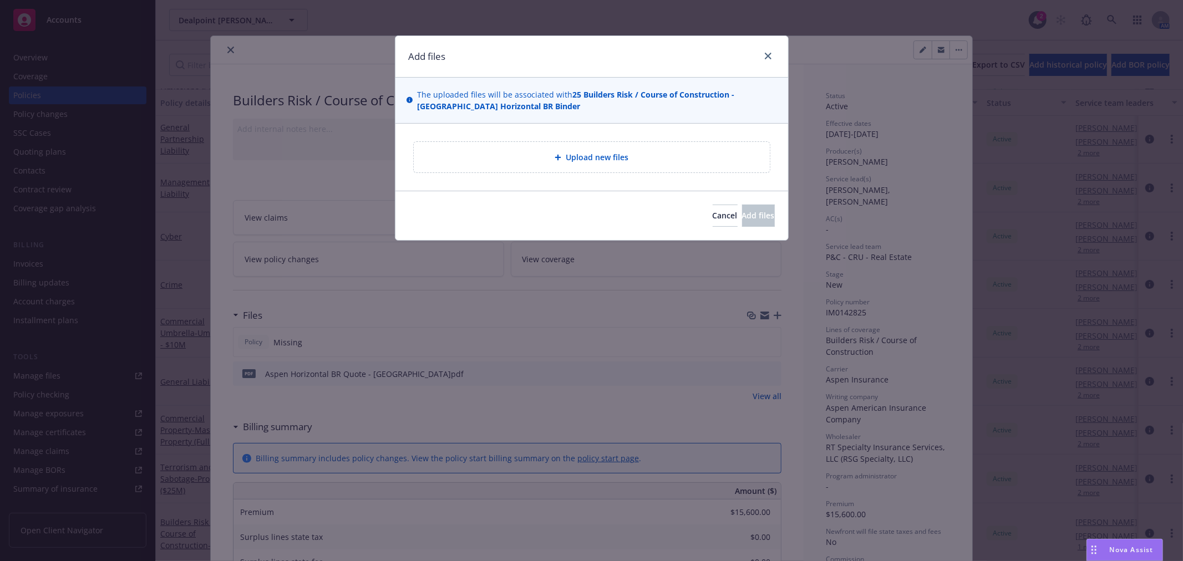
type textarea "x"
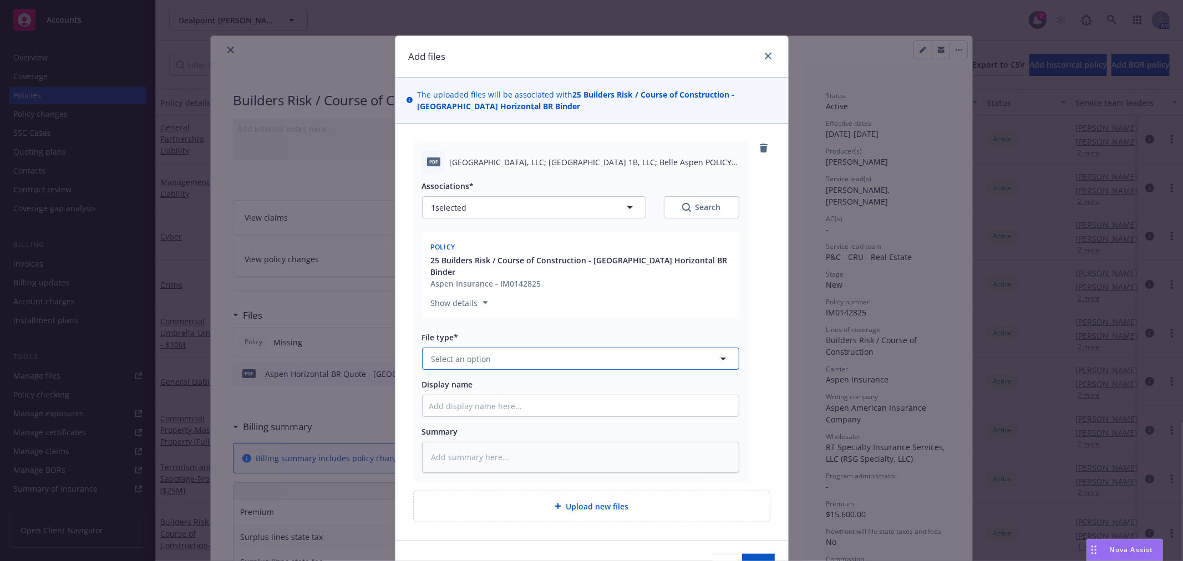
click at [495, 348] on button "Select an option" at bounding box center [580, 359] width 317 height 22
type input "pol"
click at [481, 383] on div "Policy" at bounding box center [580, 390] width 303 height 16
click at [479, 397] on input "Display name" at bounding box center [581, 405] width 316 height 21
type textarea "x"
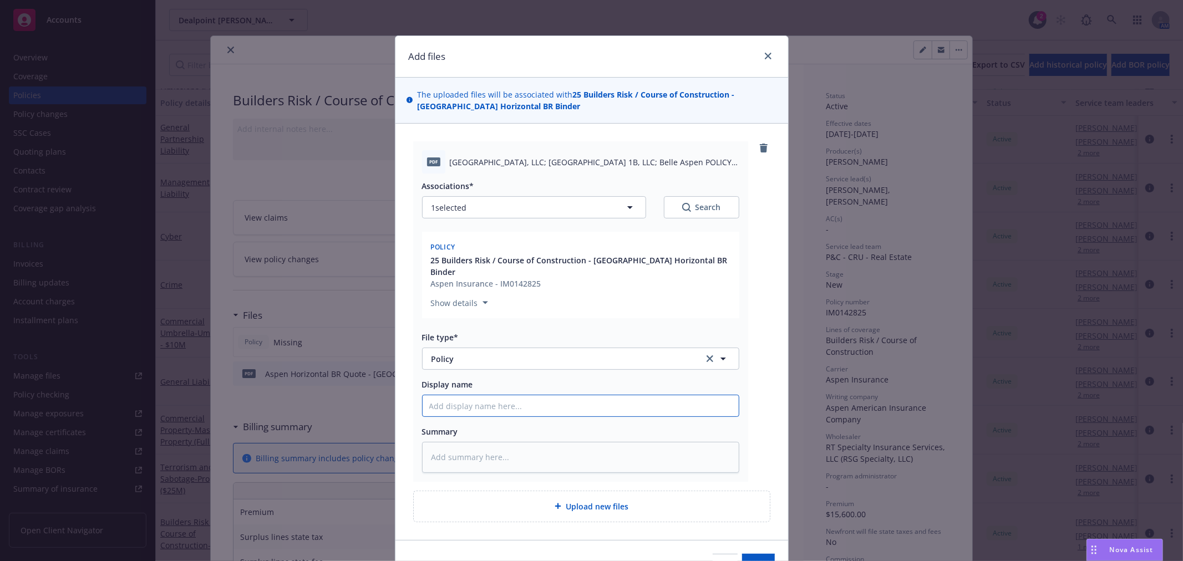
type input "2"
type textarea "x"
type input "25"
type textarea "x"
type input "25-"
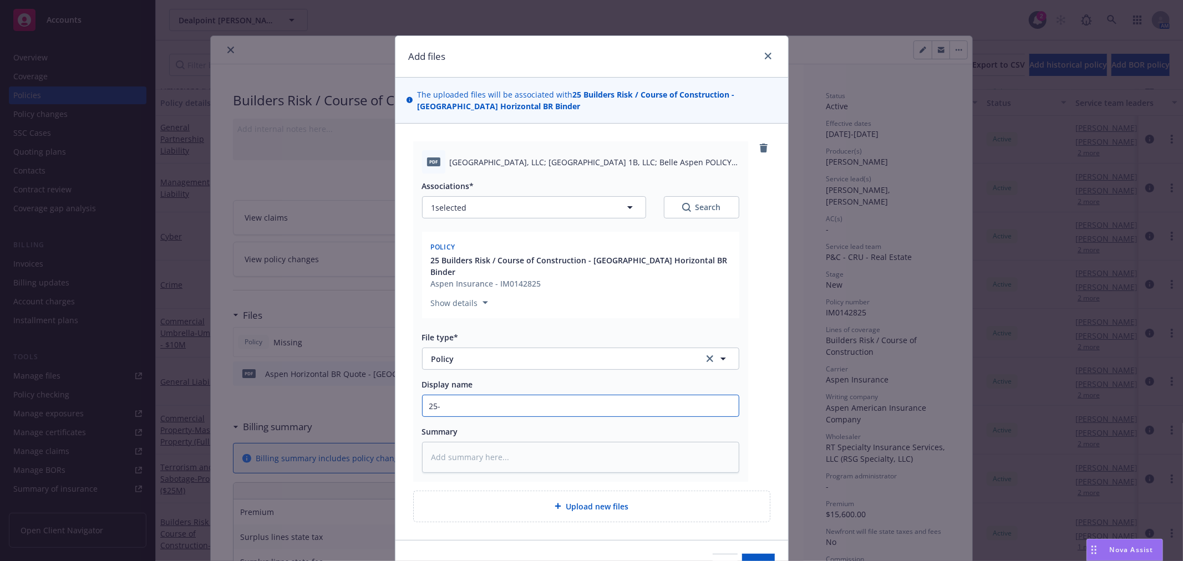
type textarea "x"
type input "25-2"
type textarea "x"
type input "25-26"
type textarea "x"
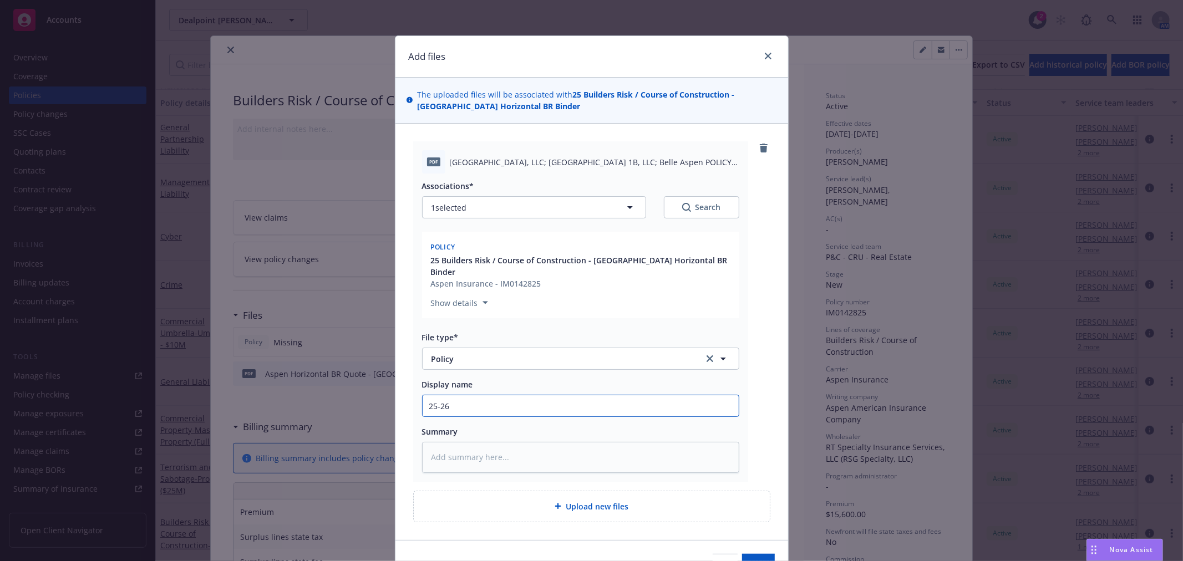
type input "25-26"
type textarea "x"
type input "25-26 B"
type textarea "x"
type input "25-26 BR"
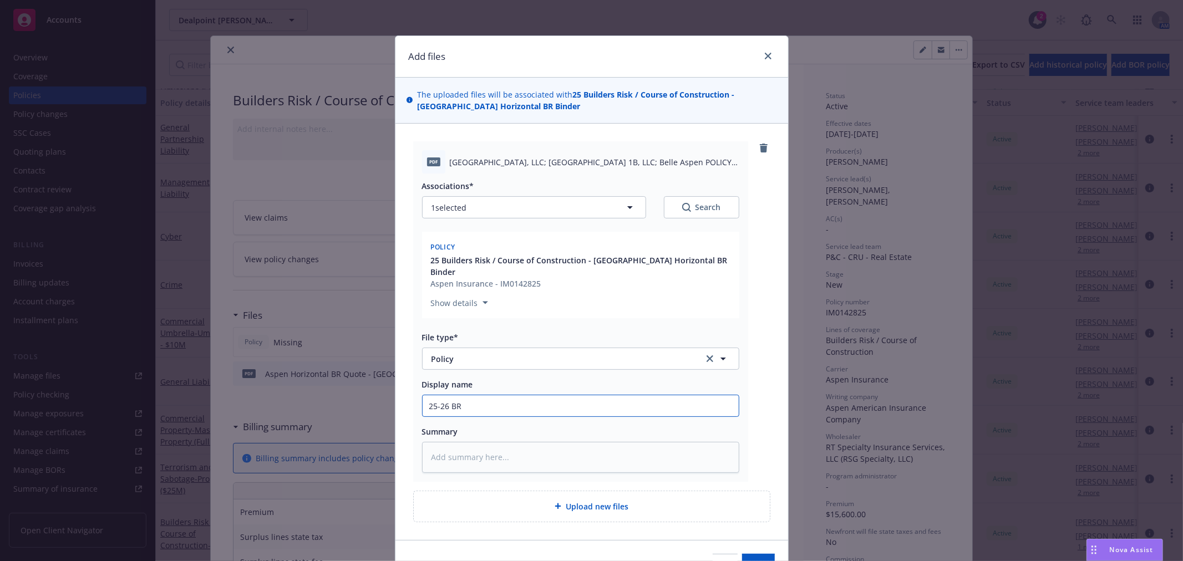
type textarea "x"
type input "25-26 BR"
type textarea "x"
type input "25-26 BR P"
type textarea "x"
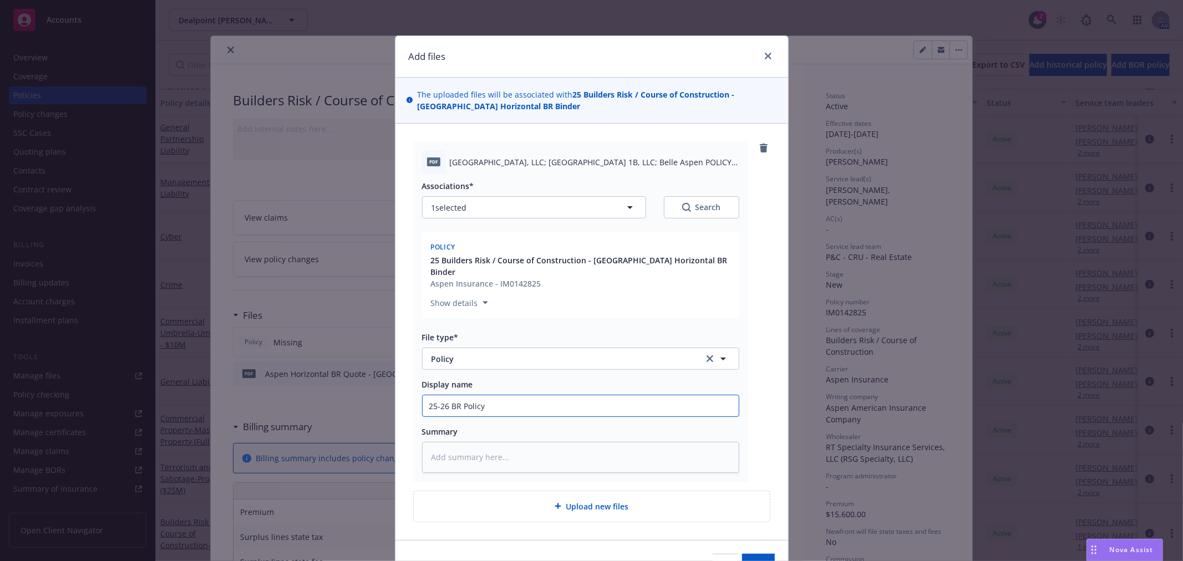
click at [455, 395] on input "25-26 BR Policy" at bounding box center [581, 405] width 316 height 21
click at [622, 398] on input "25-26 Builders Risk Policy" at bounding box center [581, 405] width 316 height 21
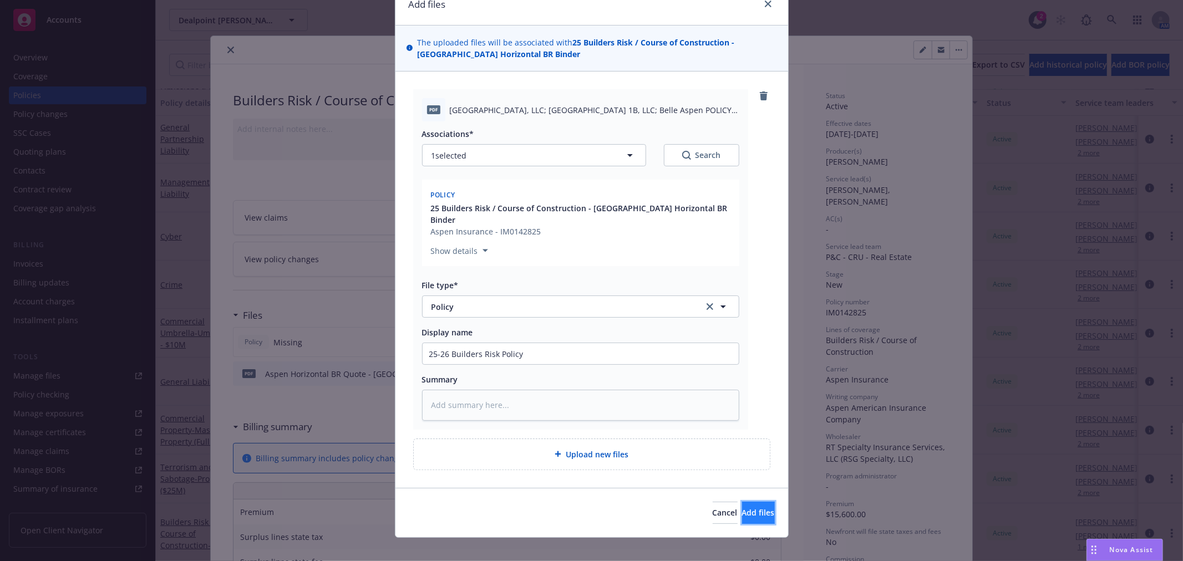
drag, startPoint x: 742, startPoint y: 501, endPoint x: 738, endPoint y: 497, distance: 5.9
click at [742, 508] on span "Add files" at bounding box center [758, 513] width 33 height 11
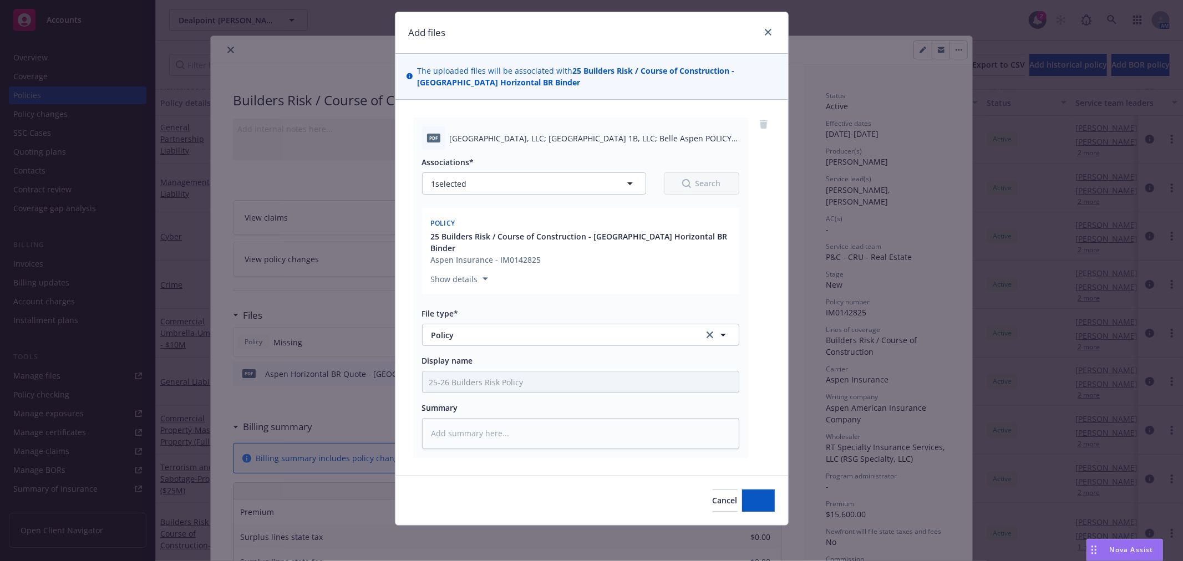
scroll to position [12, 0]
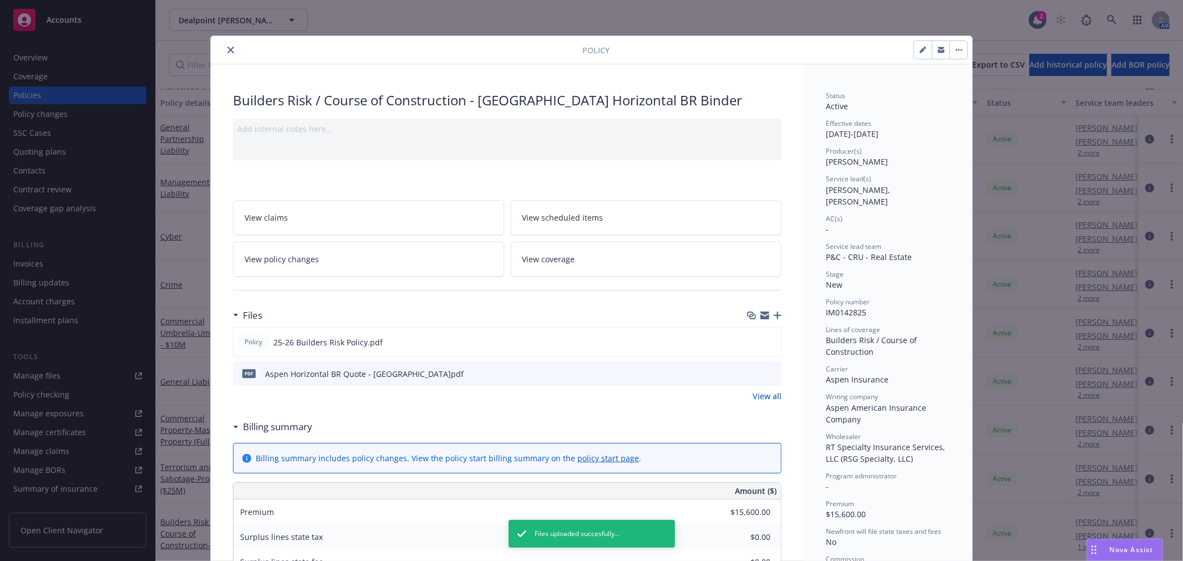
click at [227, 48] on icon "close" at bounding box center [230, 50] width 7 height 7
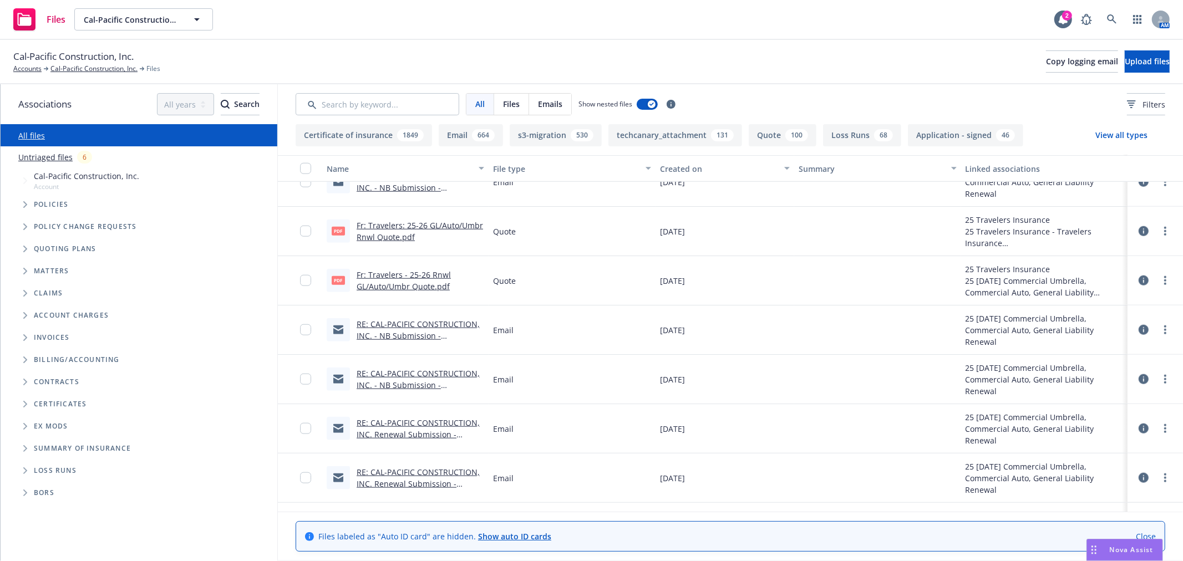
scroll to position [1047, 0]
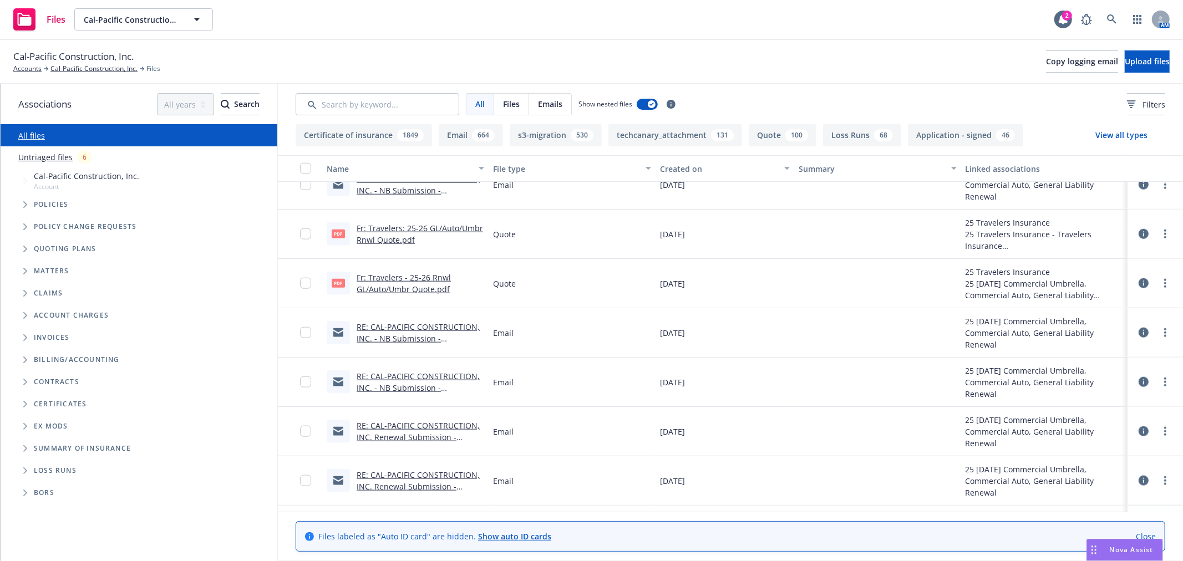
click at [379, 285] on link "Fr: Travelers - 25-26 Rnwl GL/Auto/Umbr Quote.pdf" at bounding box center [404, 283] width 94 height 22
click at [1105, 548] on div "Nova Assist" at bounding box center [1132, 549] width 62 height 9
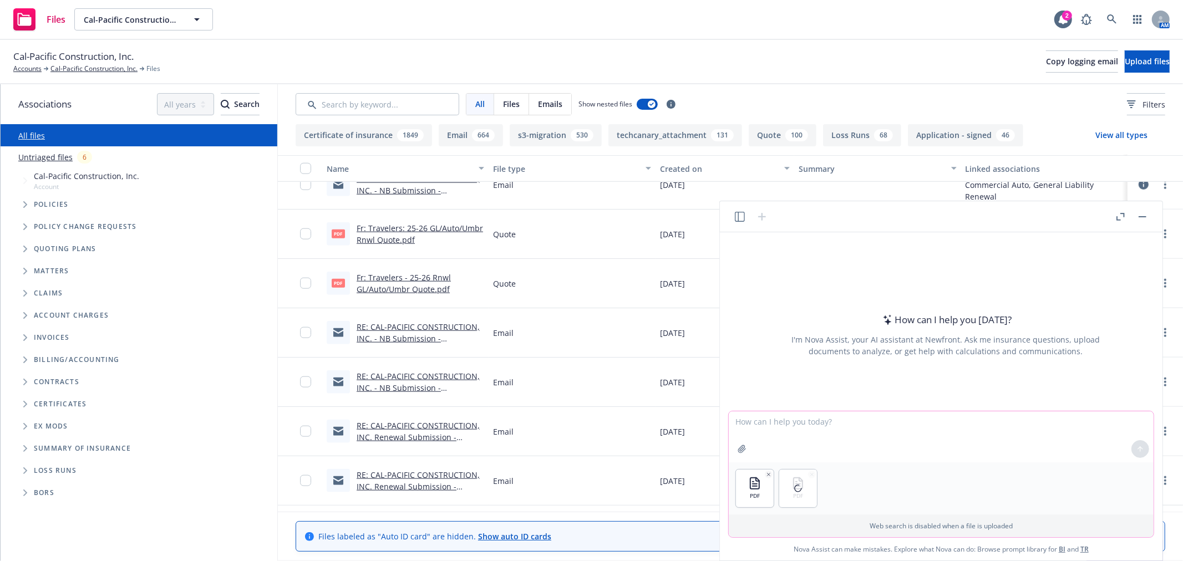
click at [823, 422] on textarea at bounding box center [941, 437] width 425 height 51
type textarea "Act as a construction insurance expert - please check this policy to the quote …"
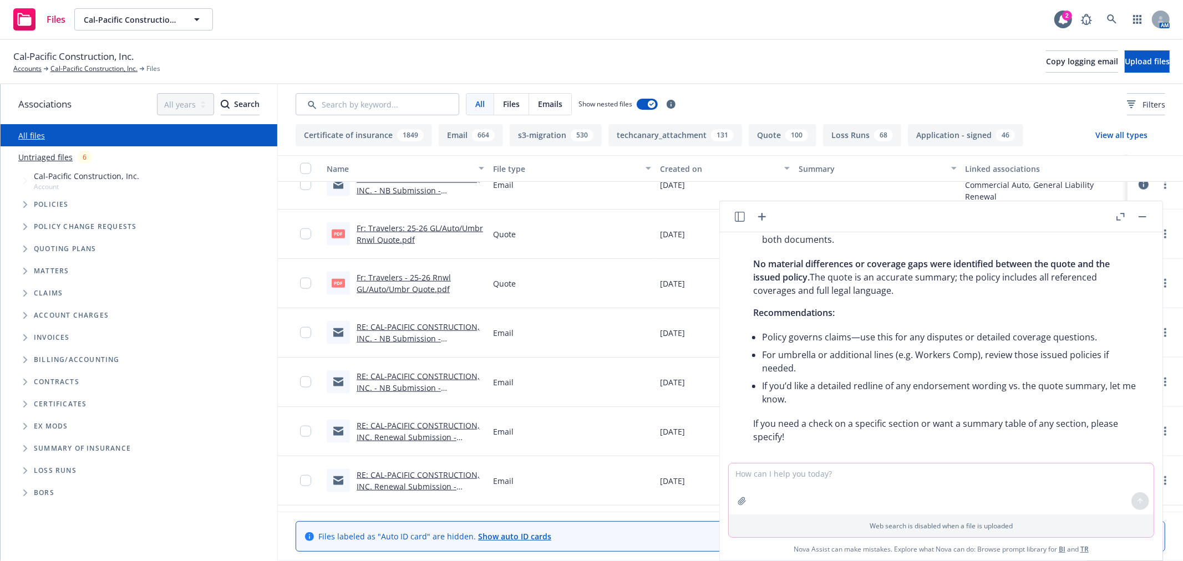
scroll to position [432, 0]
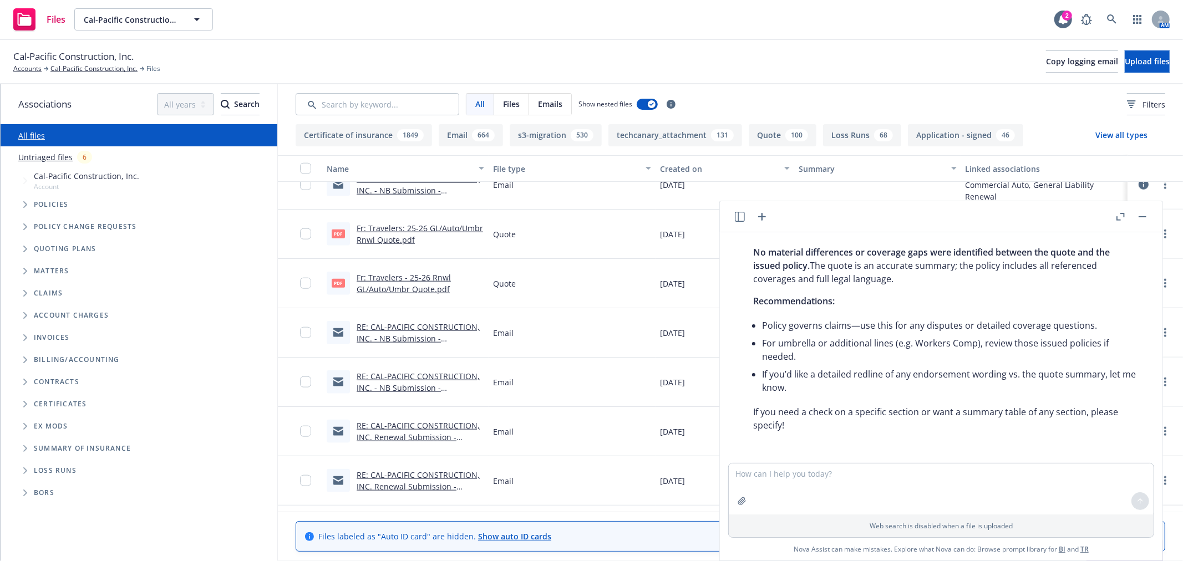
click at [1140, 217] on rect "button" at bounding box center [1143, 216] width 8 height 1
